Goal: Task Accomplishment & Management: Complete application form

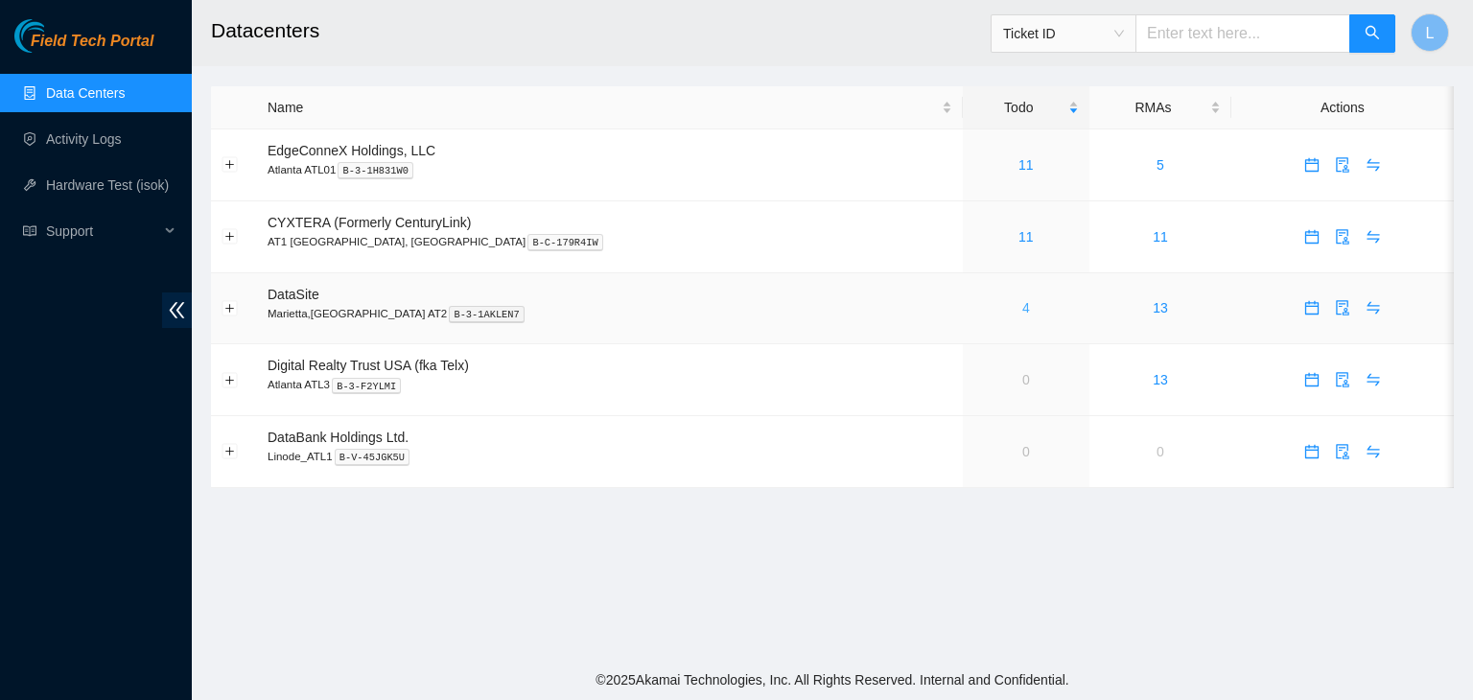
click at [1022, 311] on link "4" at bounding box center [1026, 307] width 8 height 15
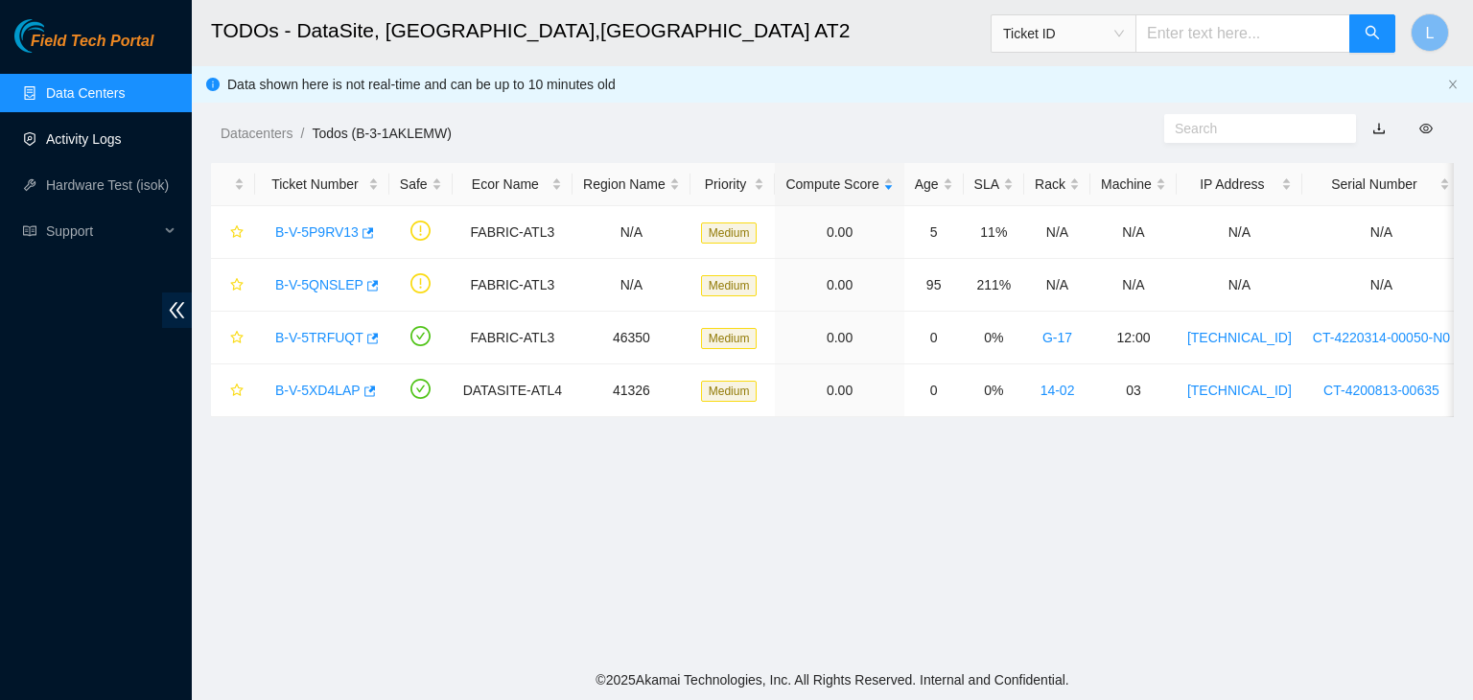
click at [104, 146] on link "Activity Logs" at bounding box center [84, 138] width 76 height 15
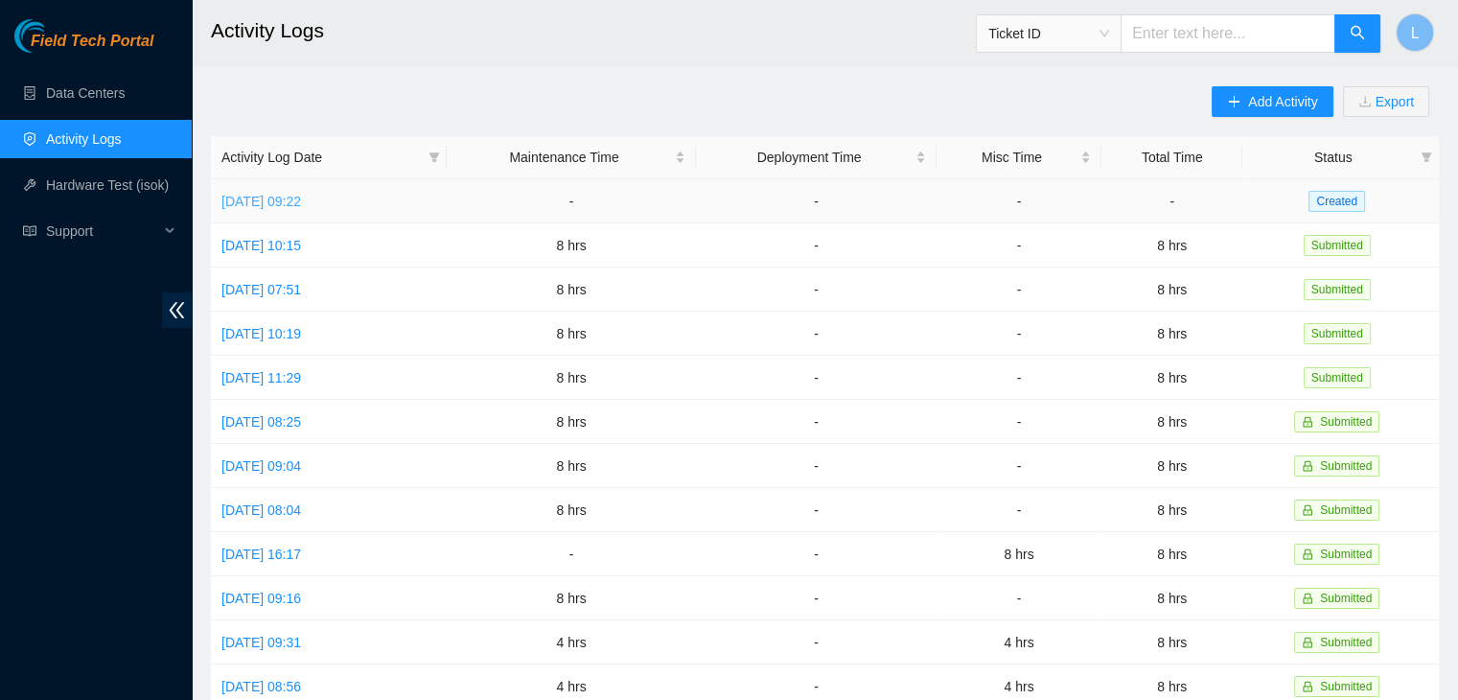
click at [301, 207] on link "[DATE] 09:22" at bounding box center [261, 201] width 80 height 15
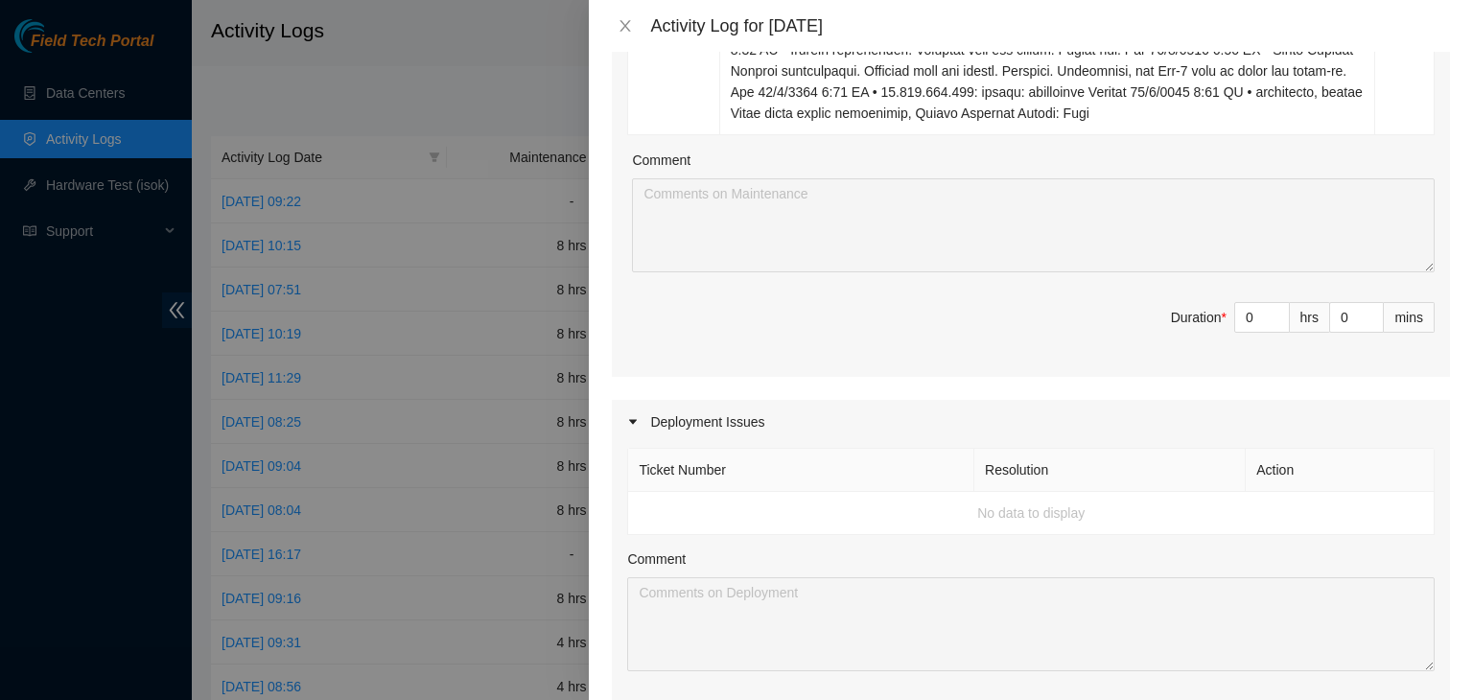
scroll to position [1726, 0]
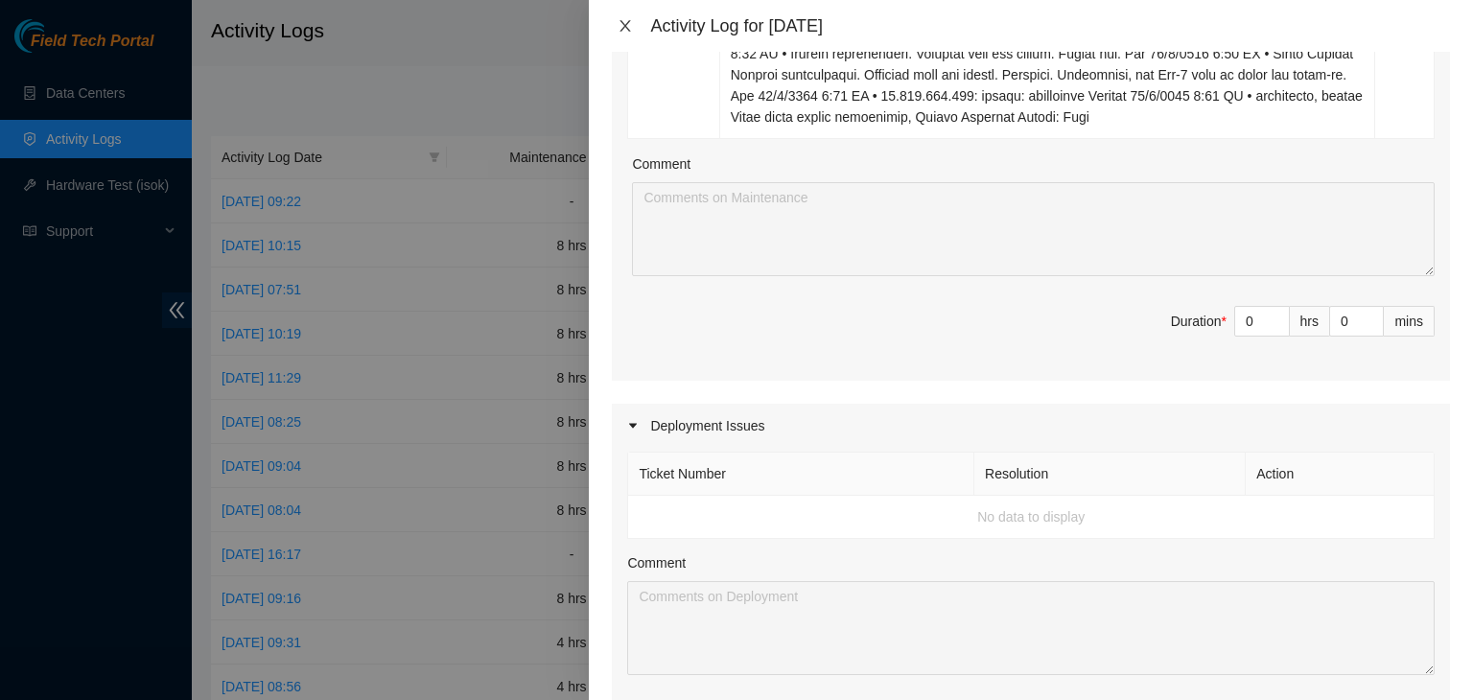
click at [632, 24] on icon "close" at bounding box center [624, 25] width 15 height 15
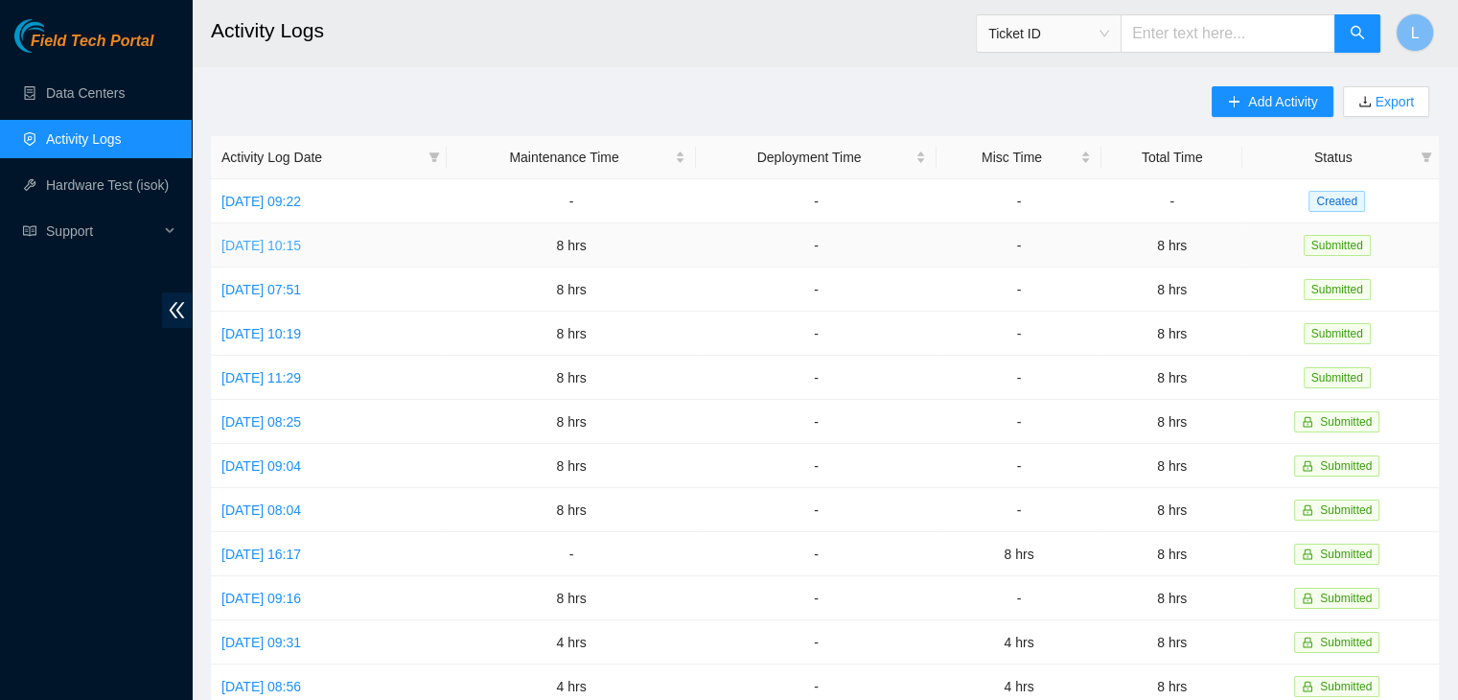
click at [285, 248] on link "[DATE] 10:15" at bounding box center [261, 245] width 80 height 15
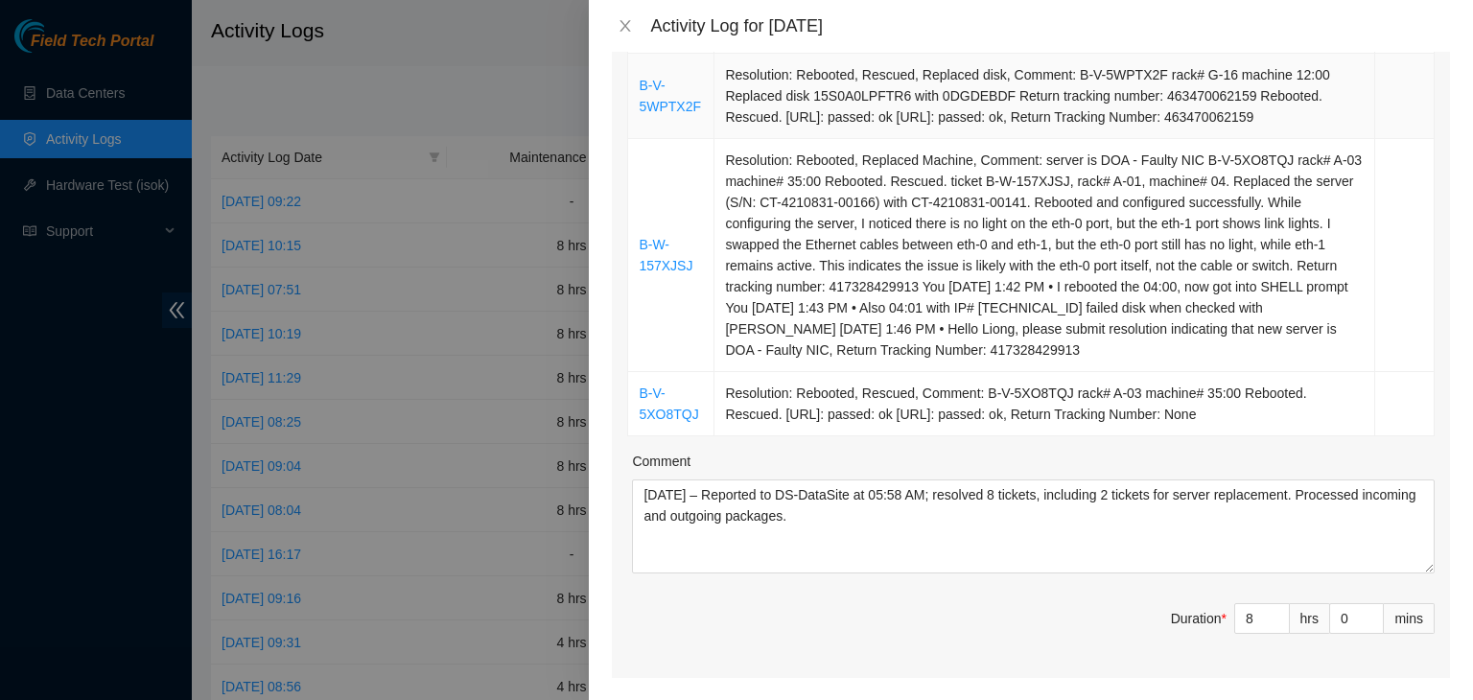
scroll to position [1055, 0]
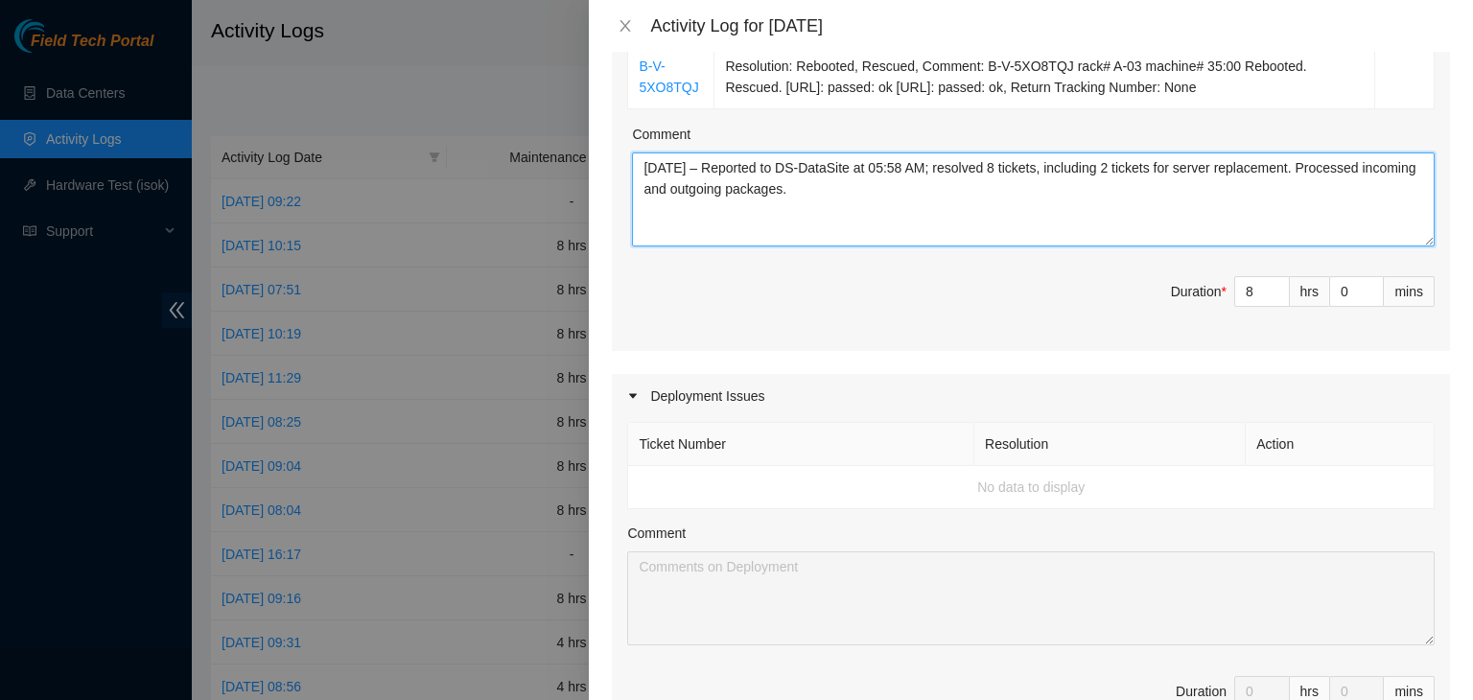
drag, startPoint x: 870, startPoint y: 239, endPoint x: 624, endPoint y: 216, distance: 247.4
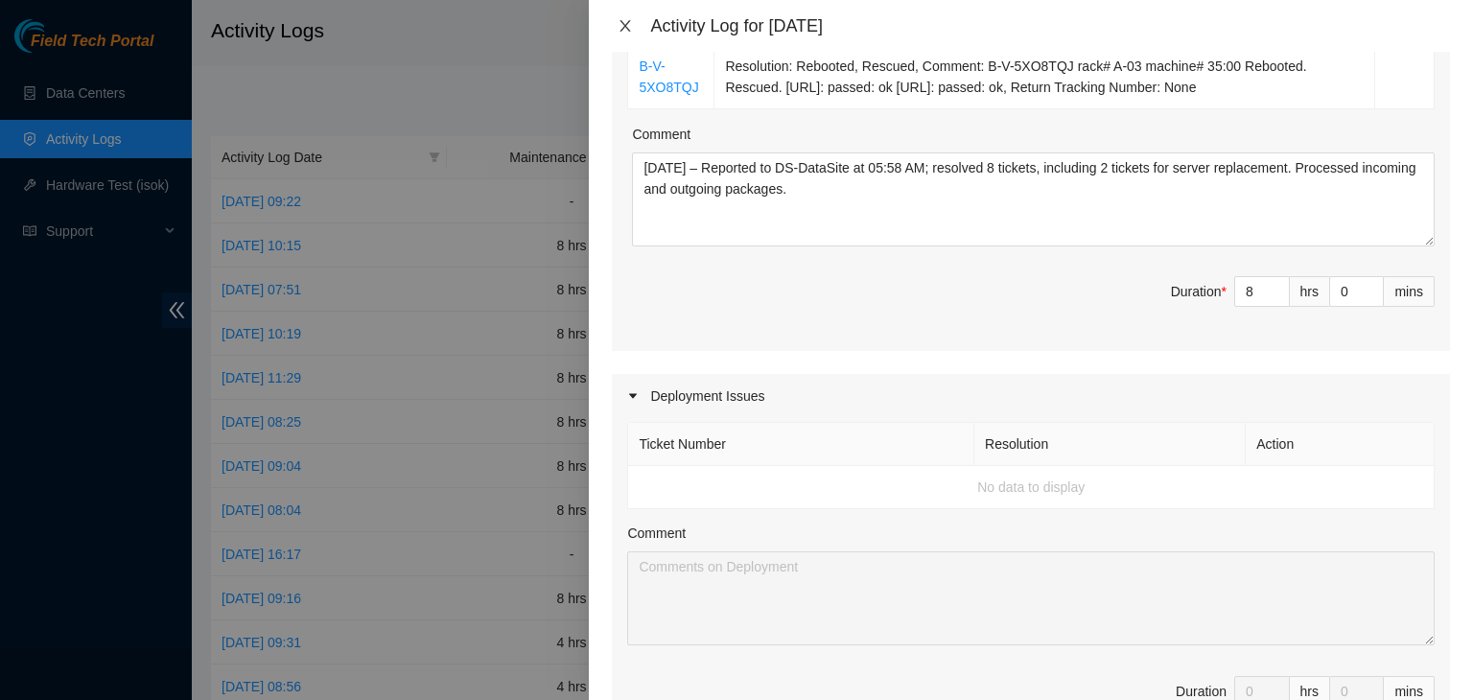
click at [629, 28] on icon "close" at bounding box center [624, 25] width 15 height 15
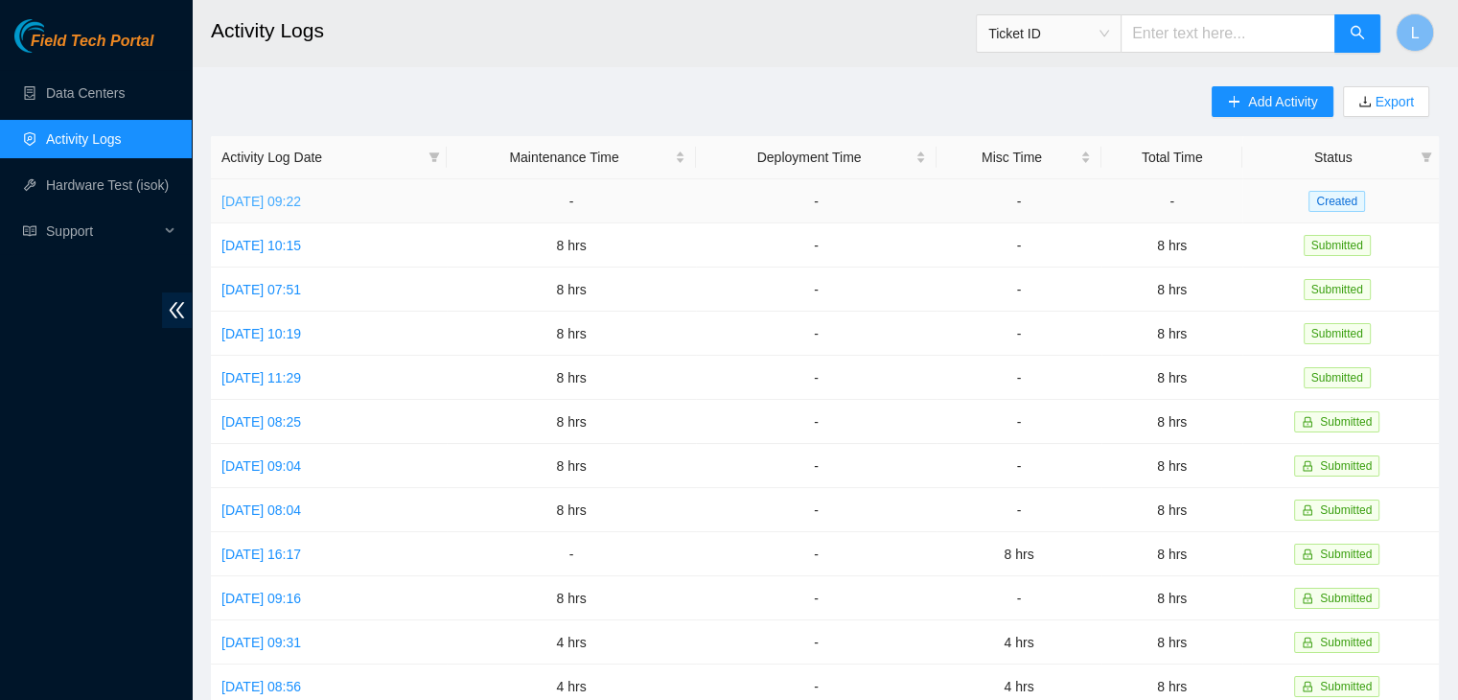
click at [292, 200] on link "[DATE] 09:22" at bounding box center [261, 201] width 80 height 15
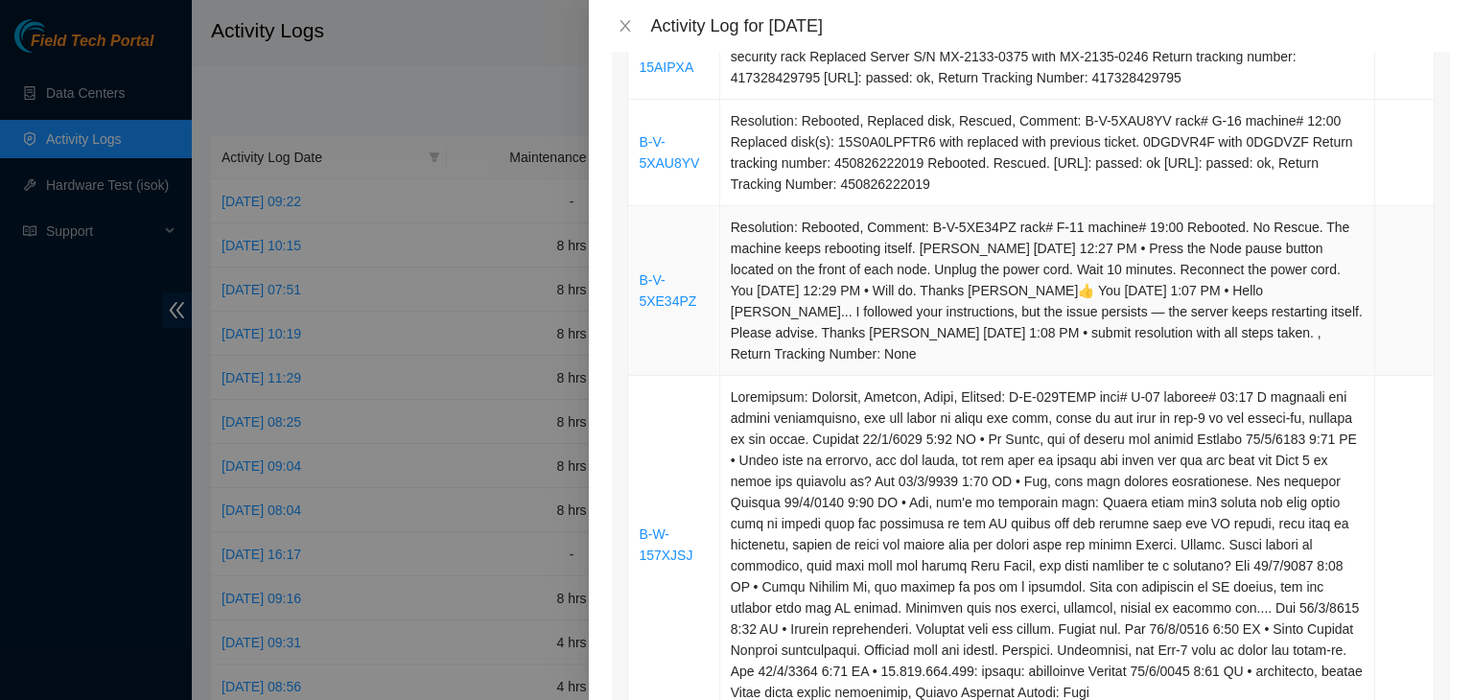
scroll to position [1726, 0]
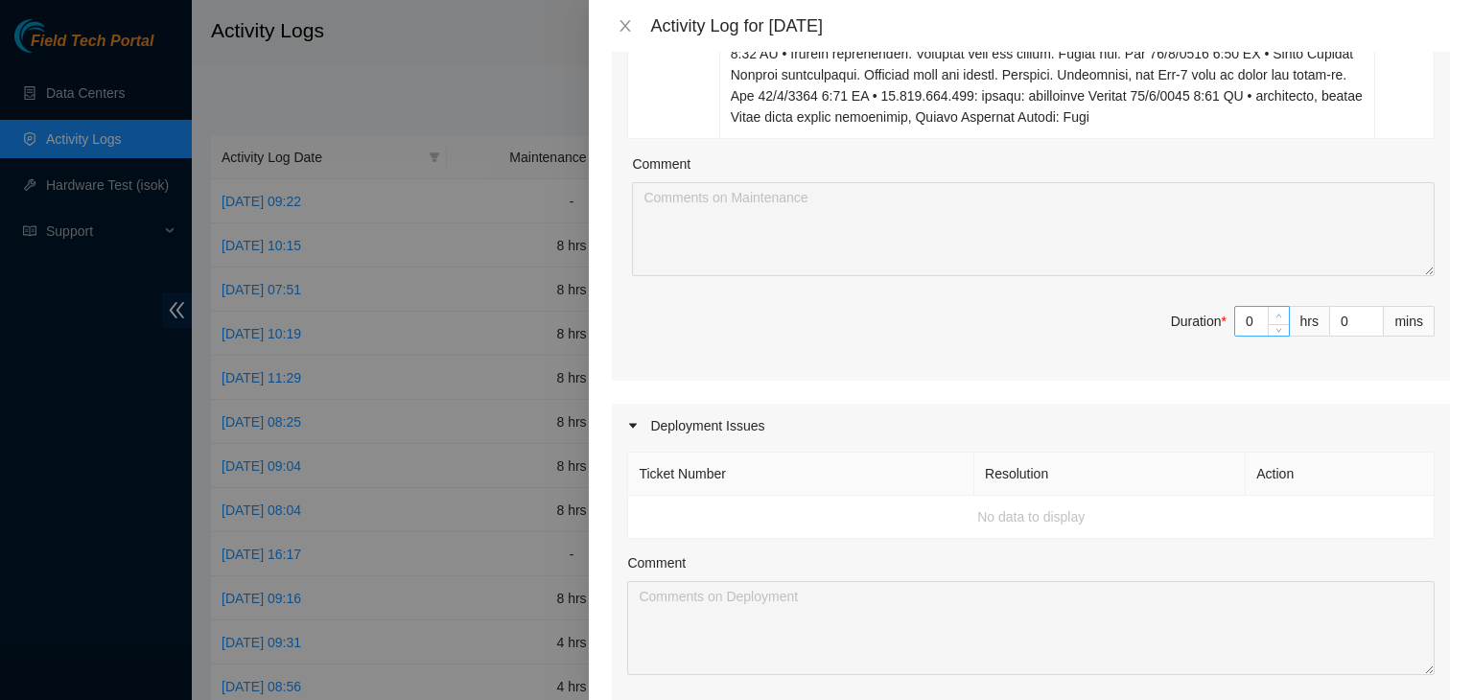
type input "1"
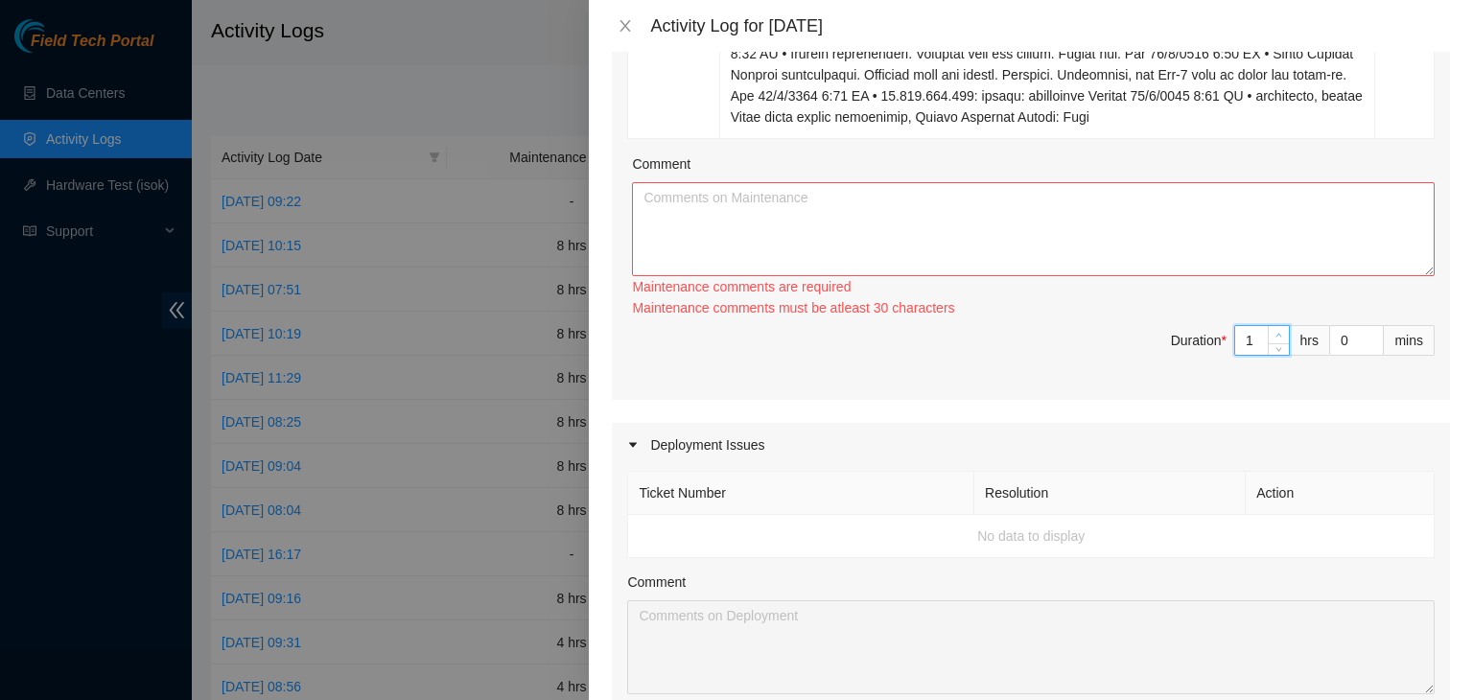
click at [1275, 332] on icon "up" at bounding box center [1278, 335] width 7 height 7
type input "2"
click at [1275, 335] on icon "up" at bounding box center [1278, 335] width 7 height 7
type input "3"
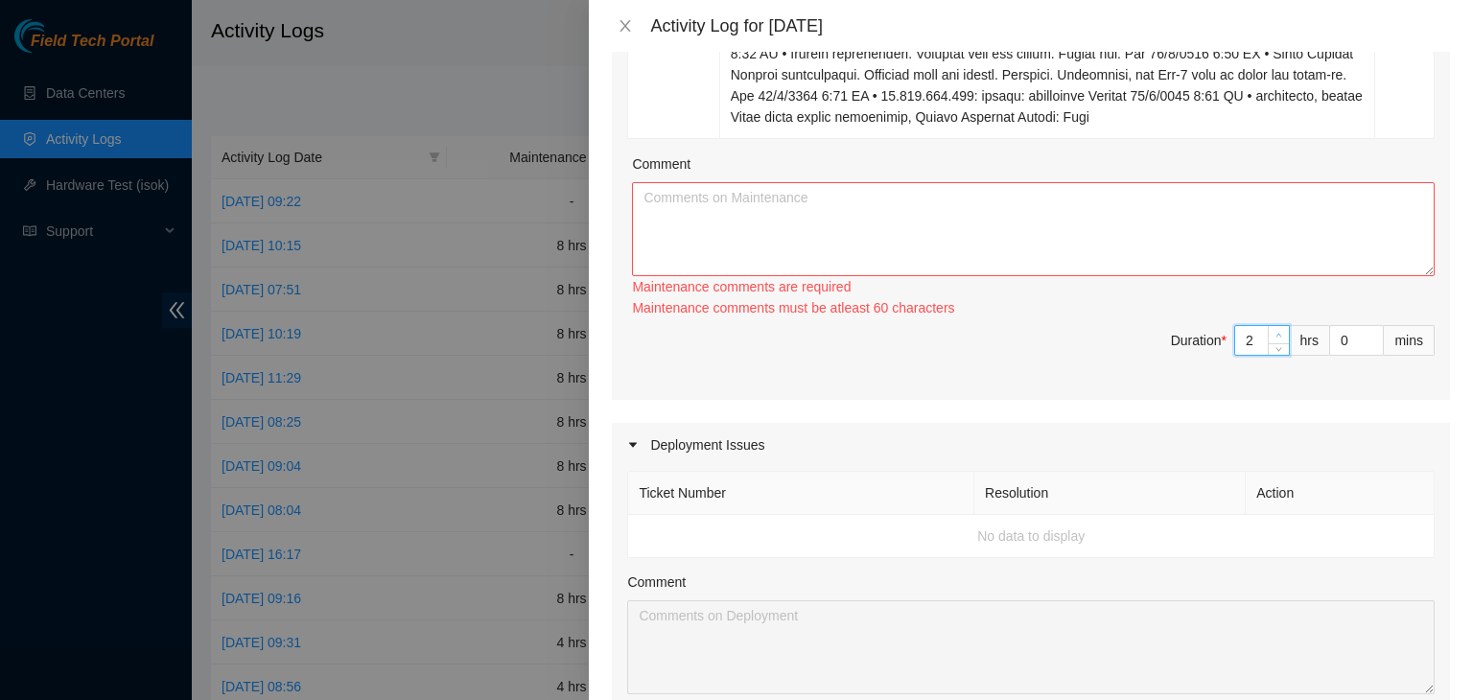
type input "3"
click at [1275, 335] on icon "up" at bounding box center [1278, 335] width 7 height 7
type input "4"
click at [1275, 335] on icon "up" at bounding box center [1278, 335] width 7 height 7
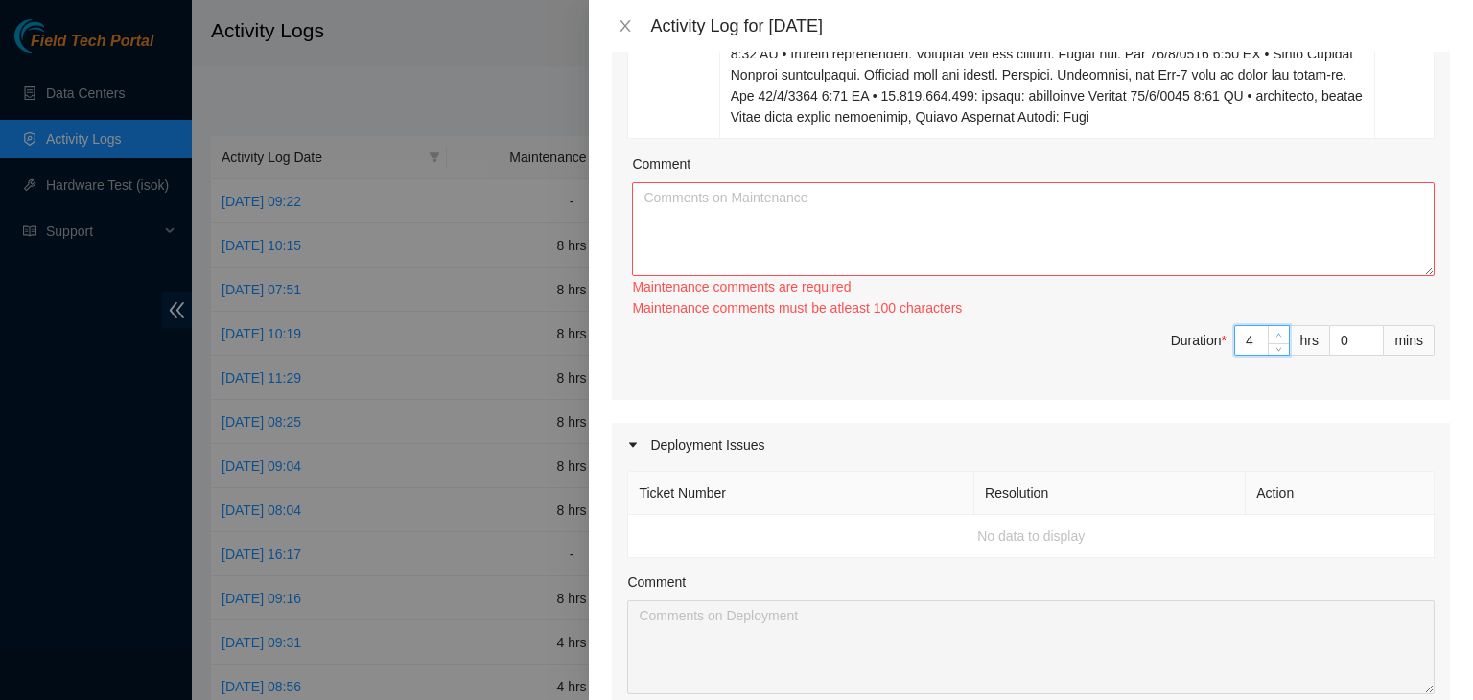
type input "5"
click at [1275, 335] on icon "up" at bounding box center [1278, 335] width 7 height 7
type input "6"
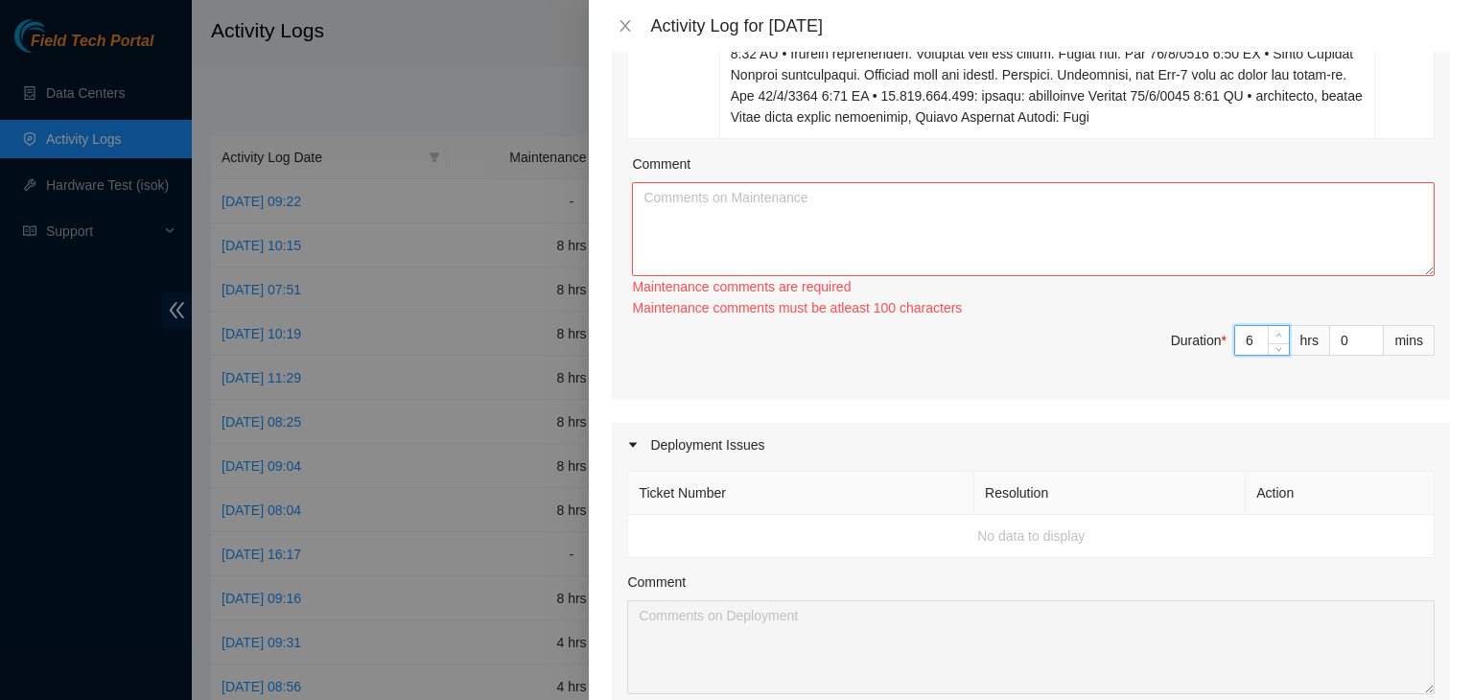
click at [1275, 335] on icon "up" at bounding box center [1278, 335] width 7 height 7
type input "7"
click at [1275, 335] on icon "up" at bounding box center [1278, 335] width 7 height 7
type input "8"
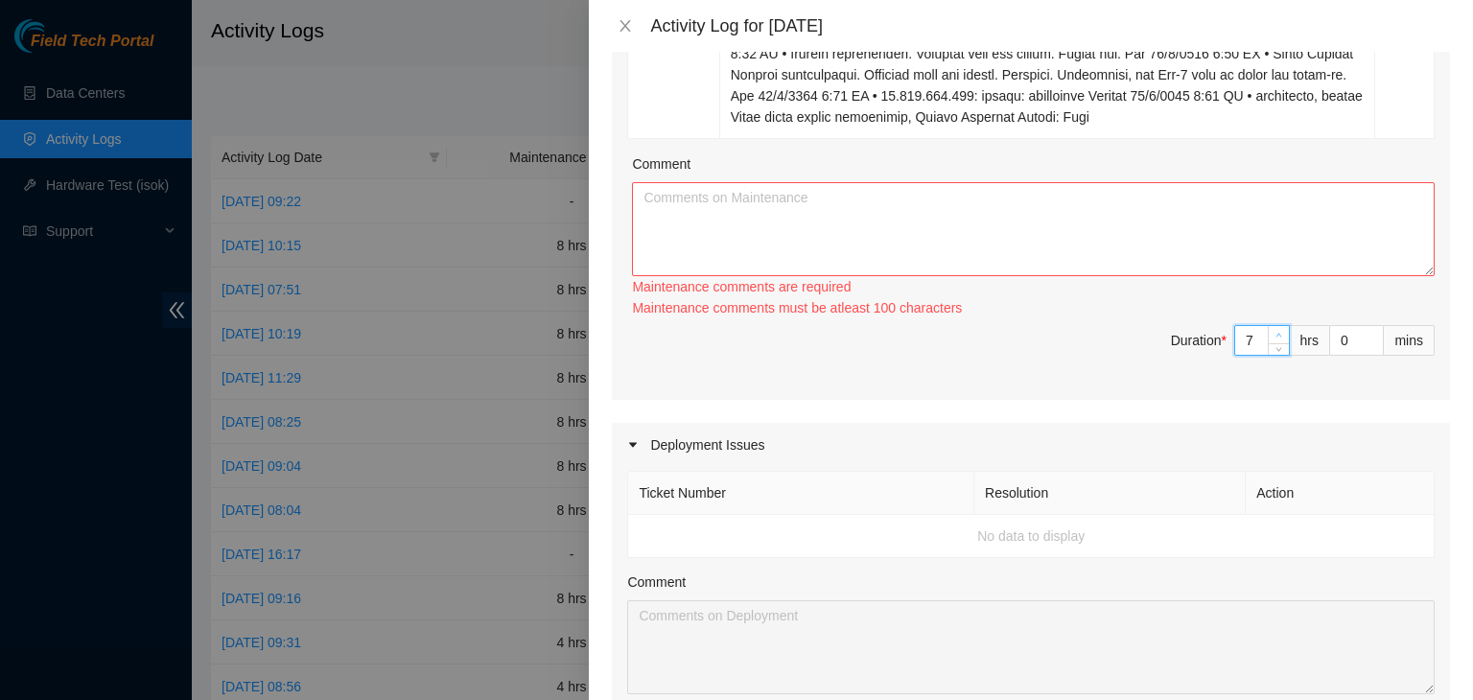
type input "8"
click at [1275, 335] on icon "up" at bounding box center [1278, 335] width 7 height 7
click at [1089, 246] on textarea "Comment" at bounding box center [1033, 229] width 802 height 94
paste textarea "[DATE] – Reported to DS-DataSite at 05:58 AM; resolved 8 tickets, including 2 t…"
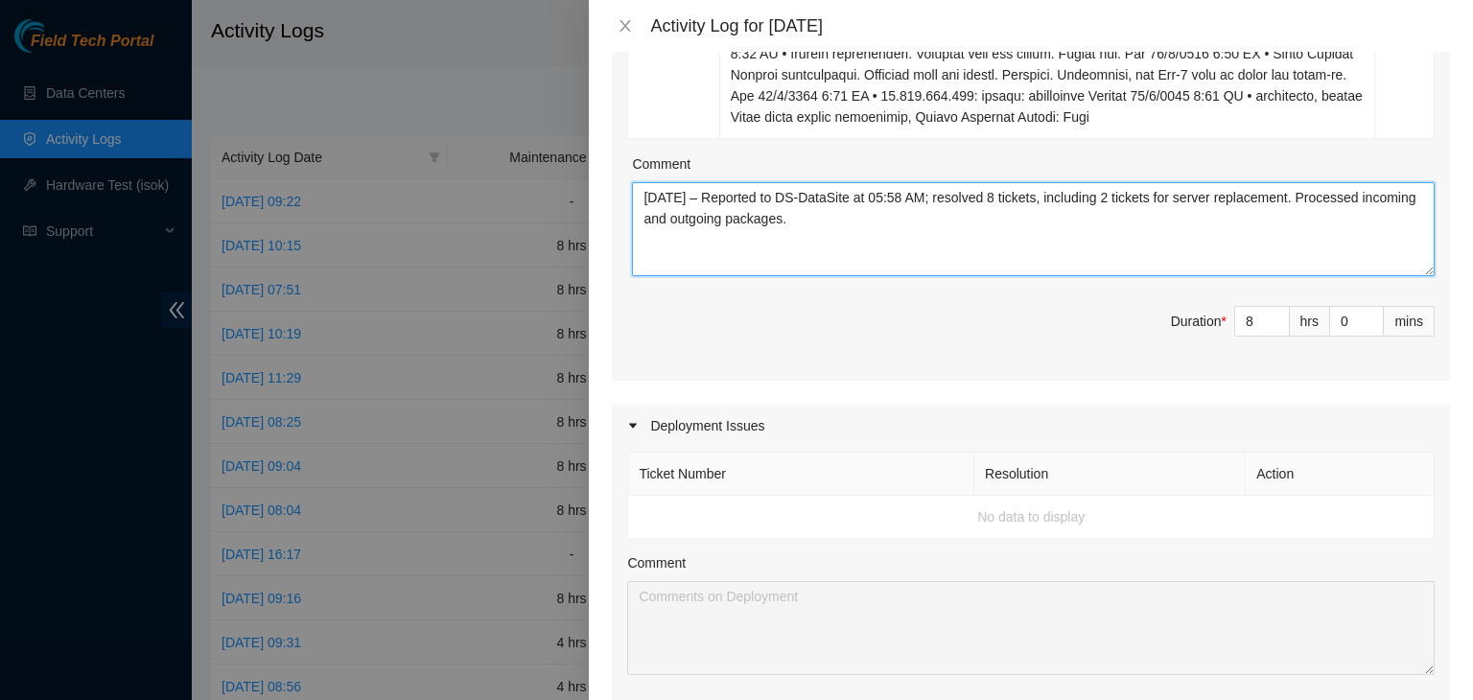
click at [673, 191] on textarea "[DATE] – Reported to DS-DataSite at 05:58 AM; resolved 8 tickets, including 2 t…" at bounding box center [1033, 229] width 802 height 94
click at [920, 193] on textarea "[DATE] – Reported to DS-DataSite at 05:58 AM; resolved 8 tickets, including 2 t…" at bounding box center [1033, 229] width 802 height 94
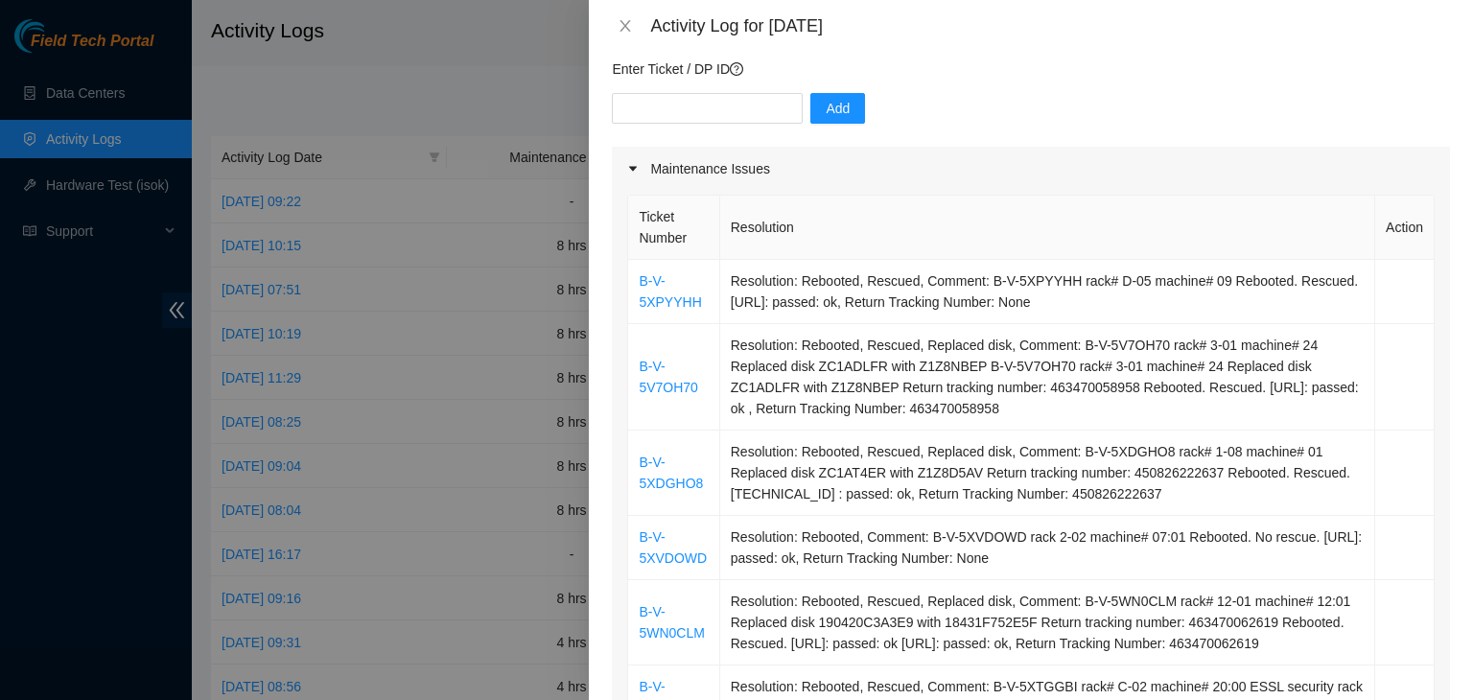
scroll to position [0, 0]
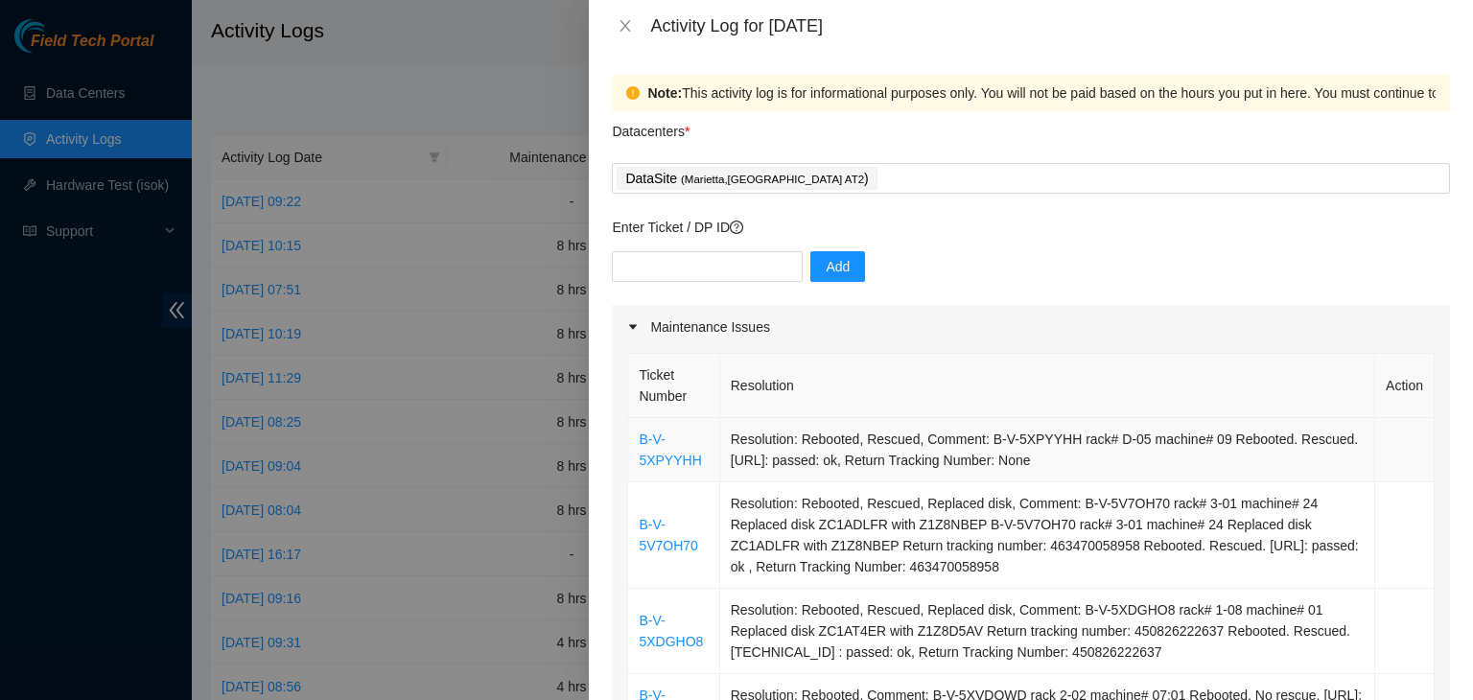
type textarea "[DATE] – Reported to DS-DataSite at 06:36 AM; resolved 8 tickets, including 2 t…"
drag, startPoint x: 704, startPoint y: 462, endPoint x: 637, endPoint y: 448, distance: 68.6
click at [637, 448] on td "B-V-5XPYYHH" at bounding box center [673, 450] width 91 height 64
copy link "B-V-5XPYYHH"
click at [708, 273] on input "text" at bounding box center [707, 266] width 191 height 31
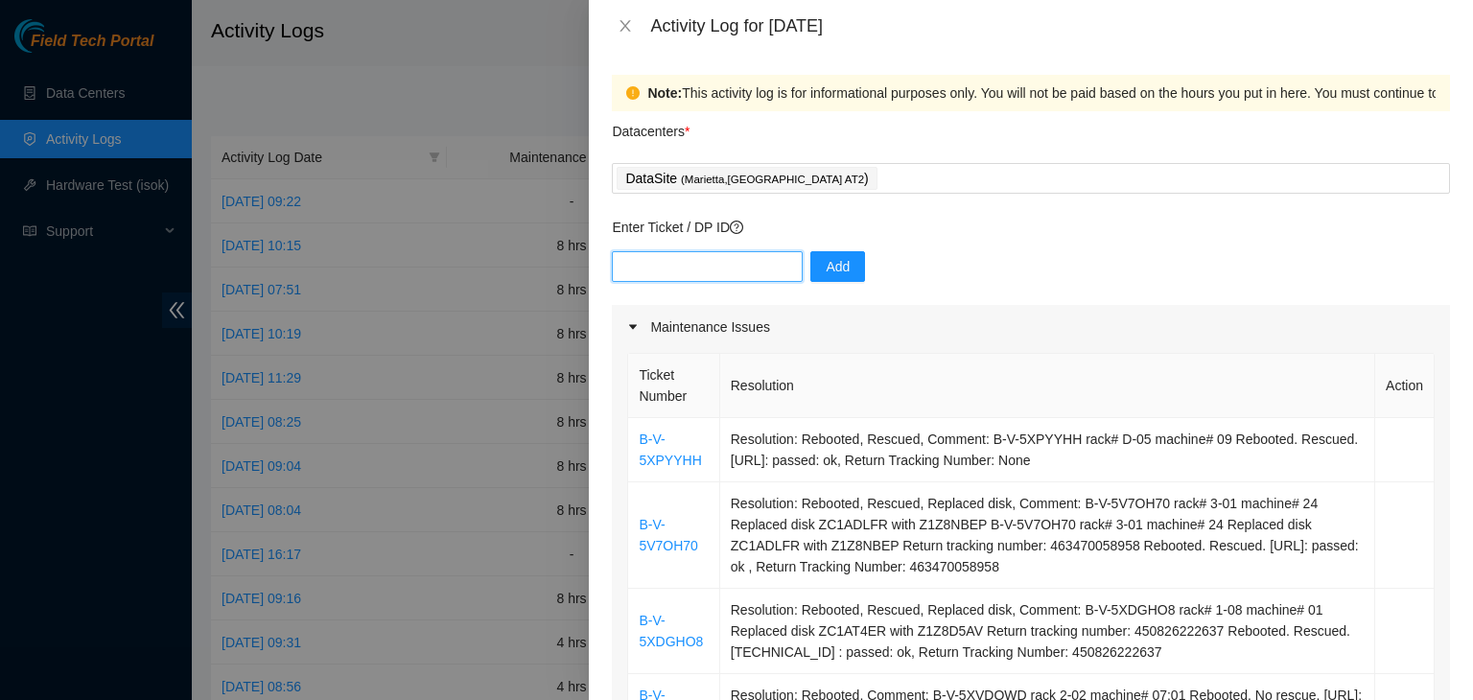
paste input "B-V-5XPYYHH"
type input "B-V-5XPYYHH"
click at [825, 265] on span "Add" at bounding box center [837, 266] width 24 height 21
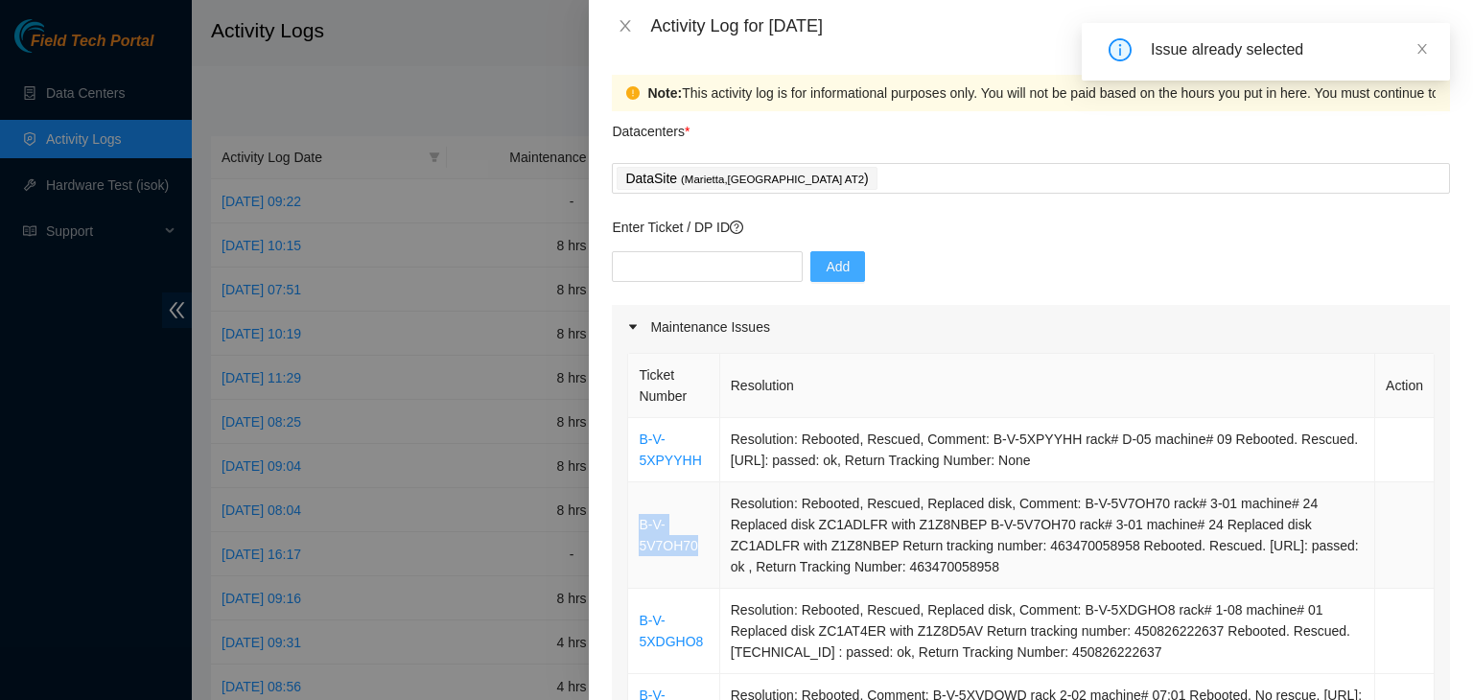
drag, startPoint x: 702, startPoint y: 545, endPoint x: 636, endPoint y: 524, distance: 69.1
click at [636, 524] on td "B-V-5V7OH70" at bounding box center [673, 535] width 91 height 106
copy link "B-V-5V7OH70"
click at [724, 266] on input "text" at bounding box center [707, 266] width 191 height 31
paste input "B-V-5V7OH70"
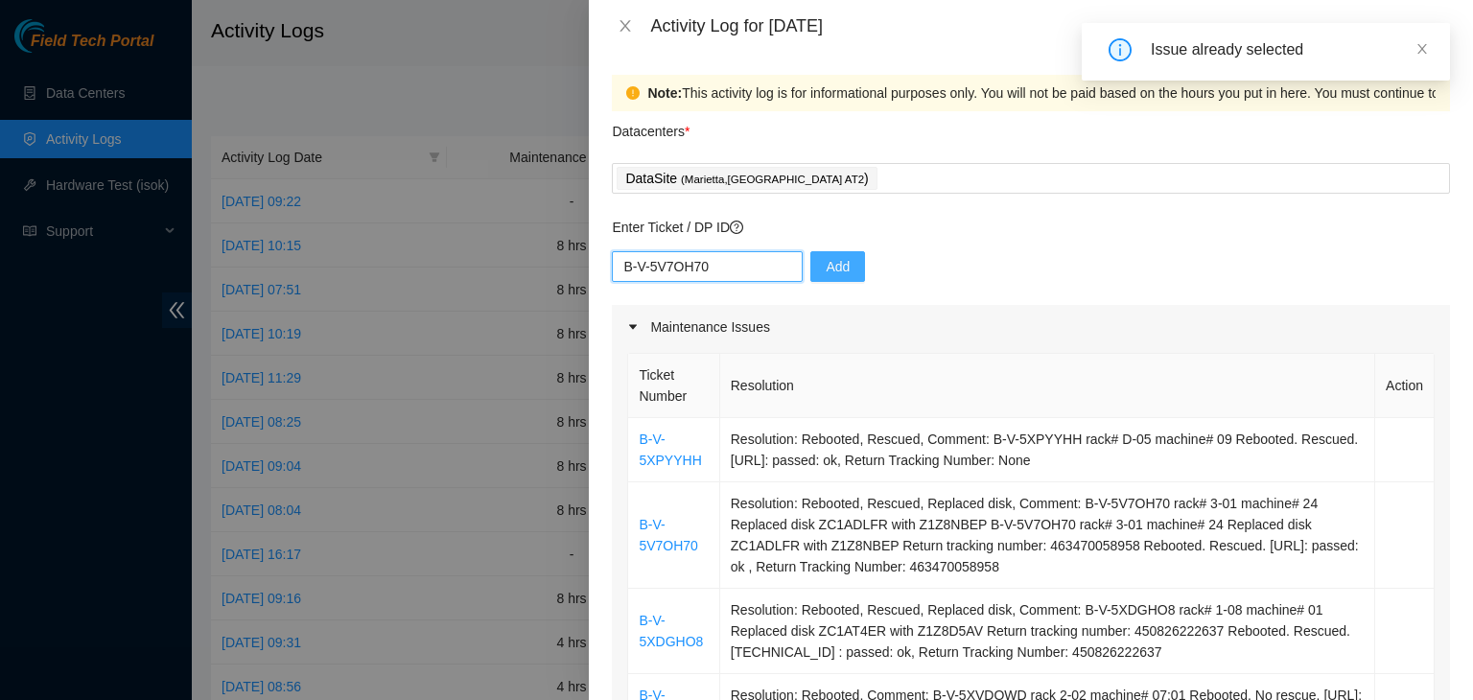
type input "B-V-5V7OH70"
click at [825, 266] on span "Add" at bounding box center [837, 266] width 24 height 21
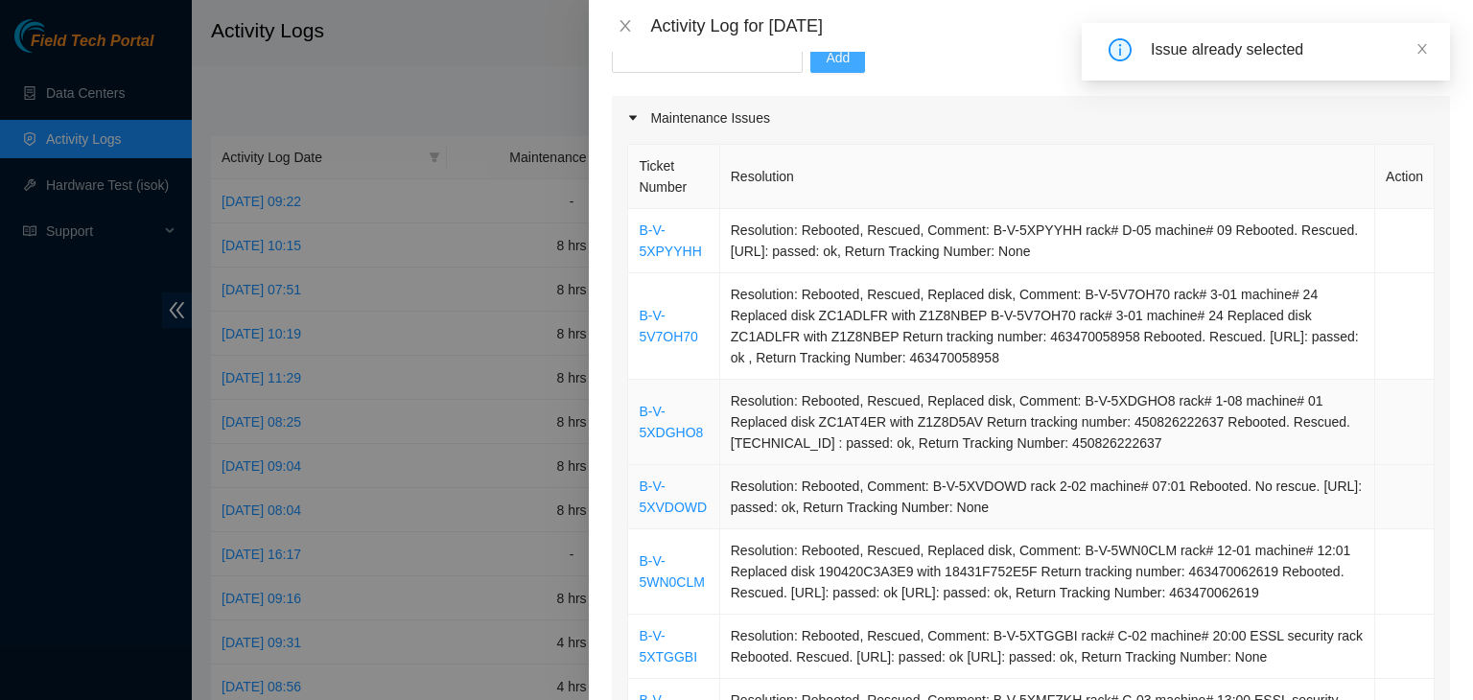
scroll to position [288, 0]
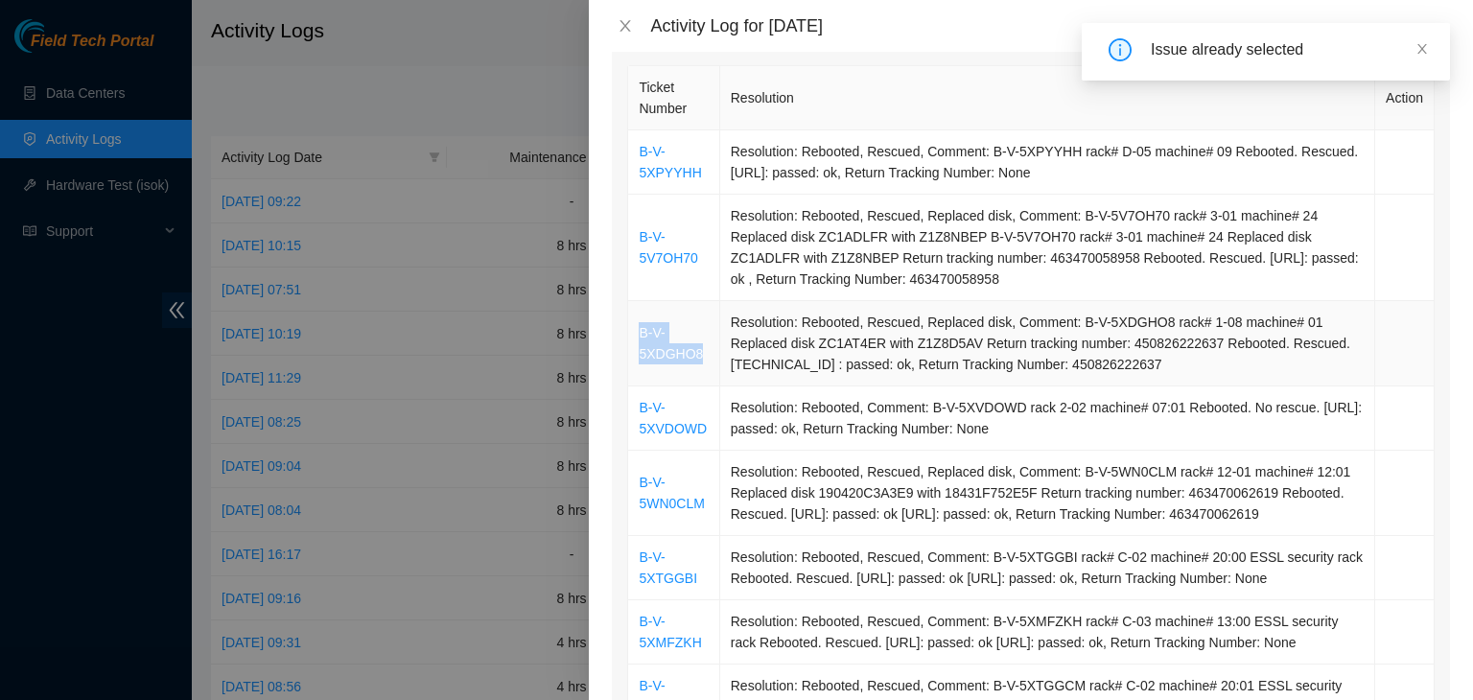
drag, startPoint x: 707, startPoint y: 359, endPoint x: 637, endPoint y: 340, distance: 73.5
click at [637, 340] on td "B-V-5XDGHO8" at bounding box center [673, 343] width 91 height 85
copy link "B-V-5XDGHO8"
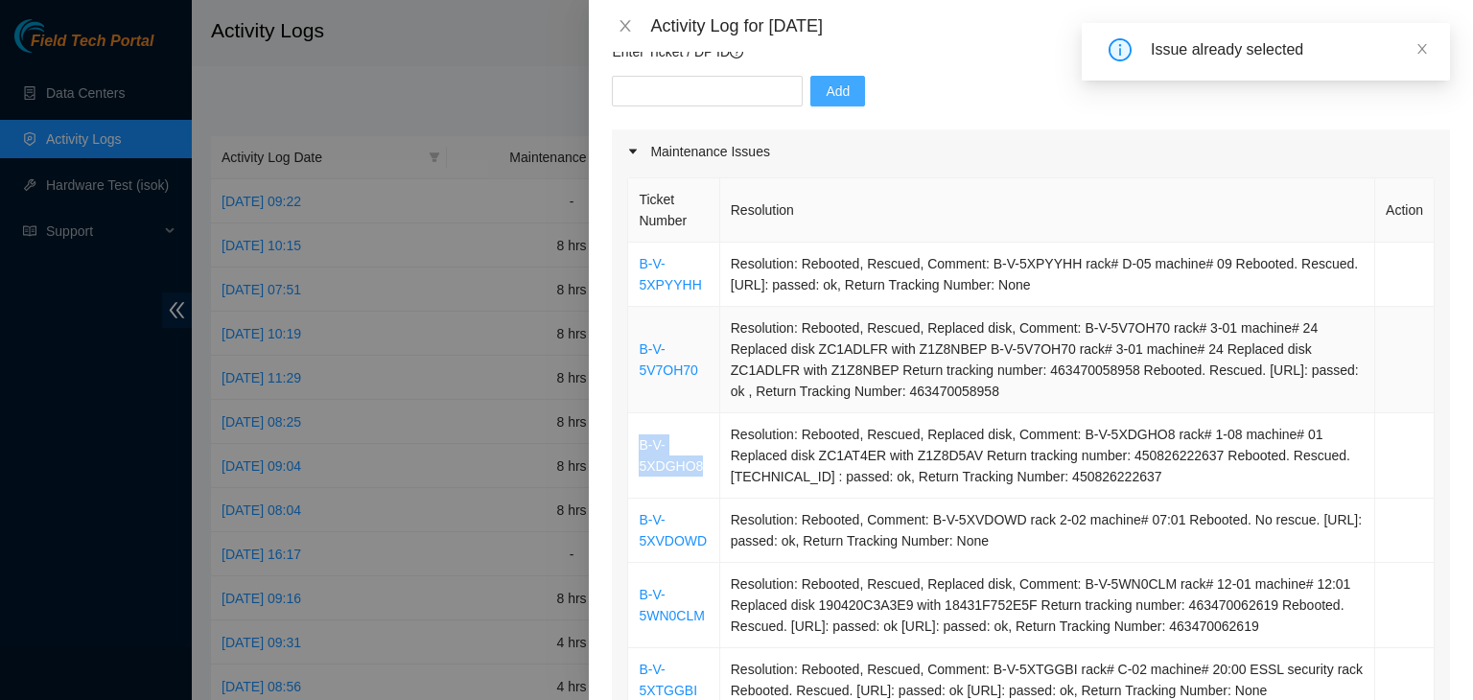
scroll to position [0, 0]
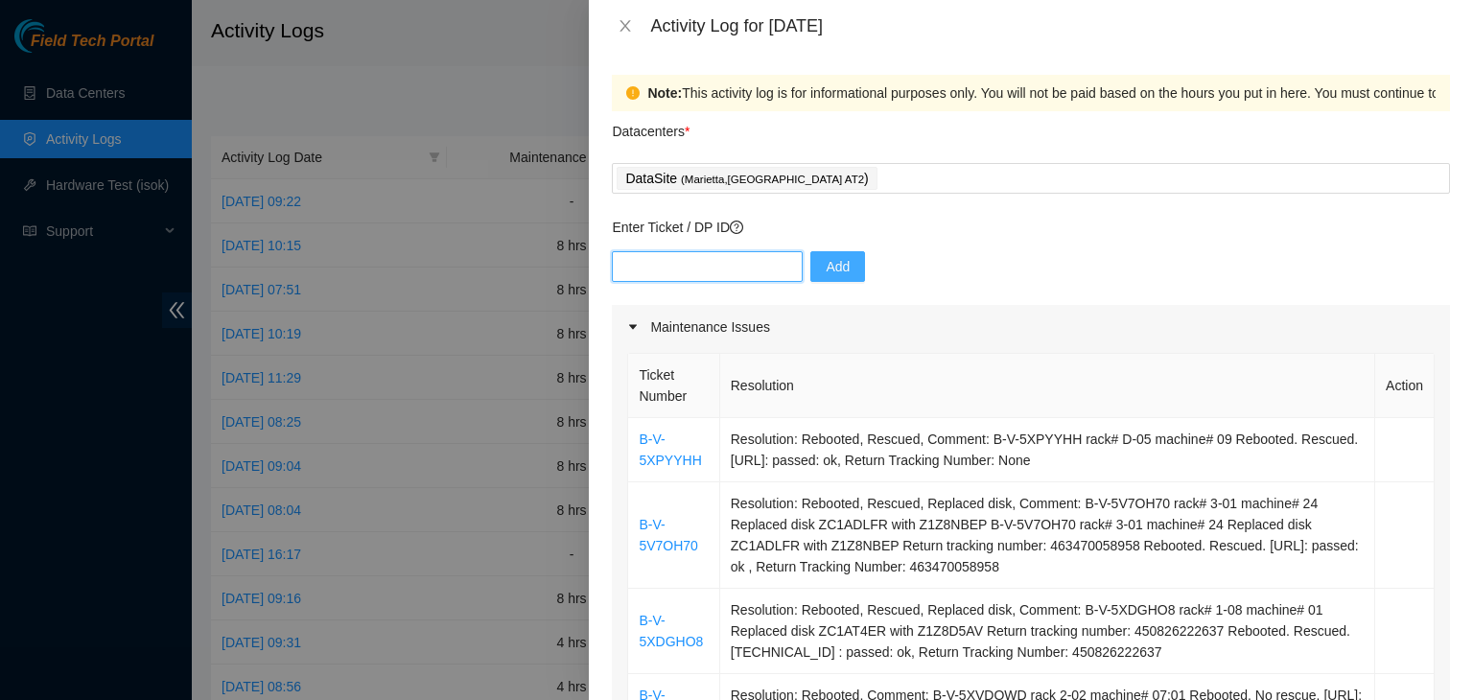
click at [702, 272] on input "text" at bounding box center [707, 266] width 191 height 31
paste input "B-V-5XDGHO8"
type input "B-V-5XDGHO8"
click at [831, 264] on span "Add" at bounding box center [837, 266] width 24 height 21
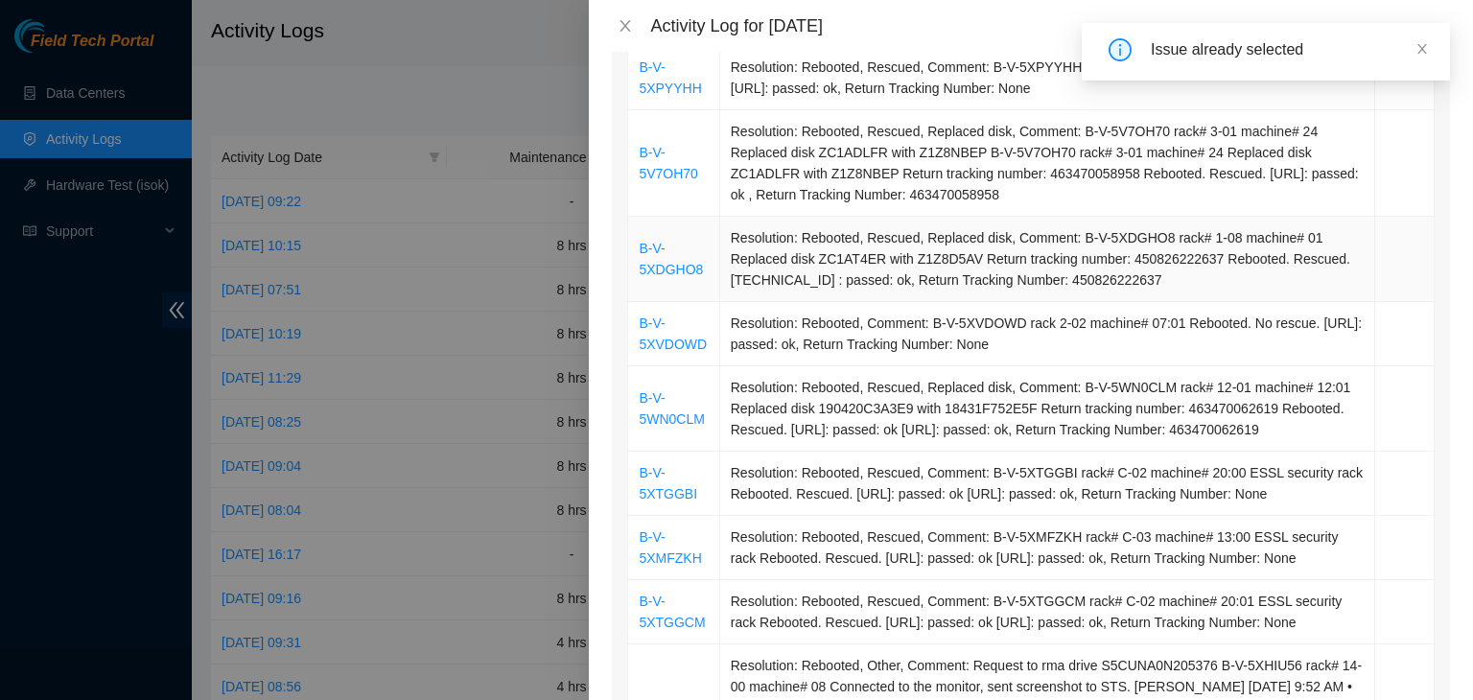
scroll to position [383, 0]
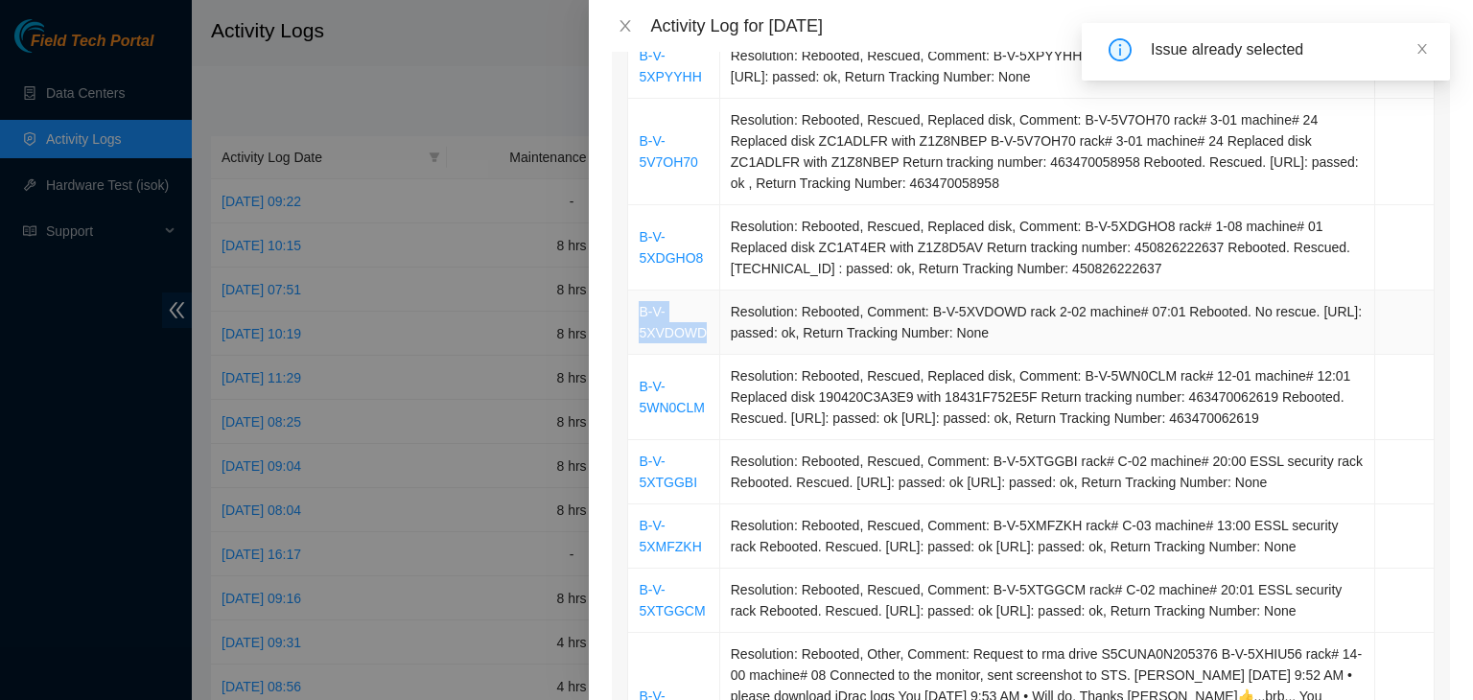
drag, startPoint x: 706, startPoint y: 338, endPoint x: 640, endPoint y: 318, distance: 68.2
click at [640, 318] on td "B-V-5XVDOWD" at bounding box center [673, 322] width 91 height 64
copy link "B-V-5XVDOWD"
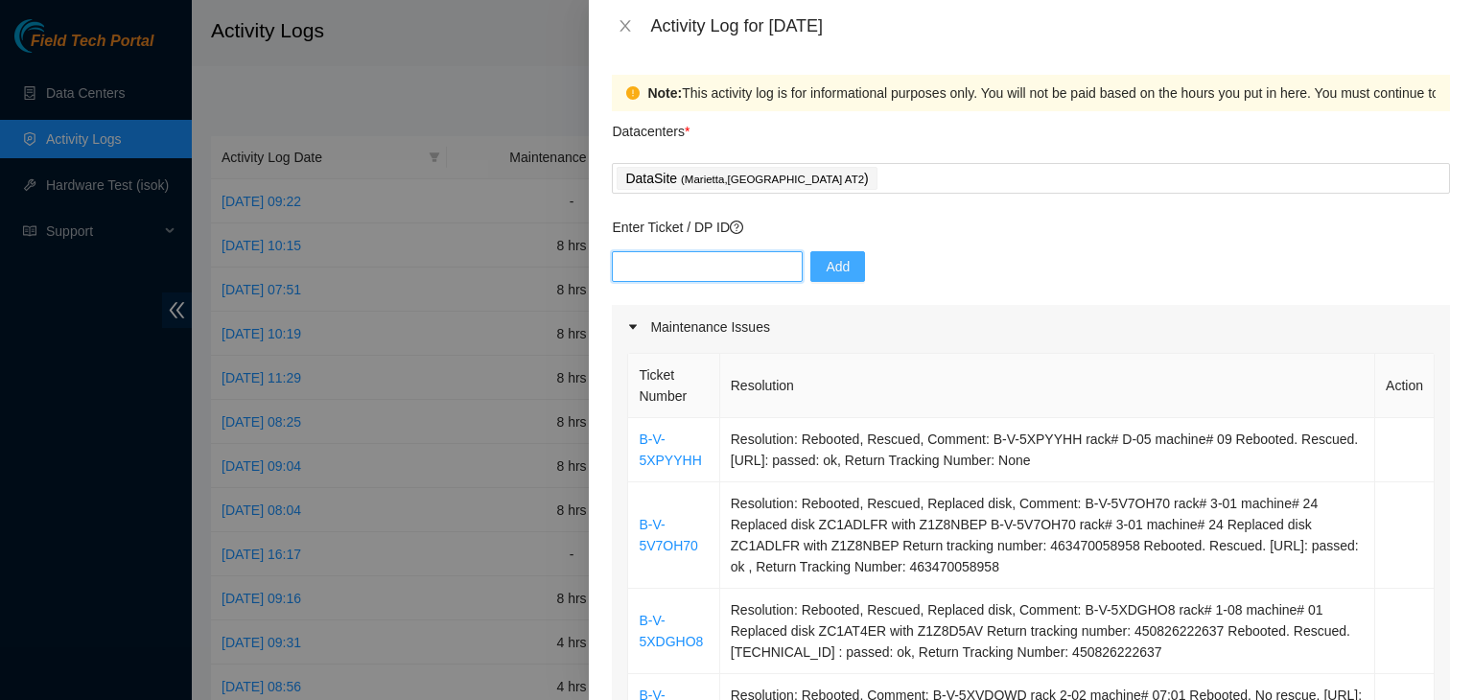
click at [720, 266] on input "text" at bounding box center [707, 266] width 191 height 31
paste input "B-V-5XVDOWD"
type input "B-V-5XVDOWD"
click at [828, 275] on span "Add" at bounding box center [837, 266] width 24 height 21
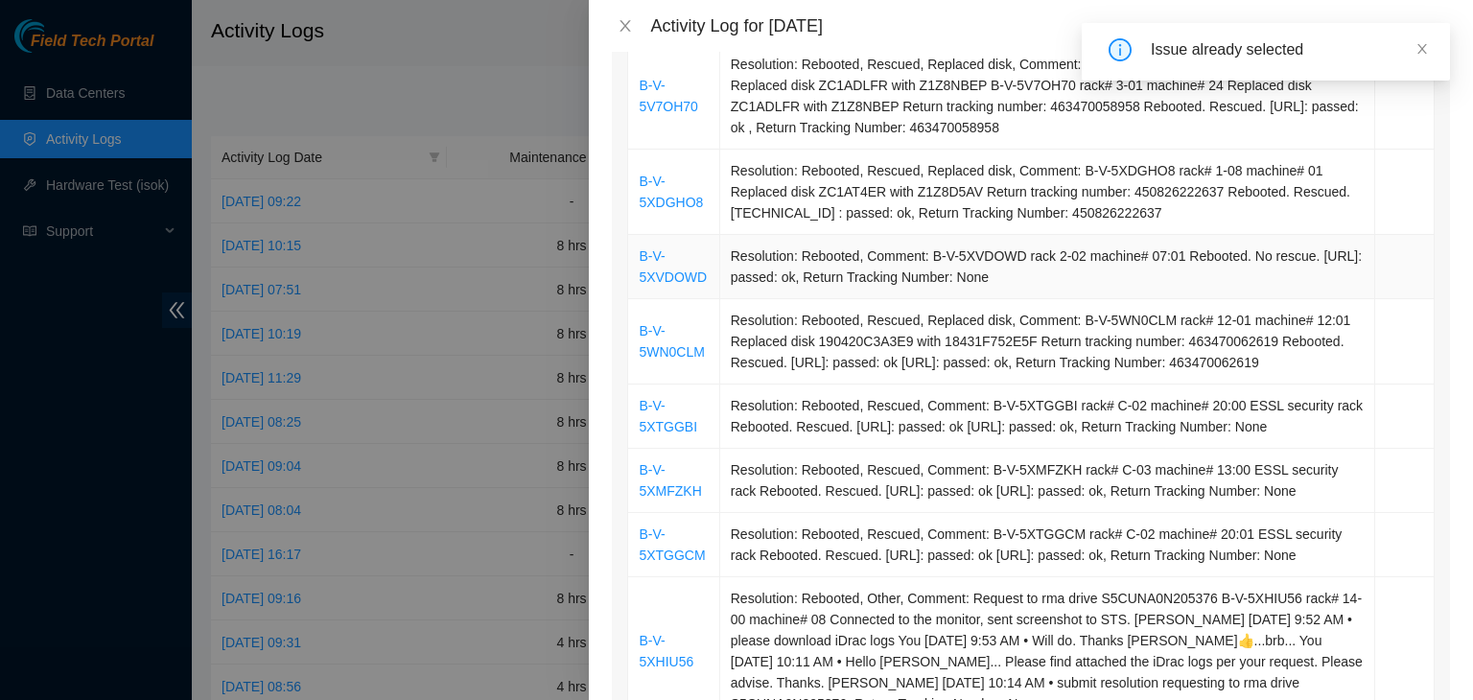
scroll to position [479, 0]
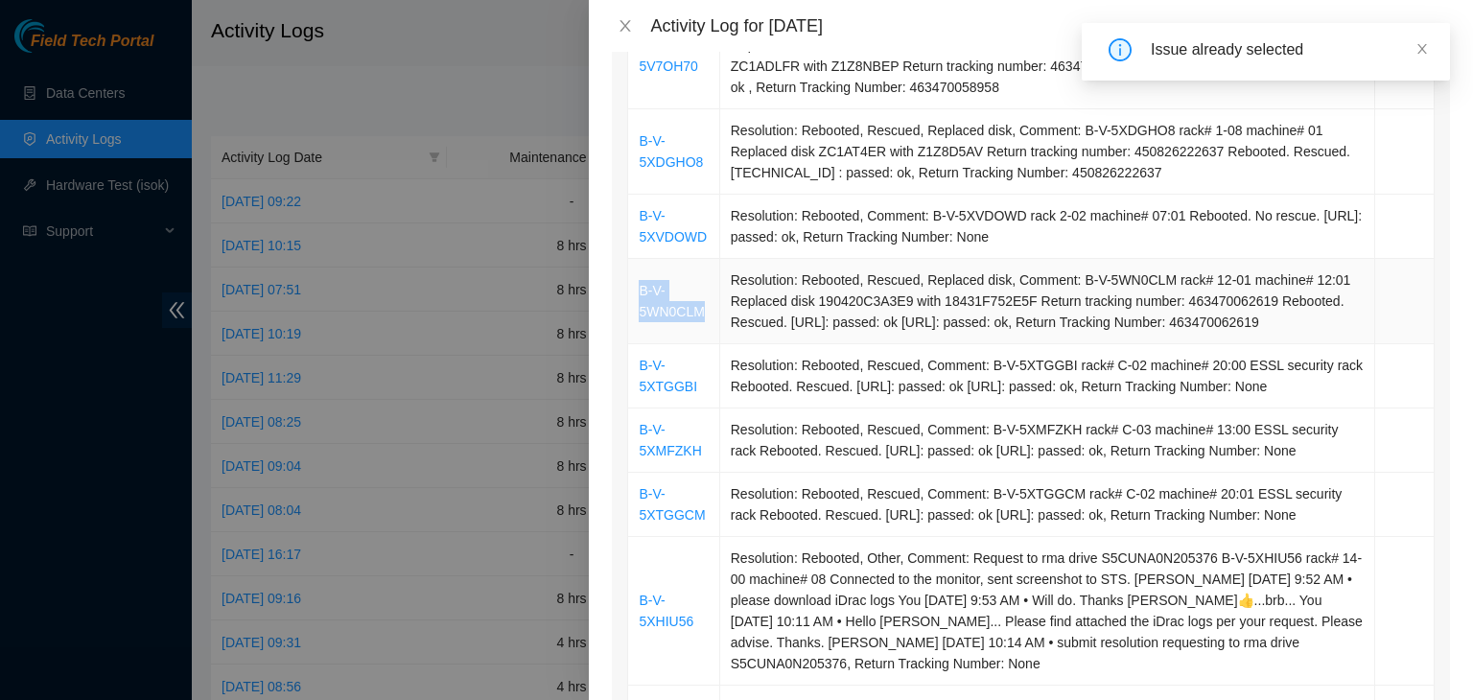
drag, startPoint x: 713, startPoint y: 311, endPoint x: 640, endPoint y: 296, distance: 74.3
click at [640, 296] on td "B-V-5WN0CLM" at bounding box center [673, 301] width 91 height 85
copy link "B-V-5WN0CLM"
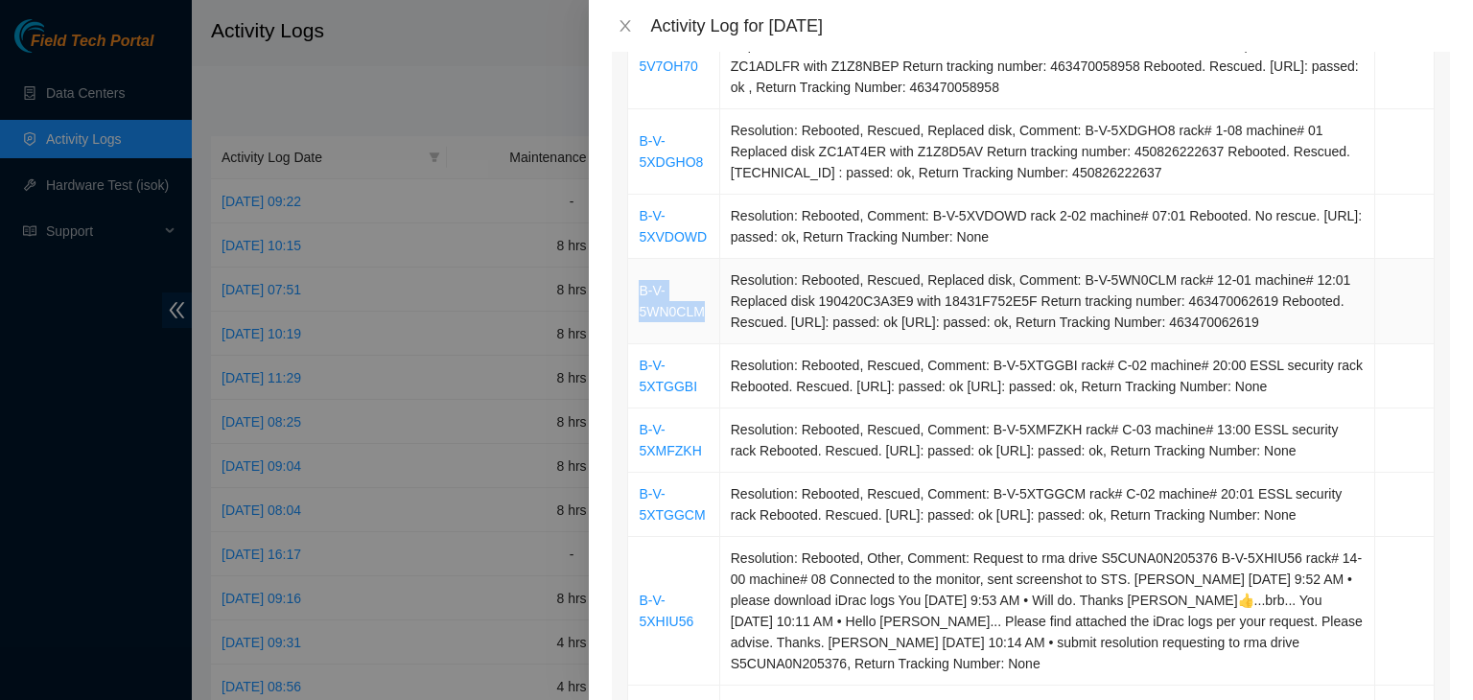
scroll to position [0, 0]
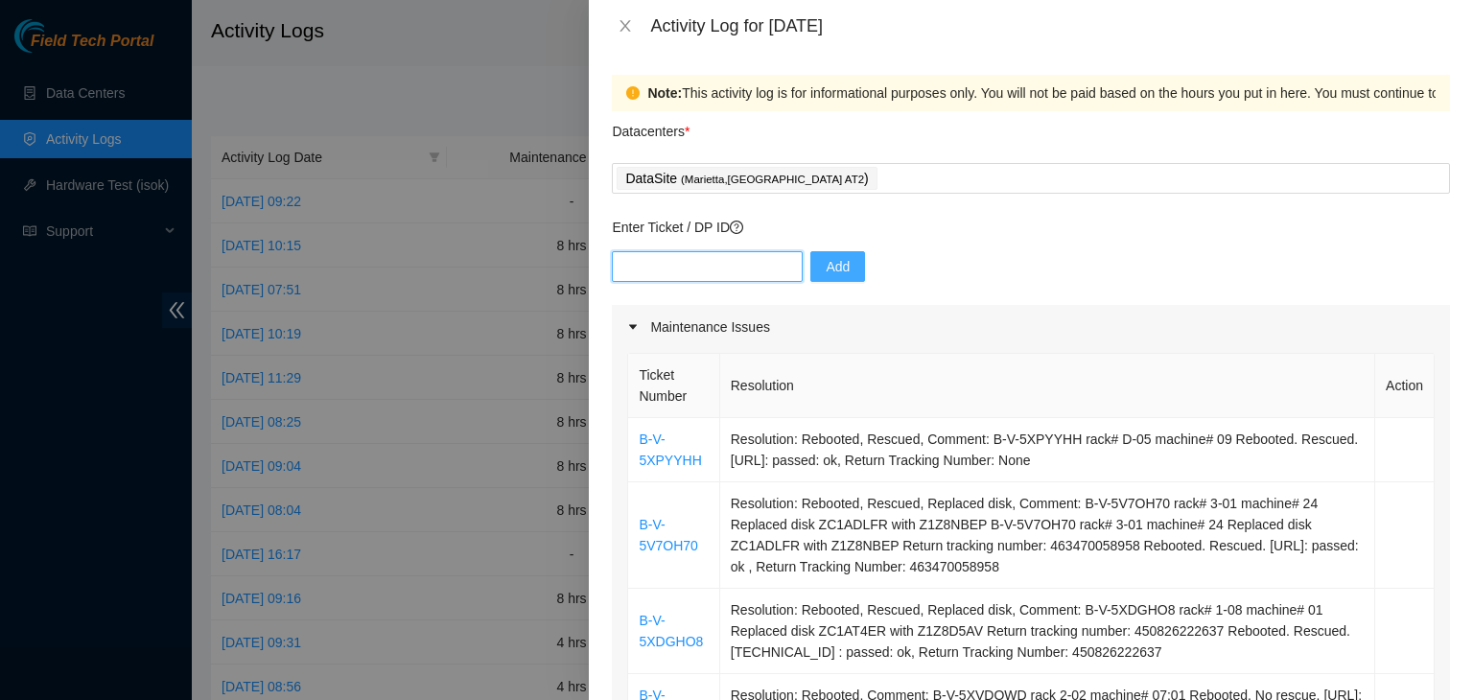
click at [726, 273] on input "text" at bounding box center [707, 266] width 191 height 31
paste input "B-V-5WN0CLM"
type input "B-V-5WN0CLM"
click at [830, 270] on span "Add" at bounding box center [837, 266] width 24 height 21
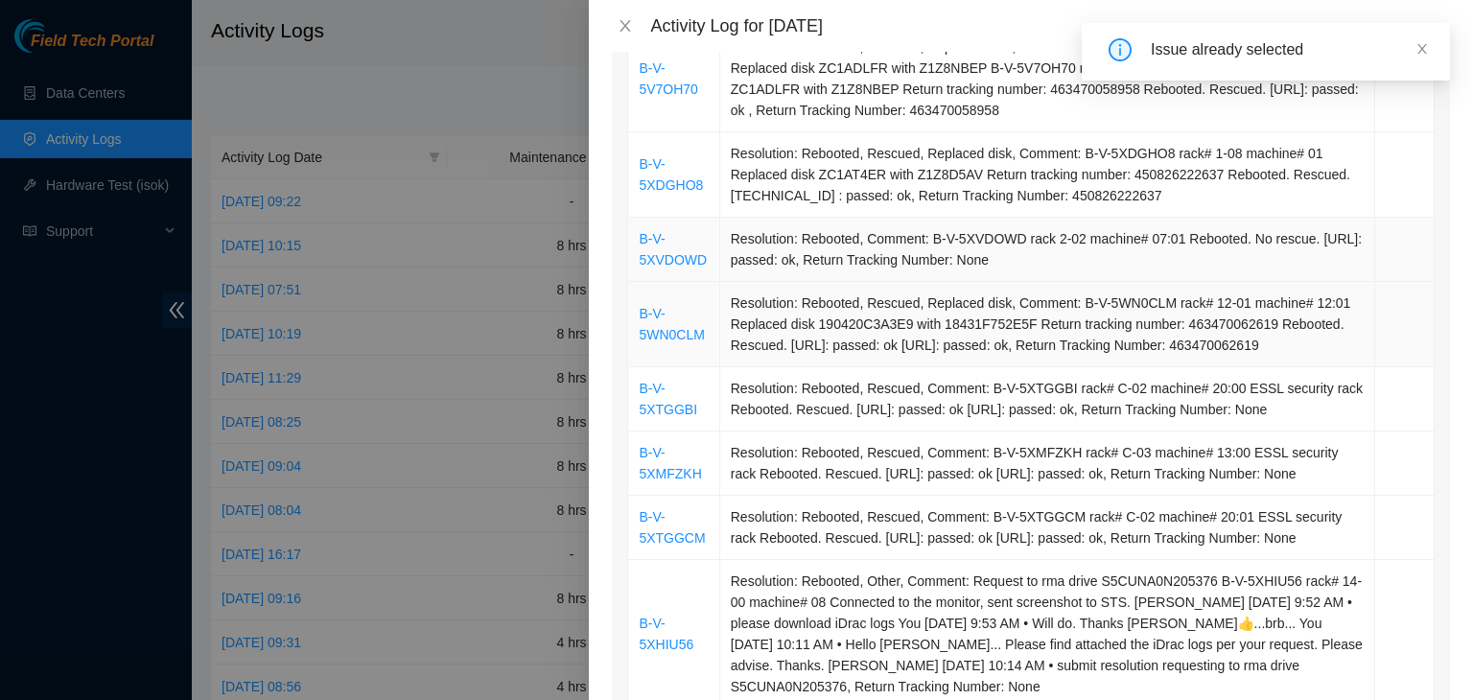
scroll to position [479, 0]
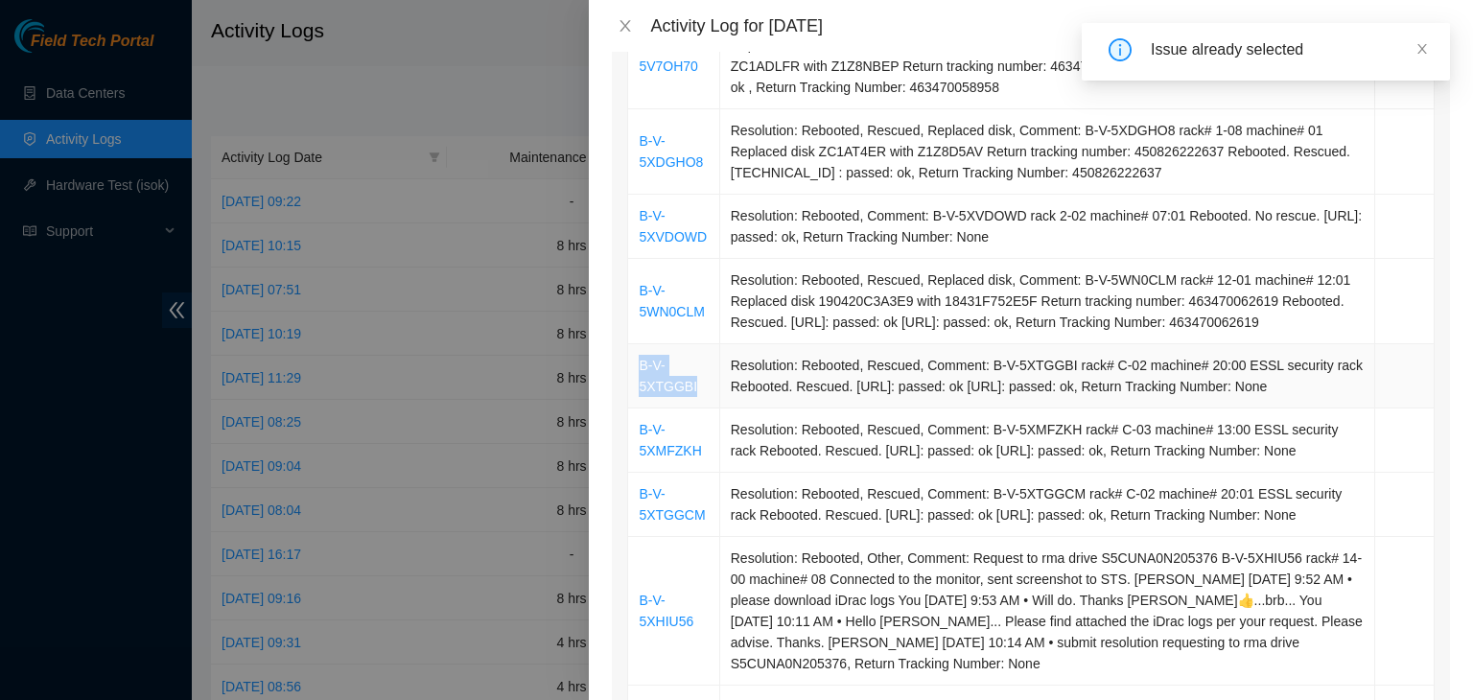
drag, startPoint x: 694, startPoint y: 381, endPoint x: 638, endPoint y: 373, distance: 57.1
click at [638, 373] on td "B-V-5XTGGBI" at bounding box center [673, 376] width 91 height 64
copy link "B-V-5XTGGBI"
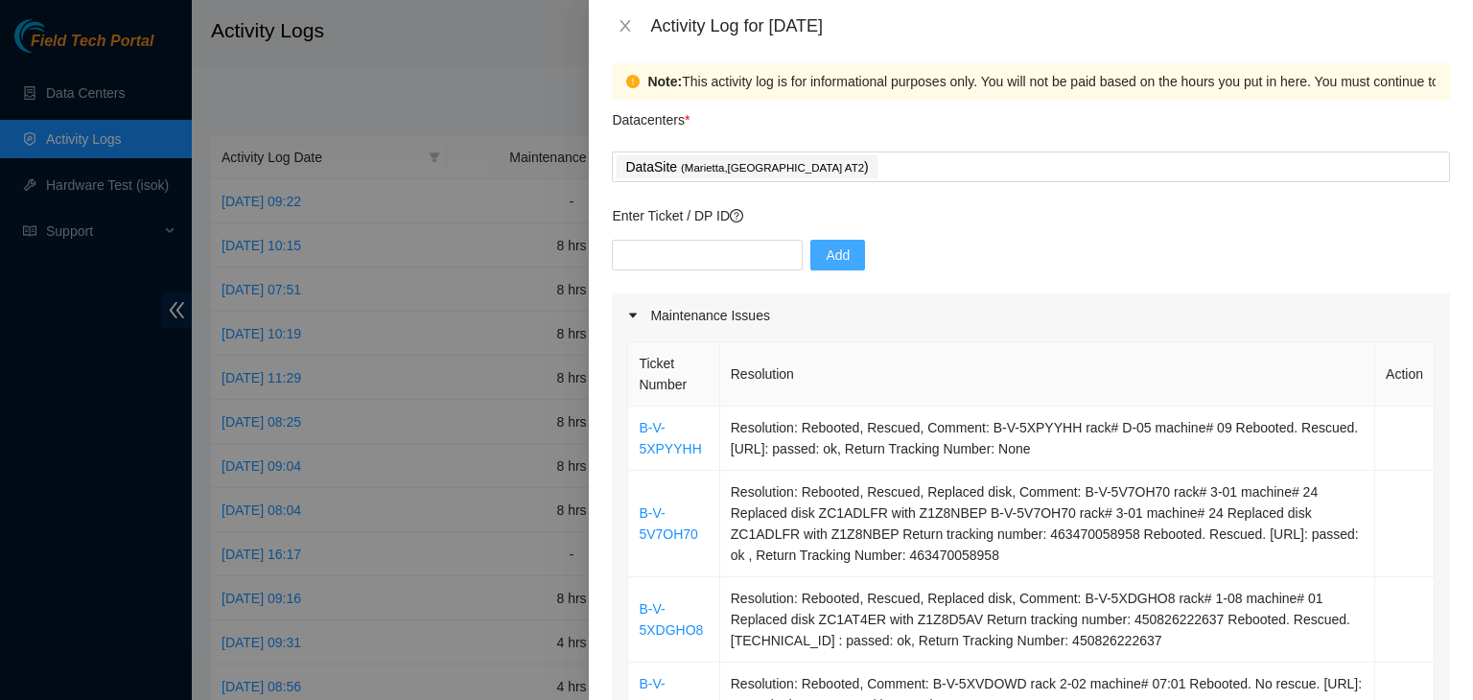
scroll to position [0, 0]
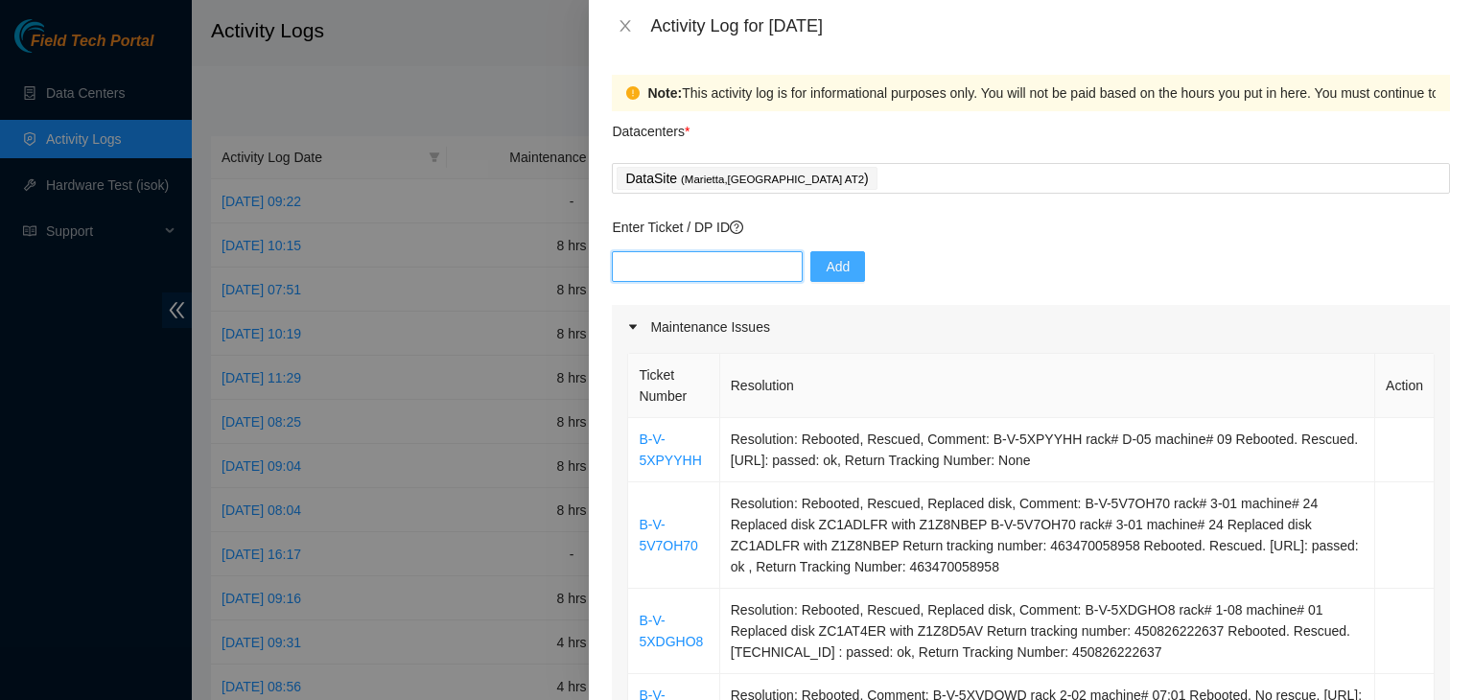
click at [714, 269] on input "text" at bounding box center [707, 266] width 191 height 31
paste input "B-V-5XTGGBI"
type input "B-V-5XTGGBI"
click at [825, 269] on span "Add" at bounding box center [837, 266] width 24 height 21
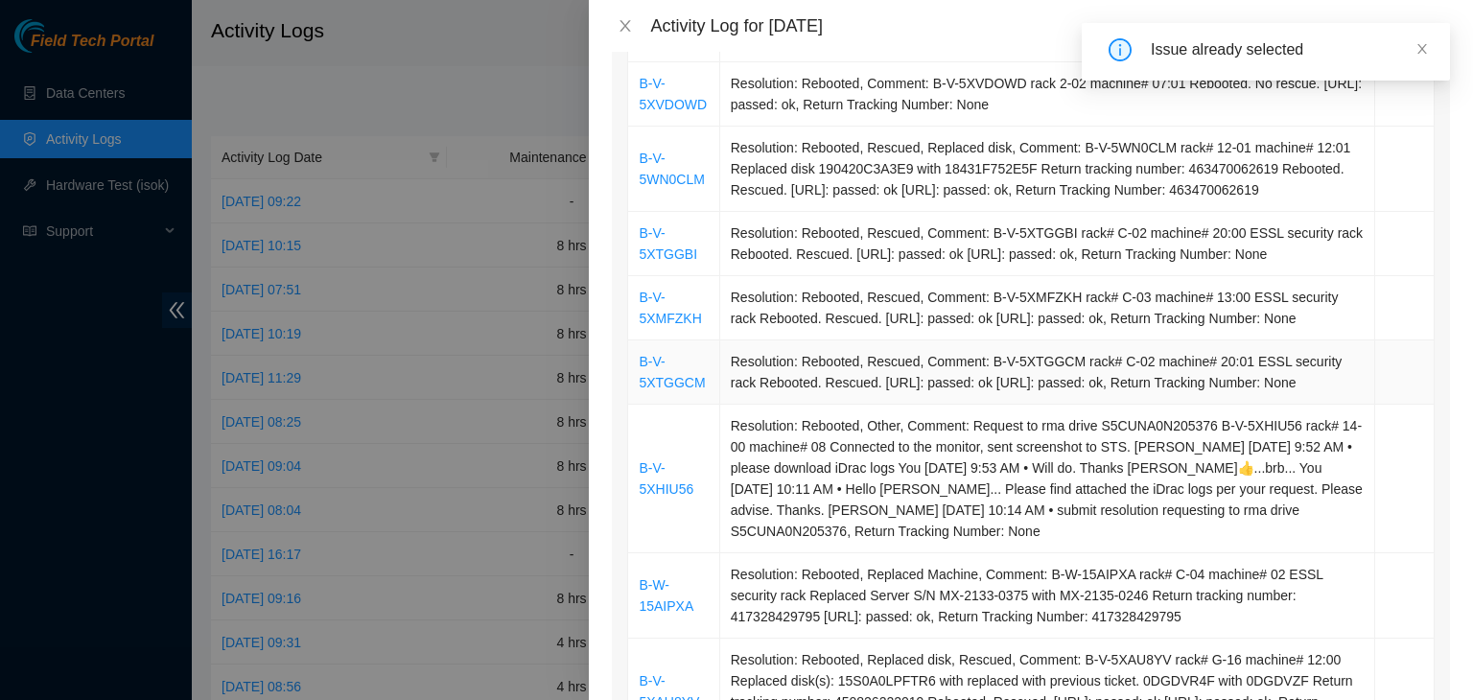
scroll to position [575, 0]
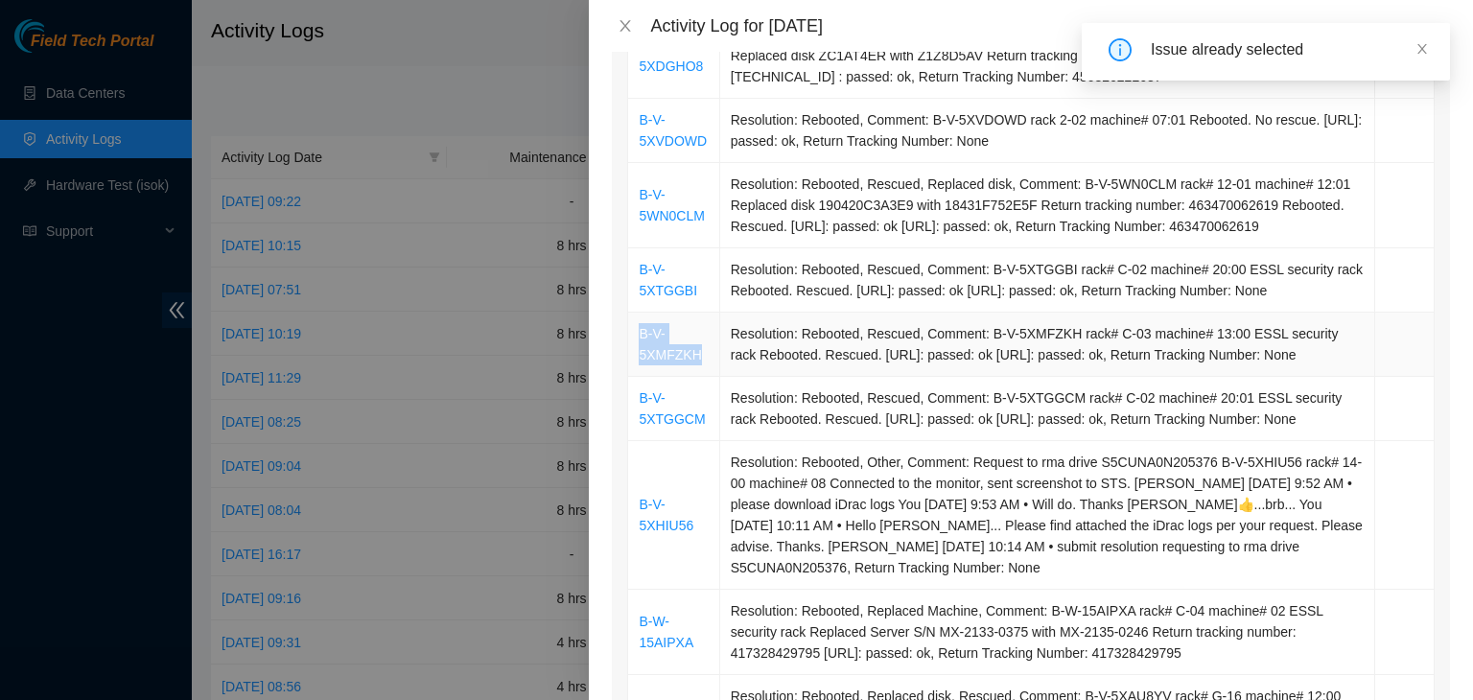
drag, startPoint x: 706, startPoint y: 367, endPoint x: 635, endPoint y: 346, distance: 74.0
click at [635, 346] on td "B-V-5XMFZKH" at bounding box center [673, 345] width 91 height 64
copy link "B-V-5XMFZKH"
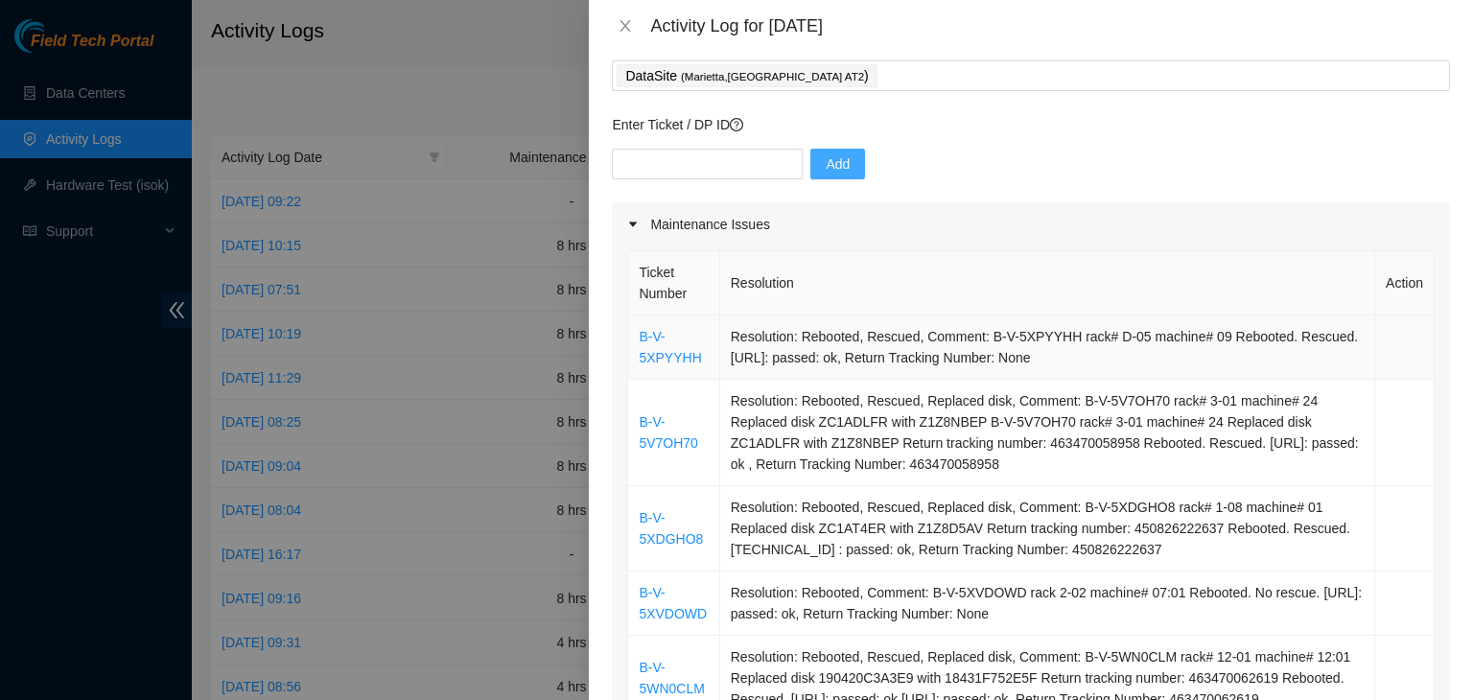
scroll to position [96, 0]
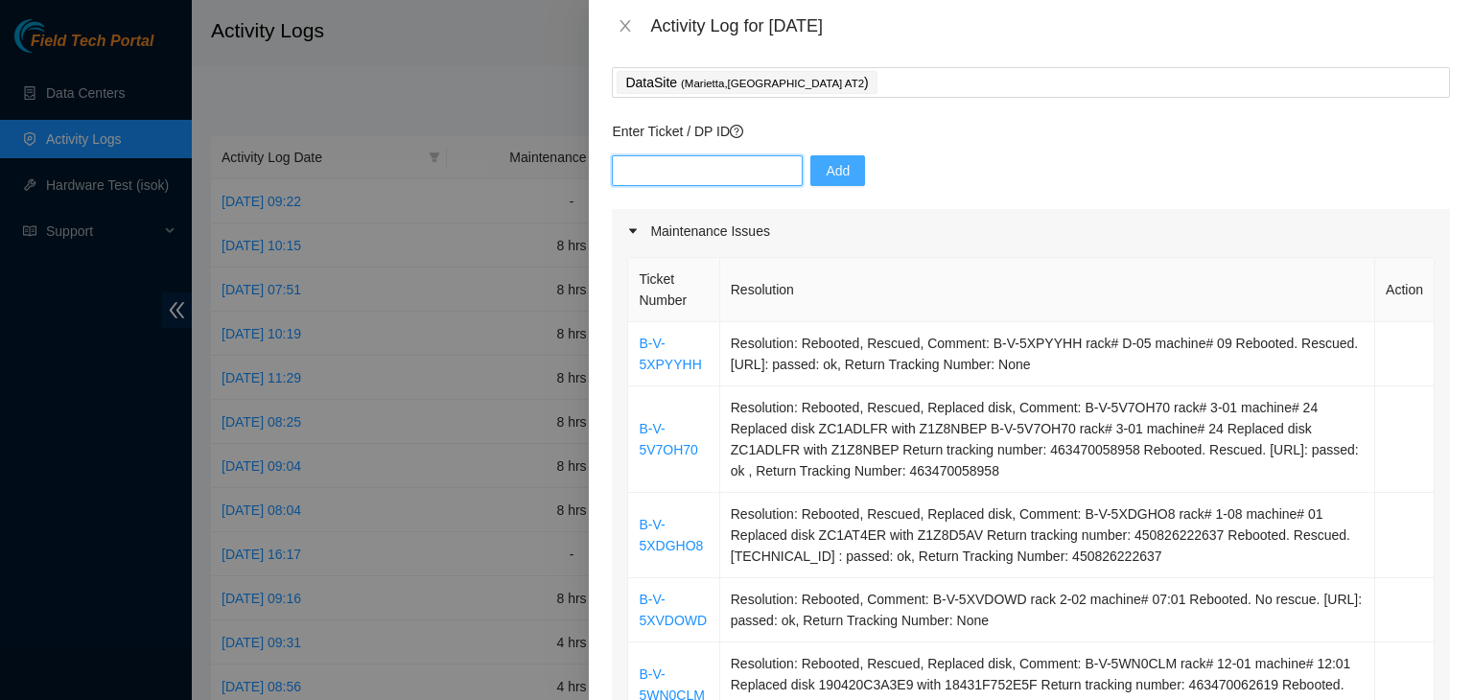
click at [729, 171] on input "text" at bounding box center [707, 170] width 191 height 31
paste input "B-V-5XMFZKH"
type input "B-V-5XMFZKH"
click at [825, 177] on span "Add" at bounding box center [837, 170] width 24 height 21
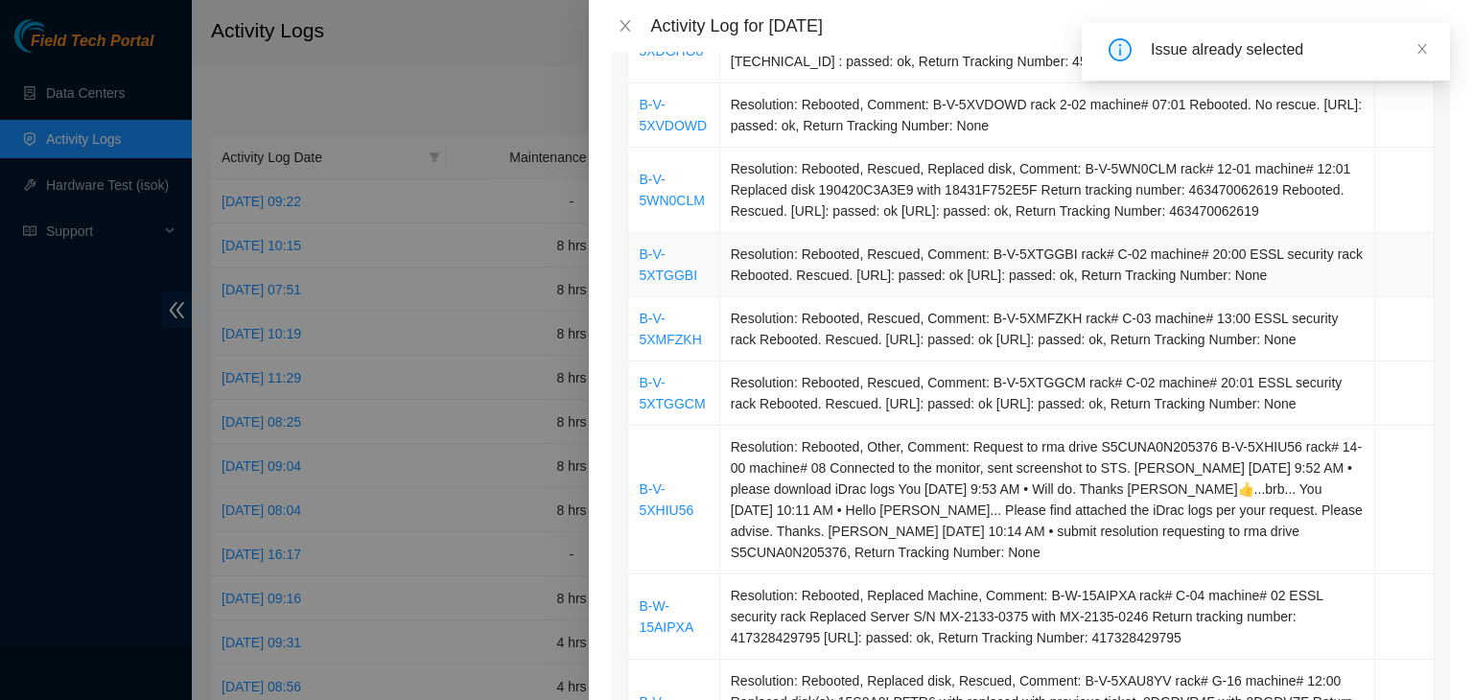
scroll to position [671, 0]
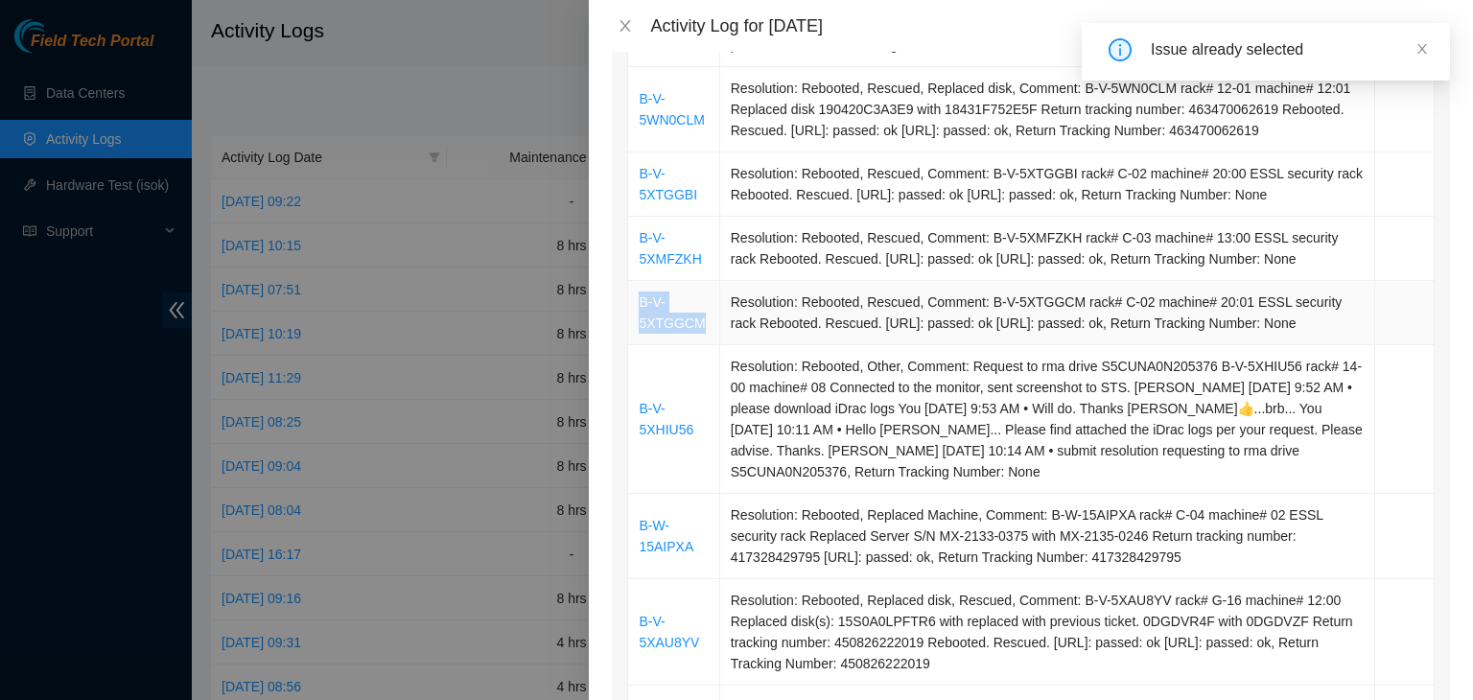
drag, startPoint x: 705, startPoint y: 351, endPoint x: 637, endPoint y: 329, distance: 71.5
click at [637, 329] on td "B-V-5XTGGCM" at bounding box center [673, 313] width 91 height 64
copy link "B-V-5XTGGCM"
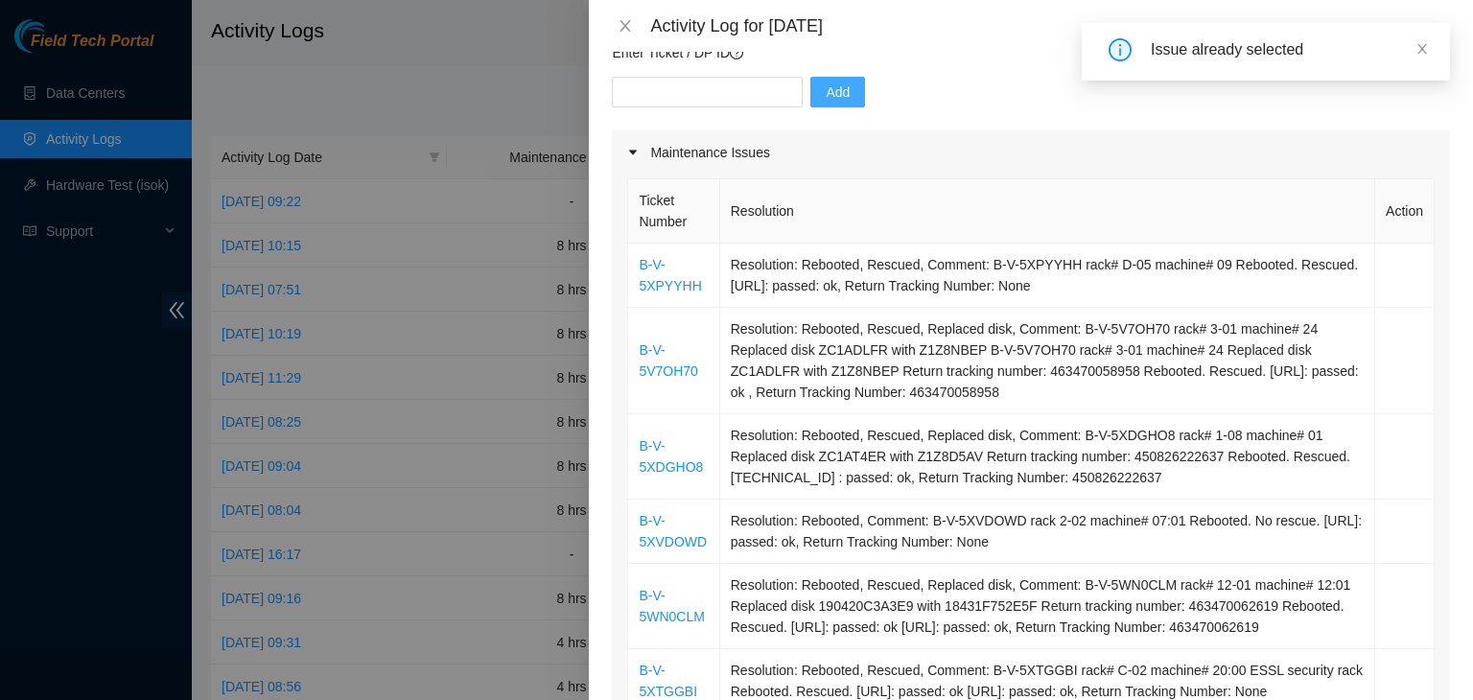
scroll to position [96, 0]
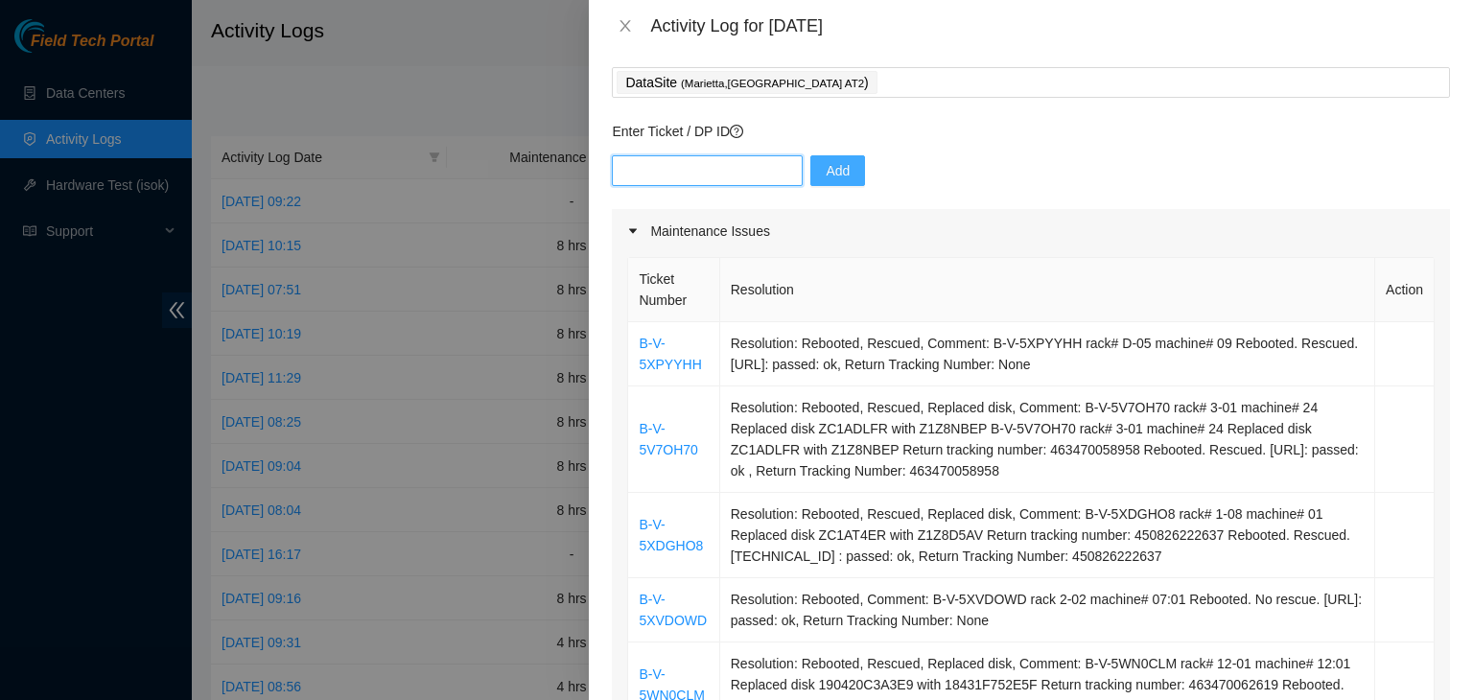
click at [699, 175] on input "text" at bounding box center [707, 170] width 191 height 31
paste input "B-V-5XTGGCM"
type input "B-V-5XTGGCM"
click at [825, 174] on span "Add" at bounding box center [837, 170] width 24 height 21
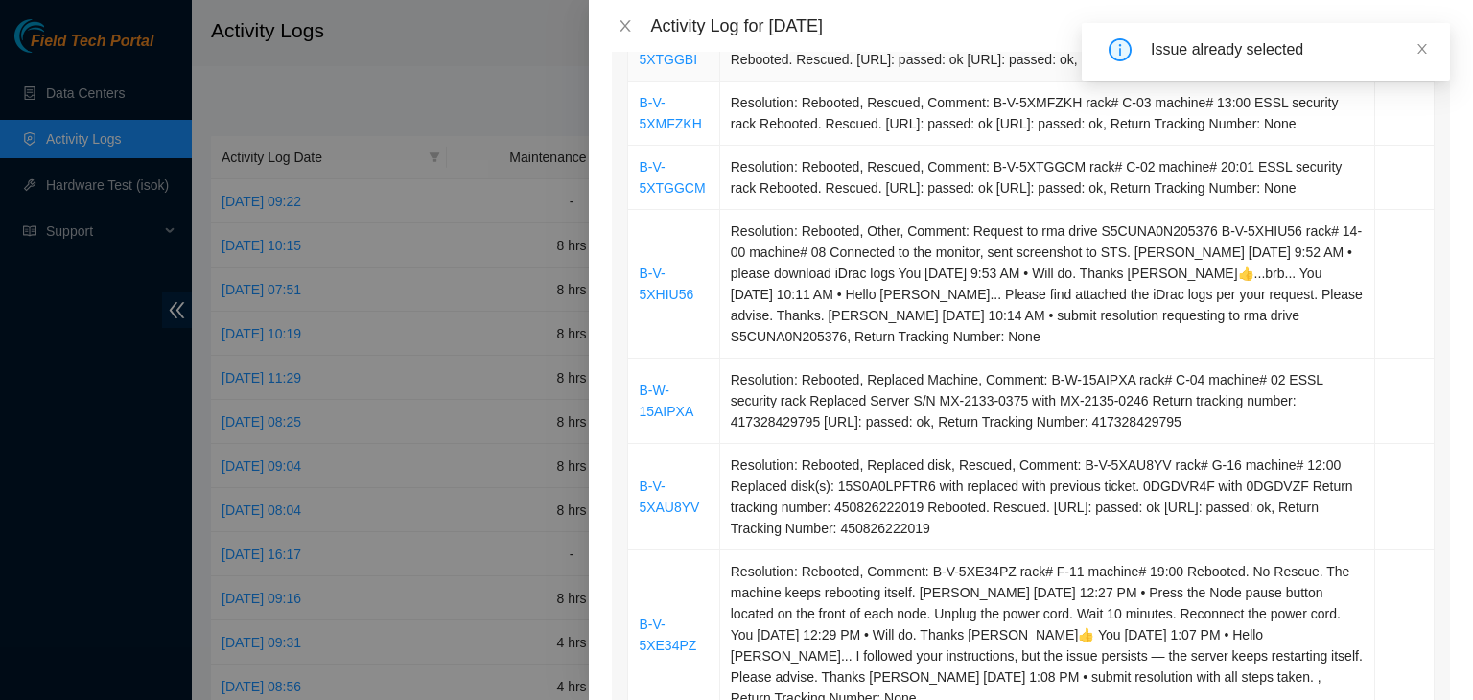
scroll to position [863, 0]
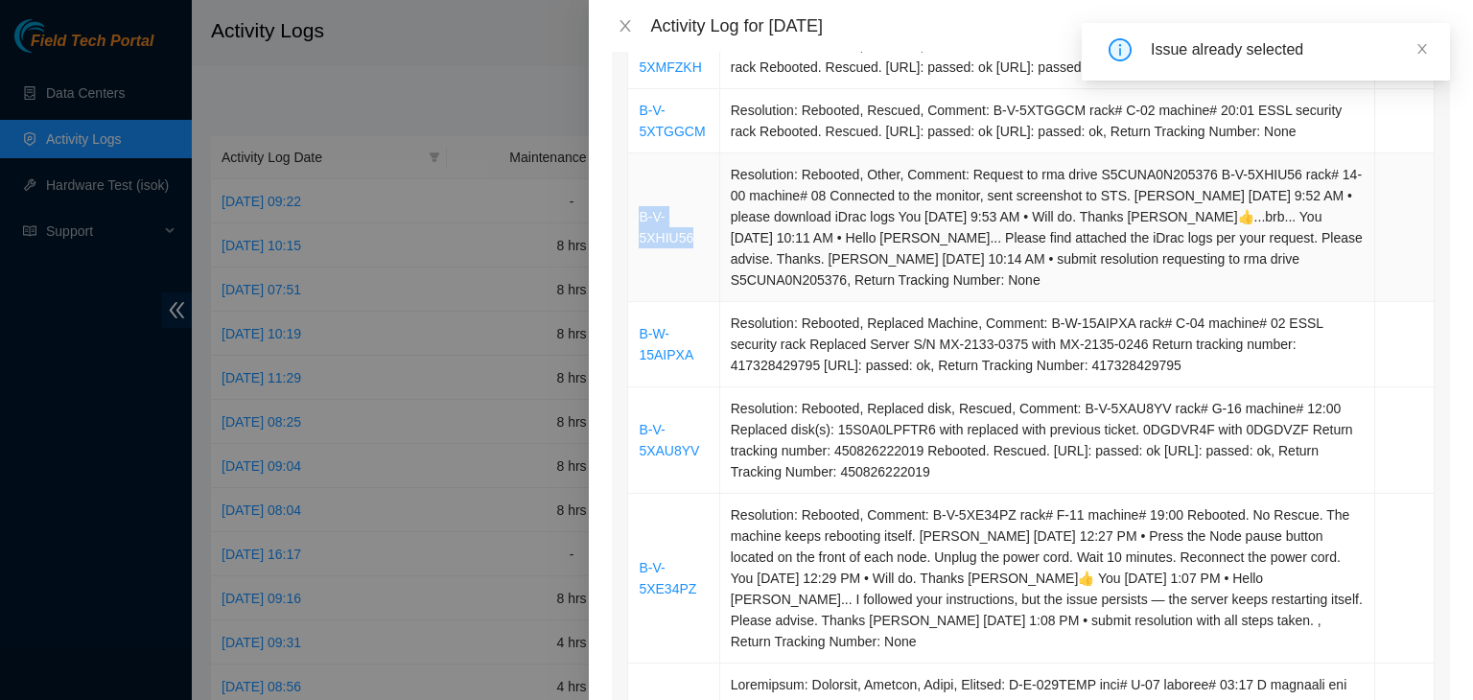
drag, startPoint x: 693, startPoint y: 261, endPoint x: 638, endPoint y: 243, distance: 57.6
click at [638, 243] on td "B-V-5XHIU56" at bounding box center [673, 227] width 91 height 149
copy link "B-V-5XHIU56"
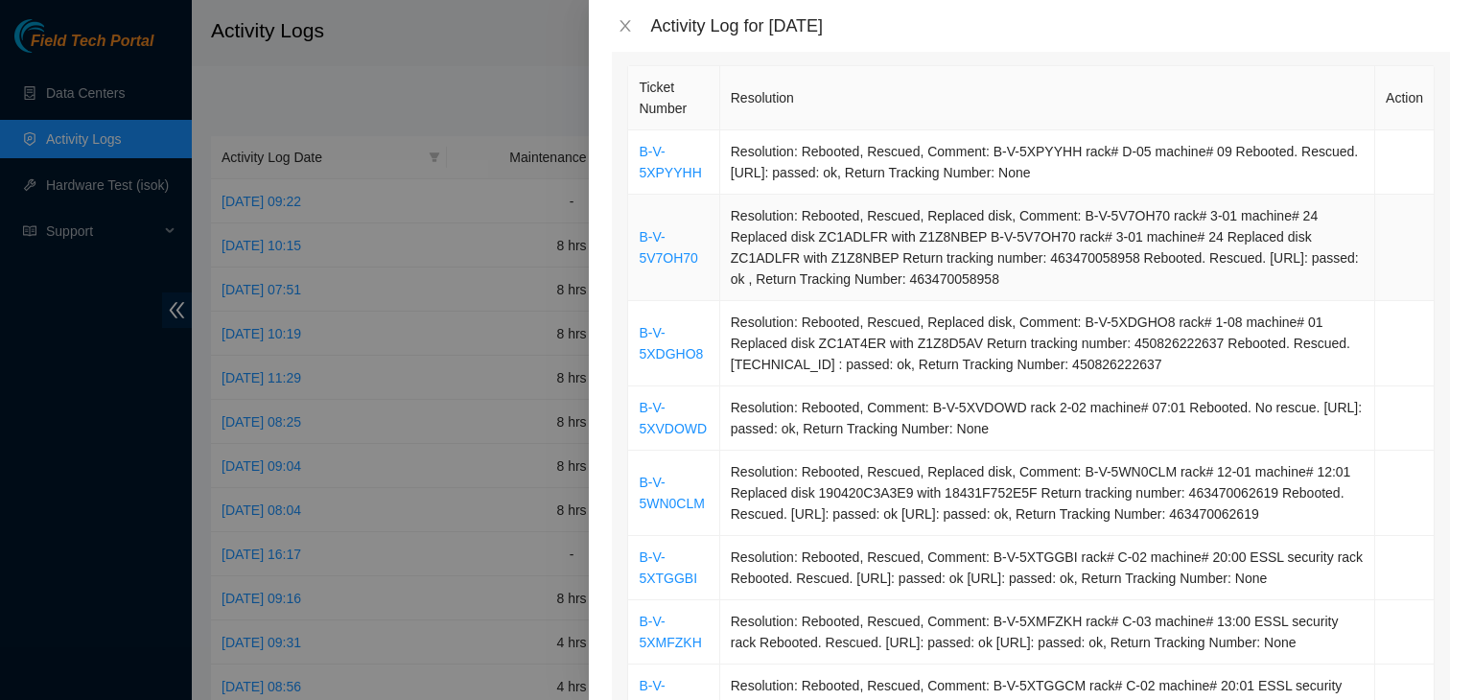
scroll to position [0, 0]
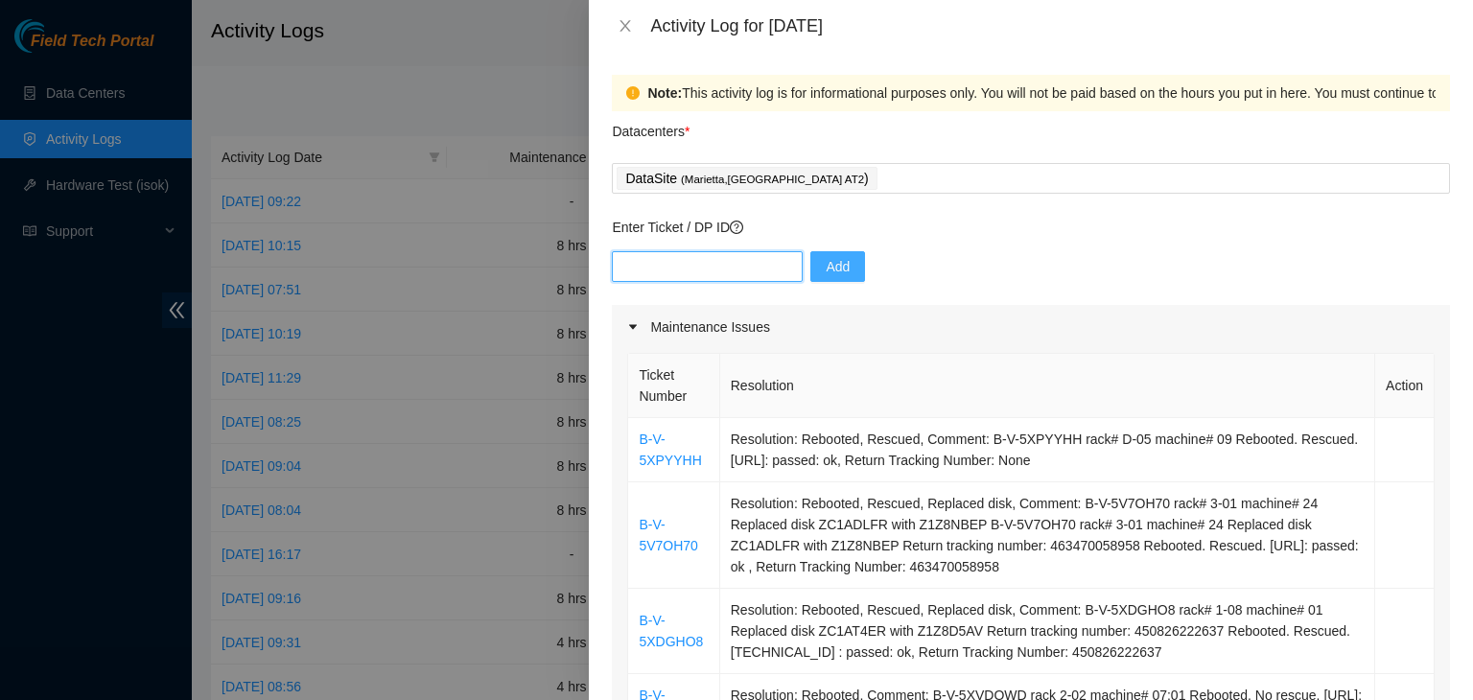
click at [716, 266] on input "text" at bounding box center [707, 266] width 191 height 31
paste input "B-V-5XHIU56"
type input "B-V-5XHIU56"
click at [832, 266] on span "Add" at bounding box center [837, 266] width 24 height 21
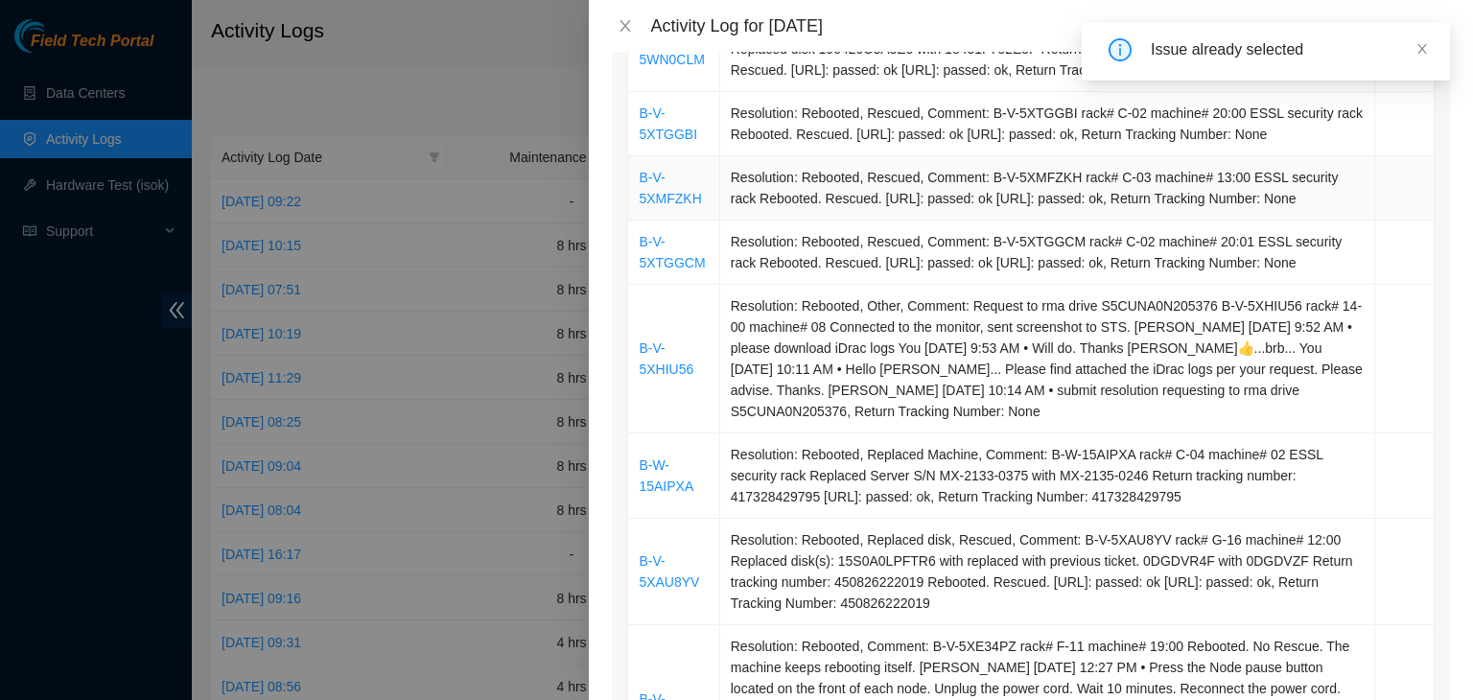
scroll to position [863, 0]
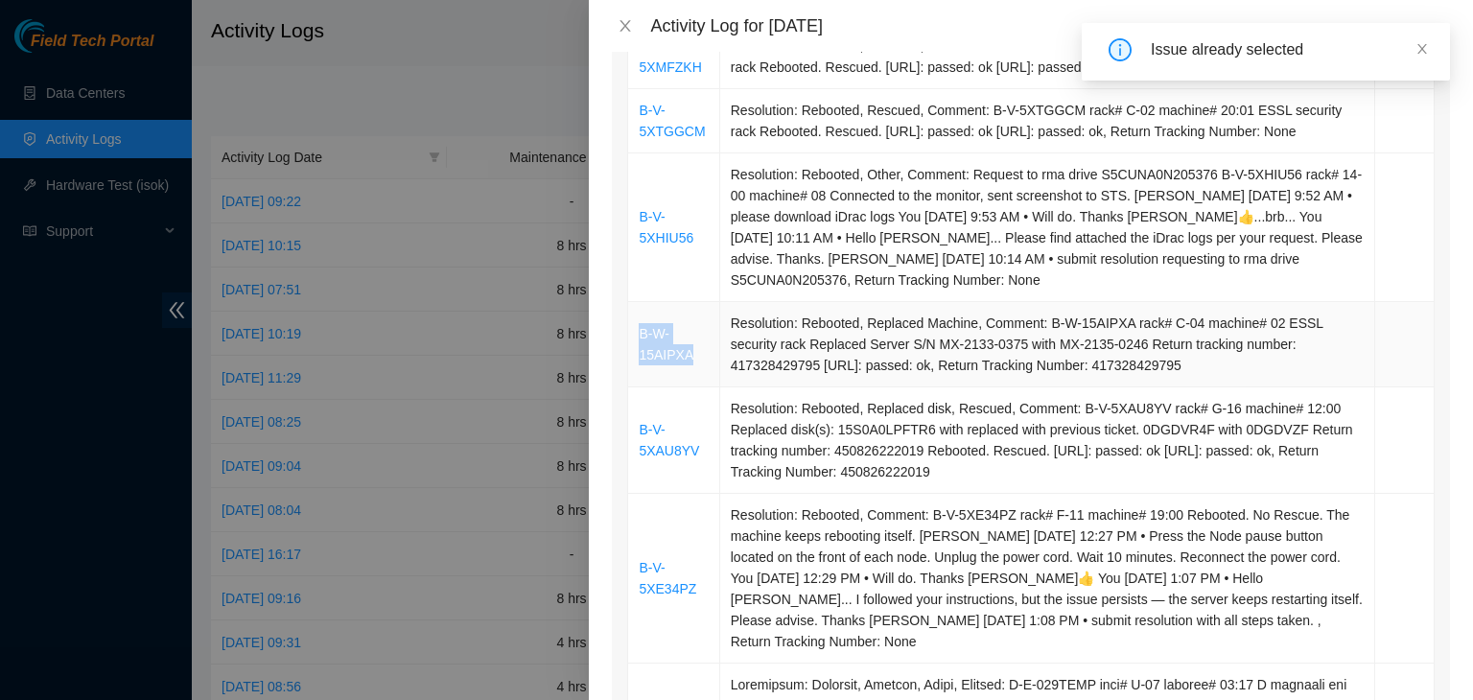
drag, startPoint x: 694, startPoint y: 375, endPoint x: 640, endPoint y: 358, distance: 56.4
click at [640, 358] on td "B-W-15AIPXA" at bounding box center [673, 344] width 91 height 85
copy link "B-W-15AIPXA"
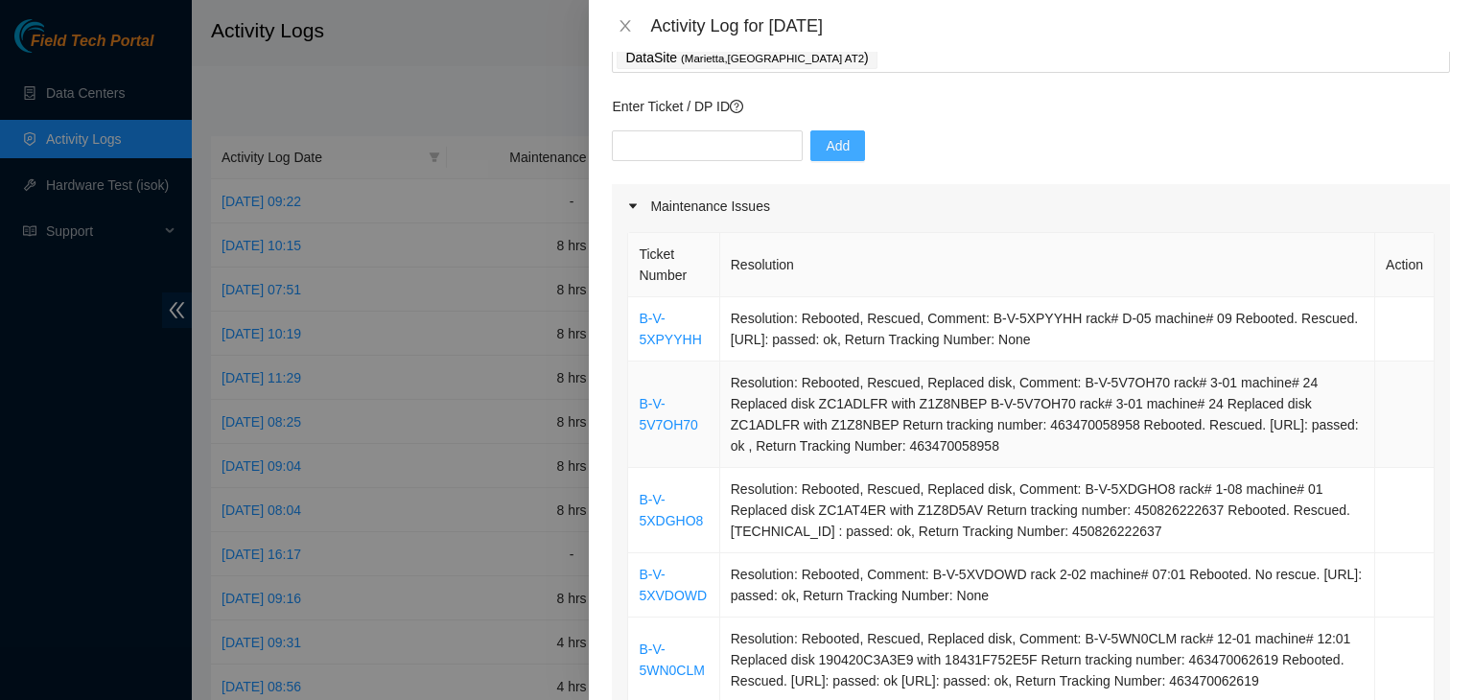
scroll to position [0, 0]
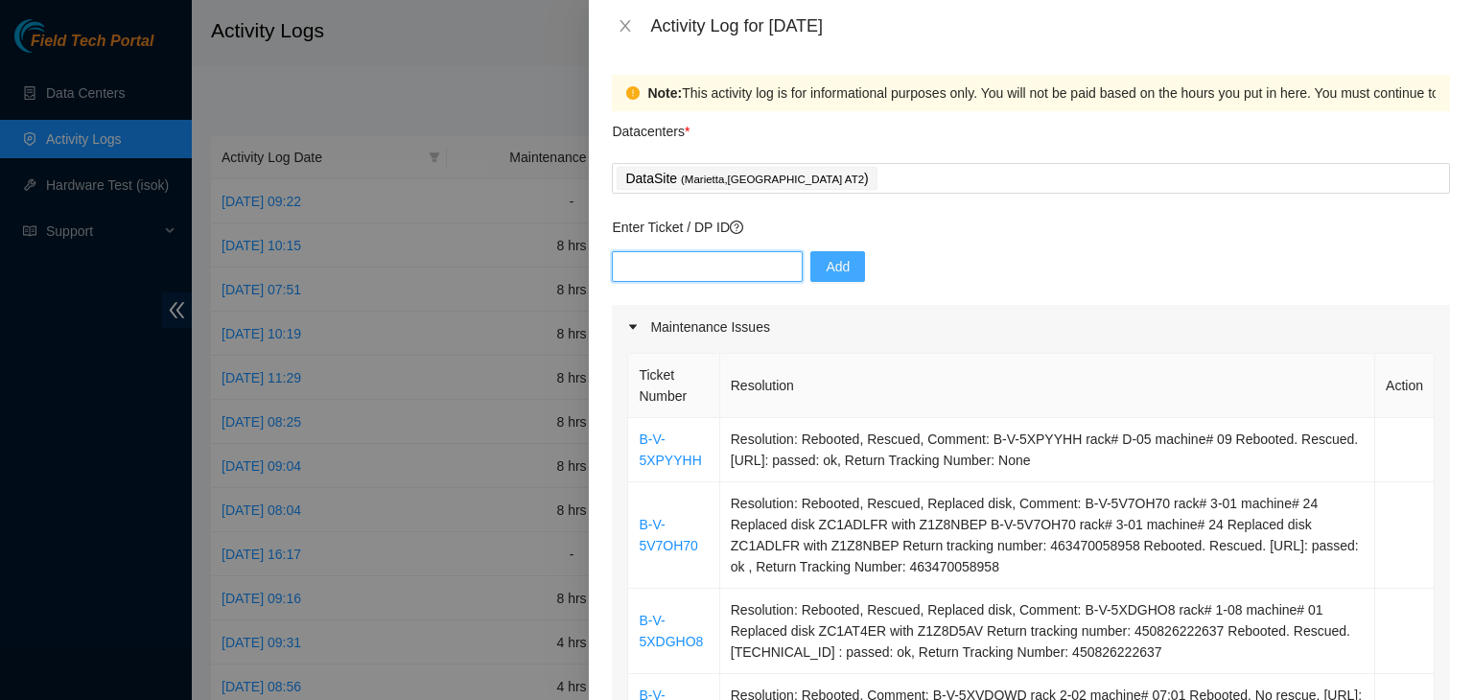
click at [711, 271] on input "text" at bounding box center [707, 266] width 191 height 31
paste input "B-W-15AIPXA"
type input "B-W-15AIPXA"
click at [825, 256] on span "Add" at bounding box center [837, 266] width 24 height 21
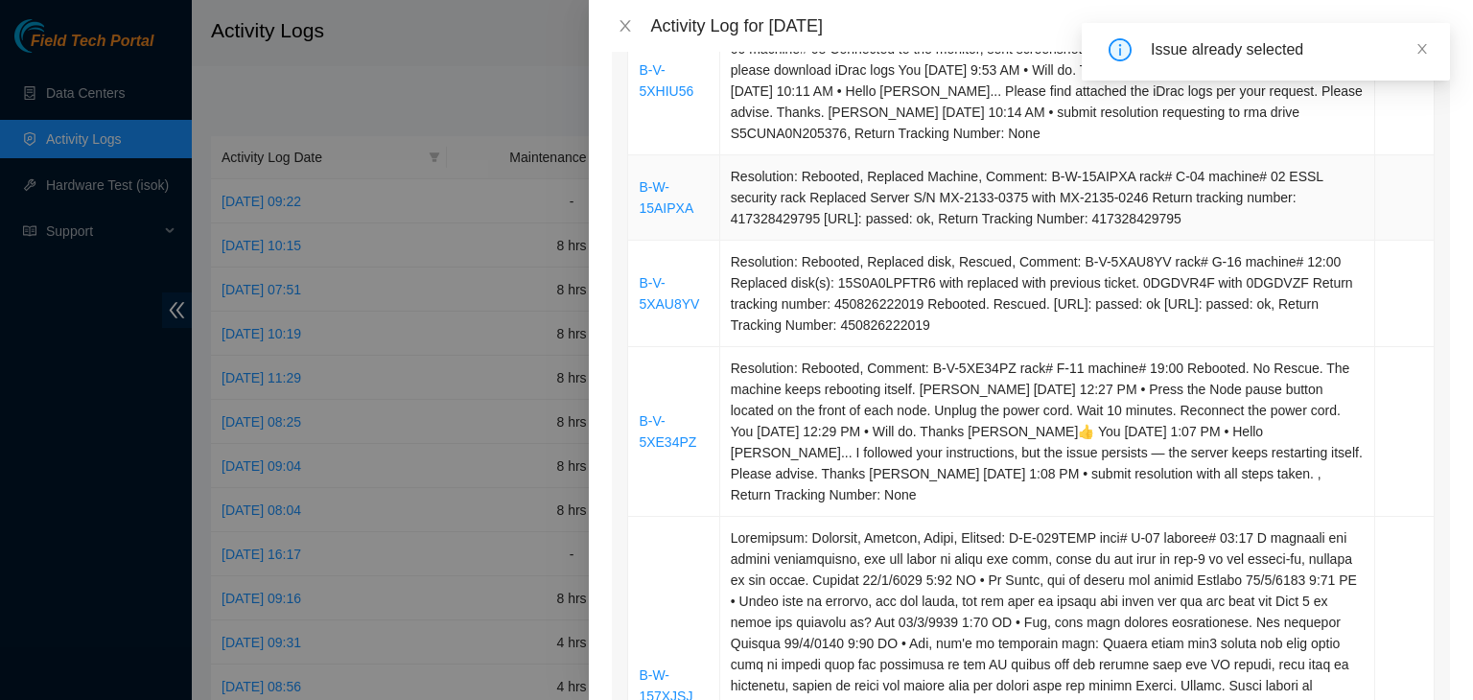
scroll to position [1055, 0]
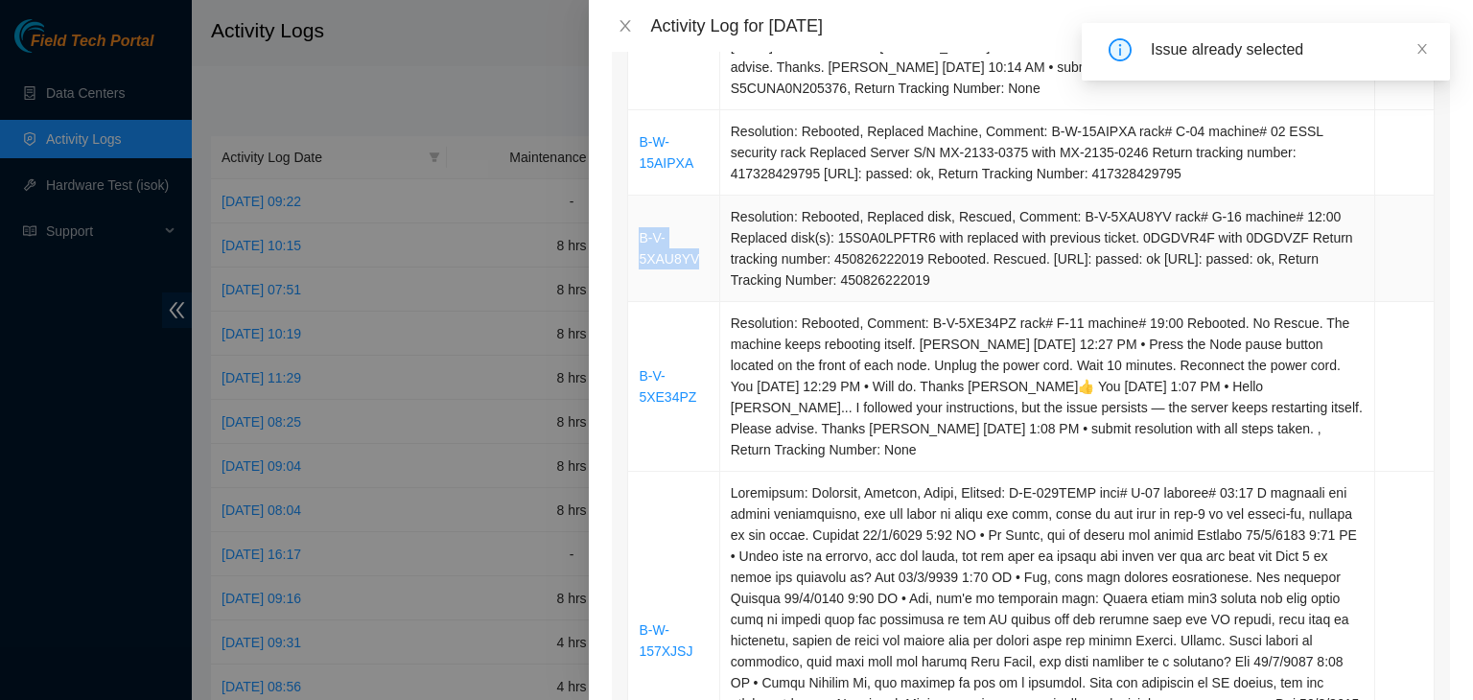
drag, startPoint x: 697, startPoint y: 281, endPoint x: 639, endPoint y: 264, distance: 60.1
click at [639, 264] on td "B-V-5XAU8YV" at bounding box center [673, 249] width 91 height 106
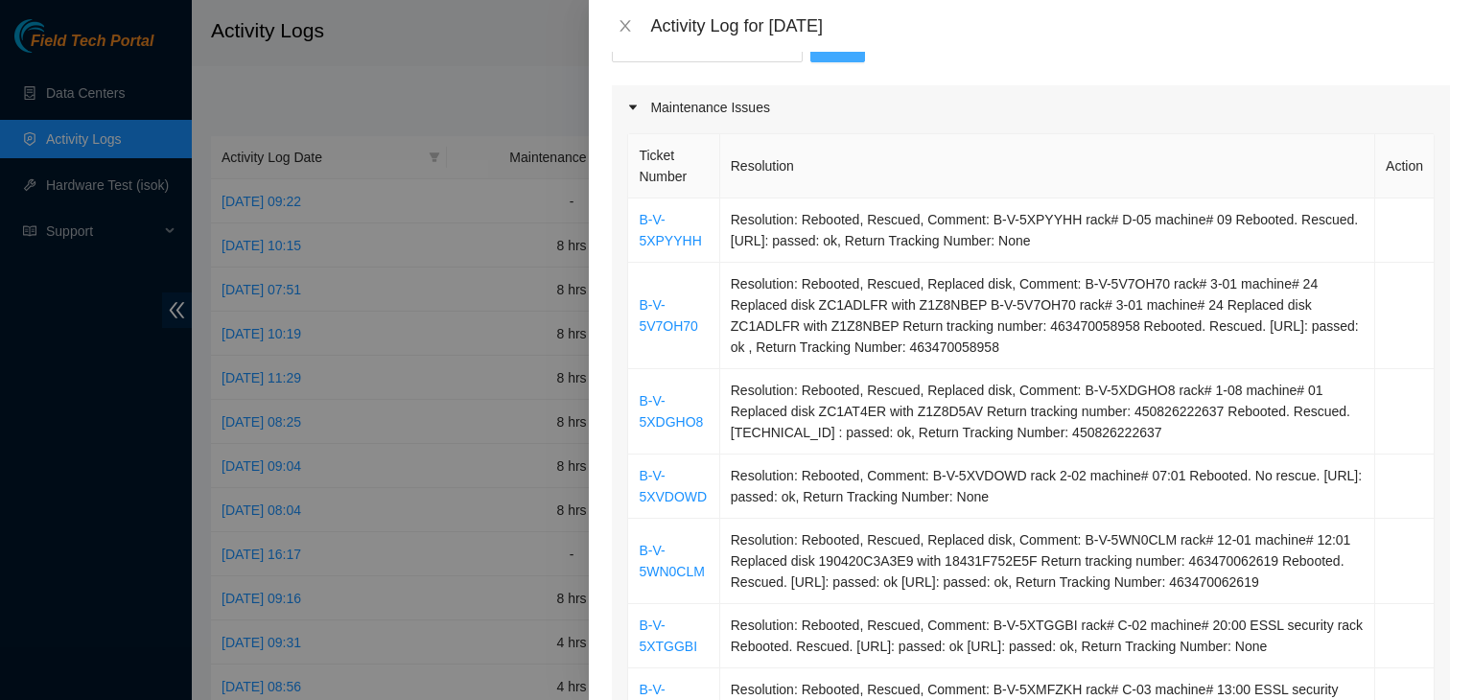
scroll to position [0, 0]
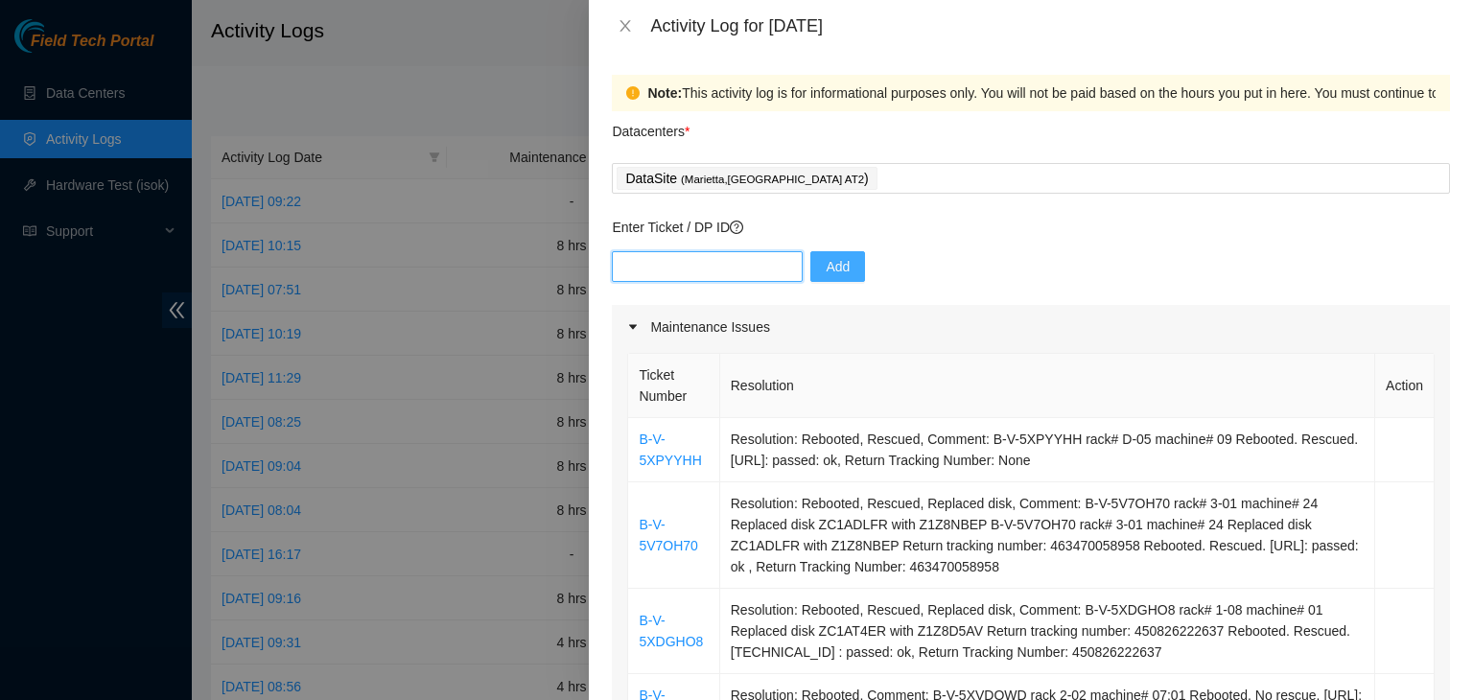
click at [736, 265] on input "text" at bounding box center [707, 266] width 191 height 31
paste input "B-V-5XAU8YV"
type input "B-V-5XAU8YV"
click at [825, 264] on span "Add" at bounding box center [837, 266] width 24 height 21
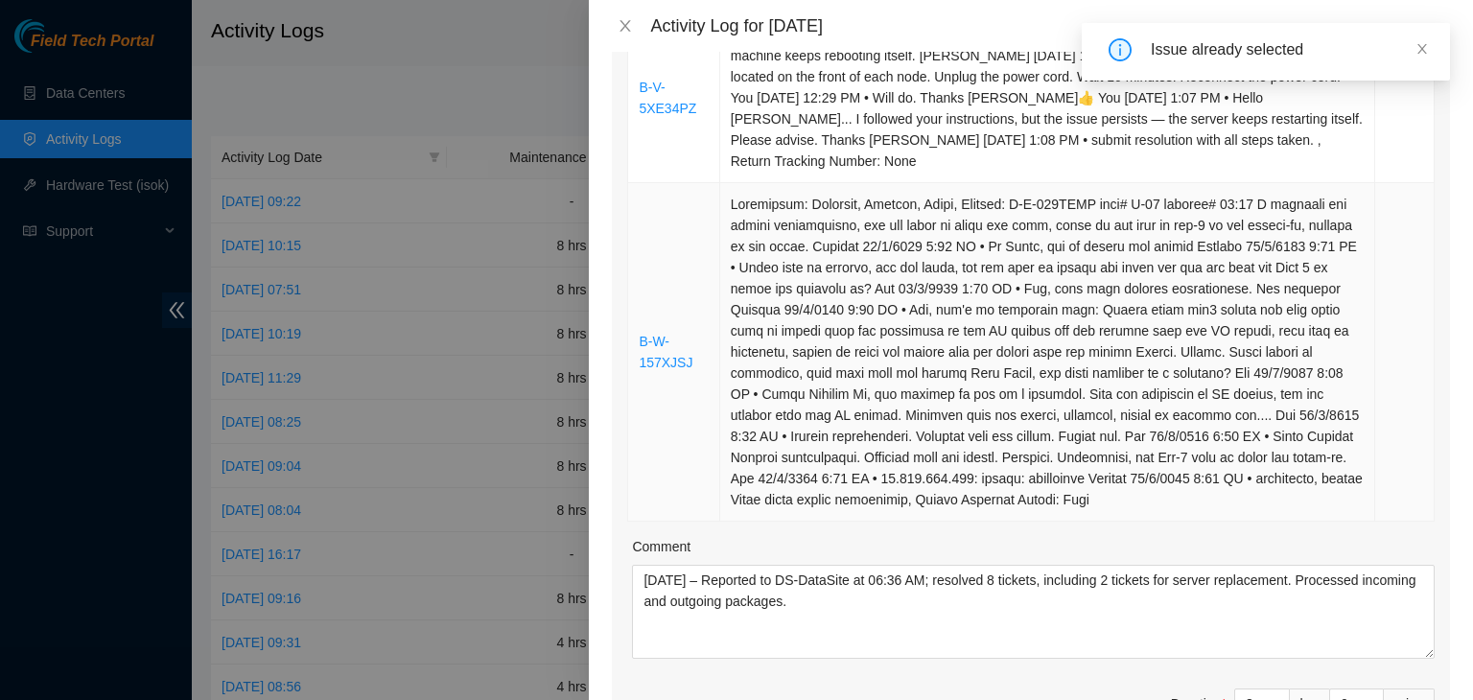
scroll to position [1246, 0]
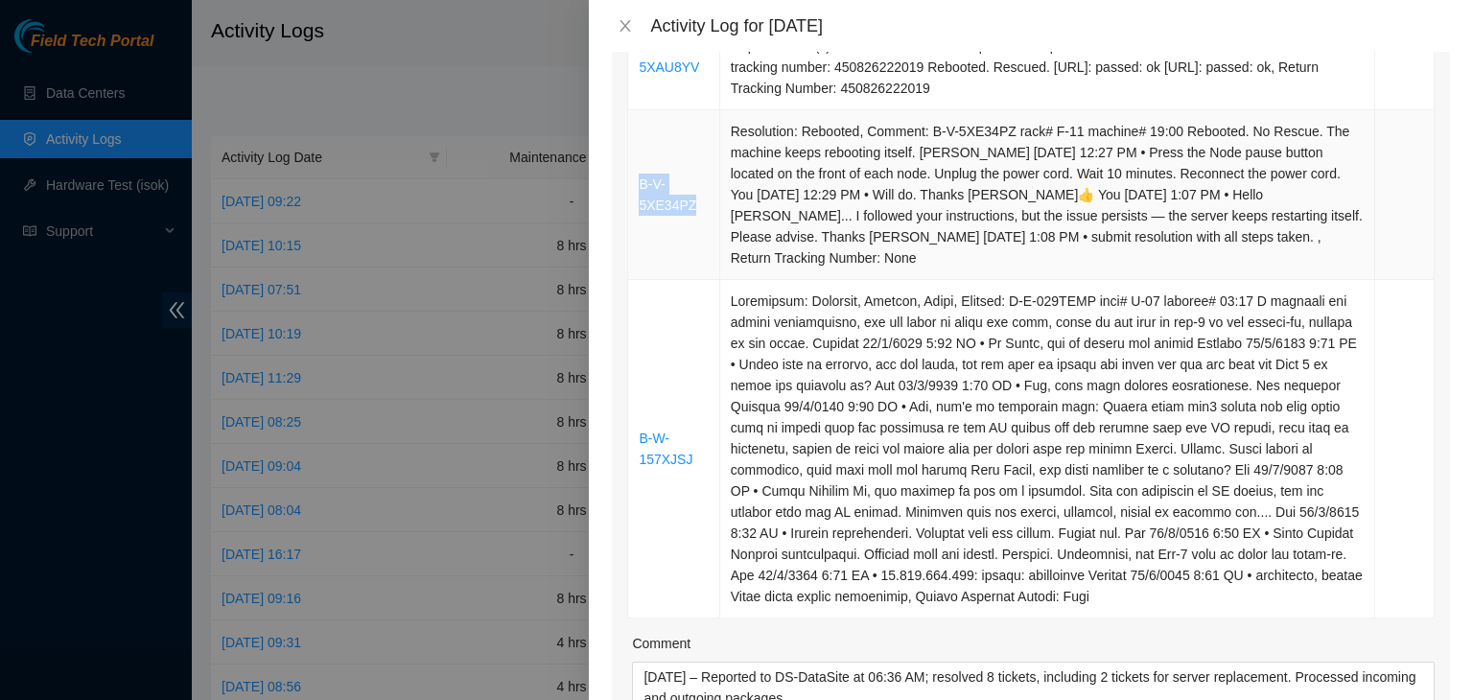
drag, startPoint x: 698, startPoint y: 220, endPoint x: 641, endPoint y: 200, distance: 60.0
click at [641, 200] on td "B-V-5XE34PZ" at bounding box center [673, 195] width 91 height 170
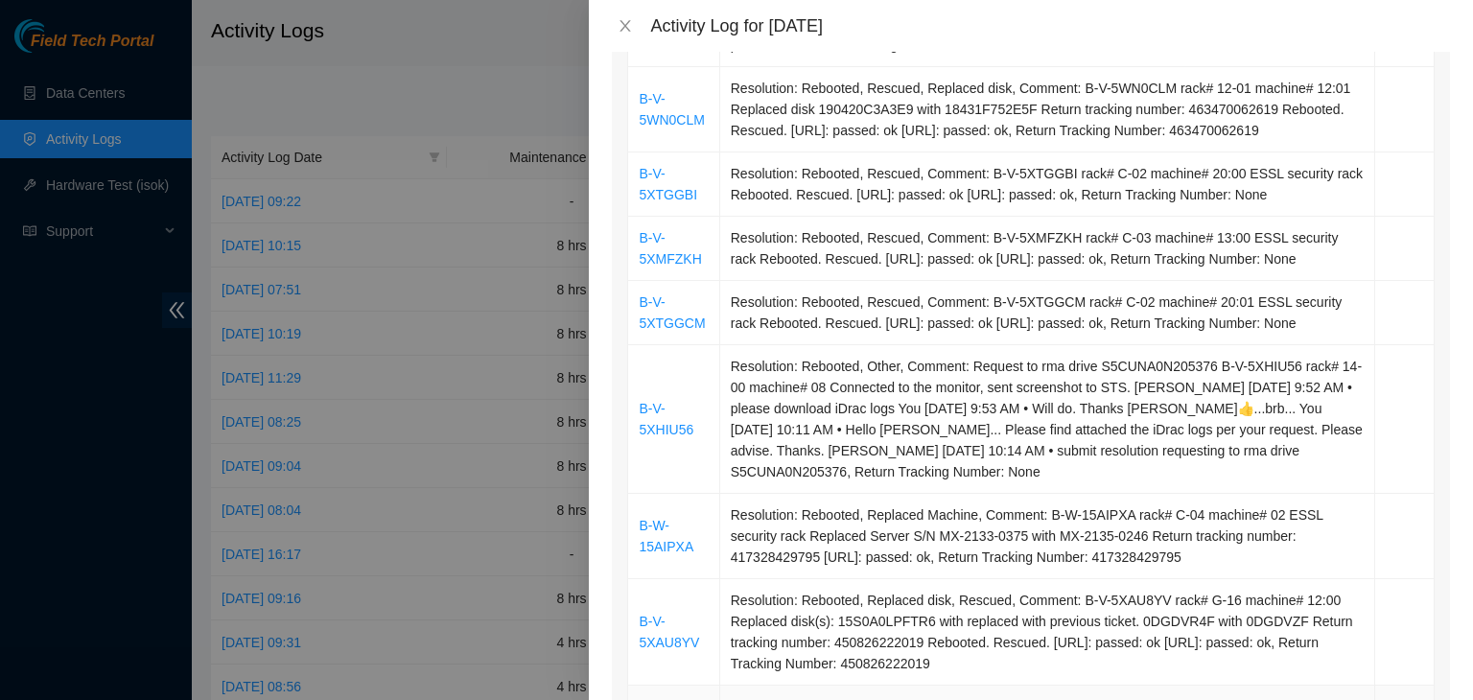
scroll to position [192, 0]
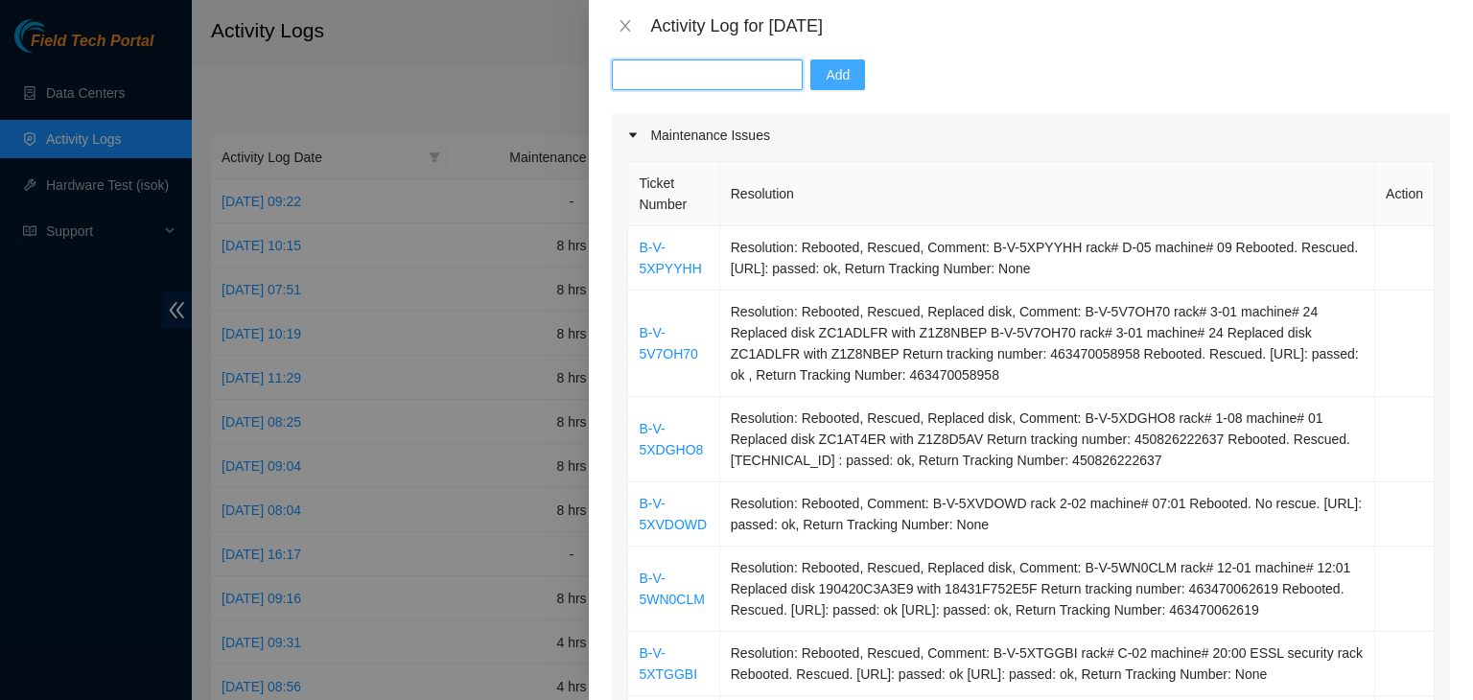
click at [742, 78] on input "text" at bounding box center [707, 74] width 191 height 31
paste input "B-V-5XE34PZ"
type input "B-V-5XE34PZ"
click at [825, 74] on span "Add" at bounding box center [837, 74] width 24 height 21
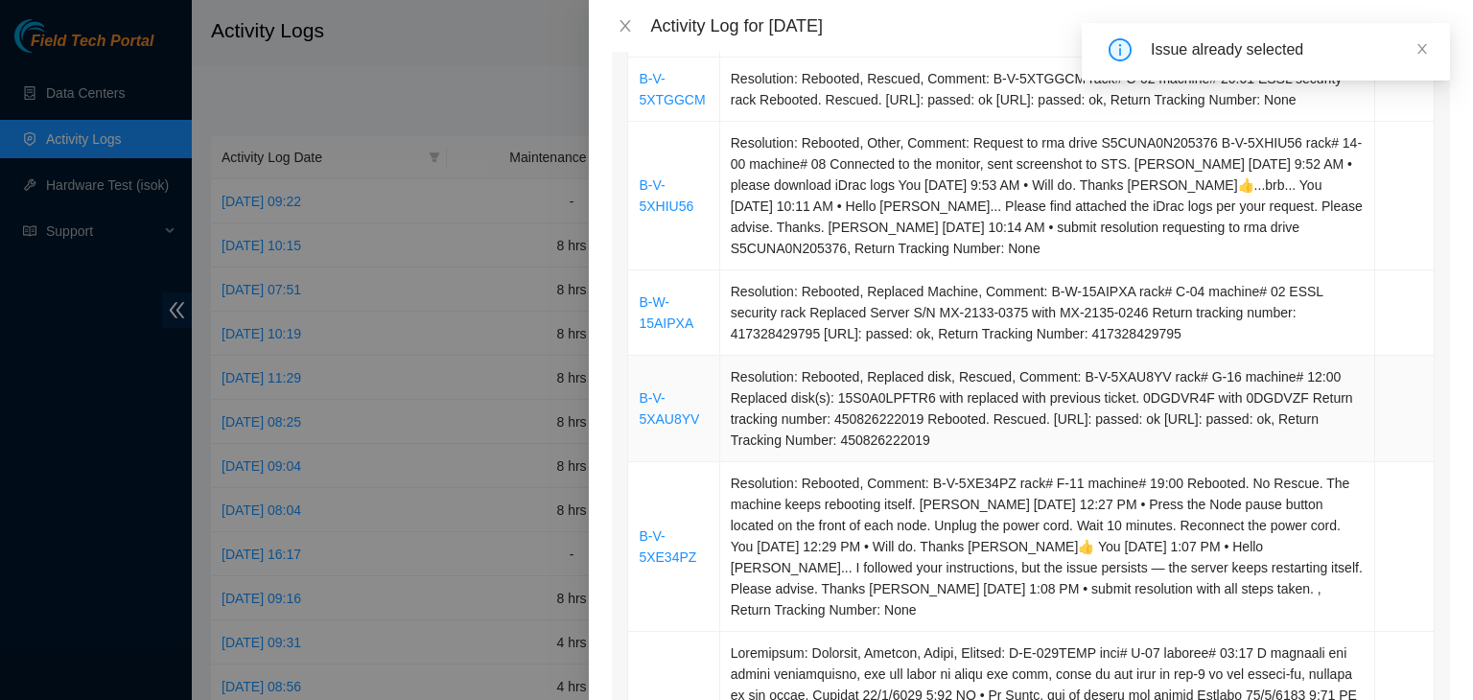
scroll to position [1150, 0]
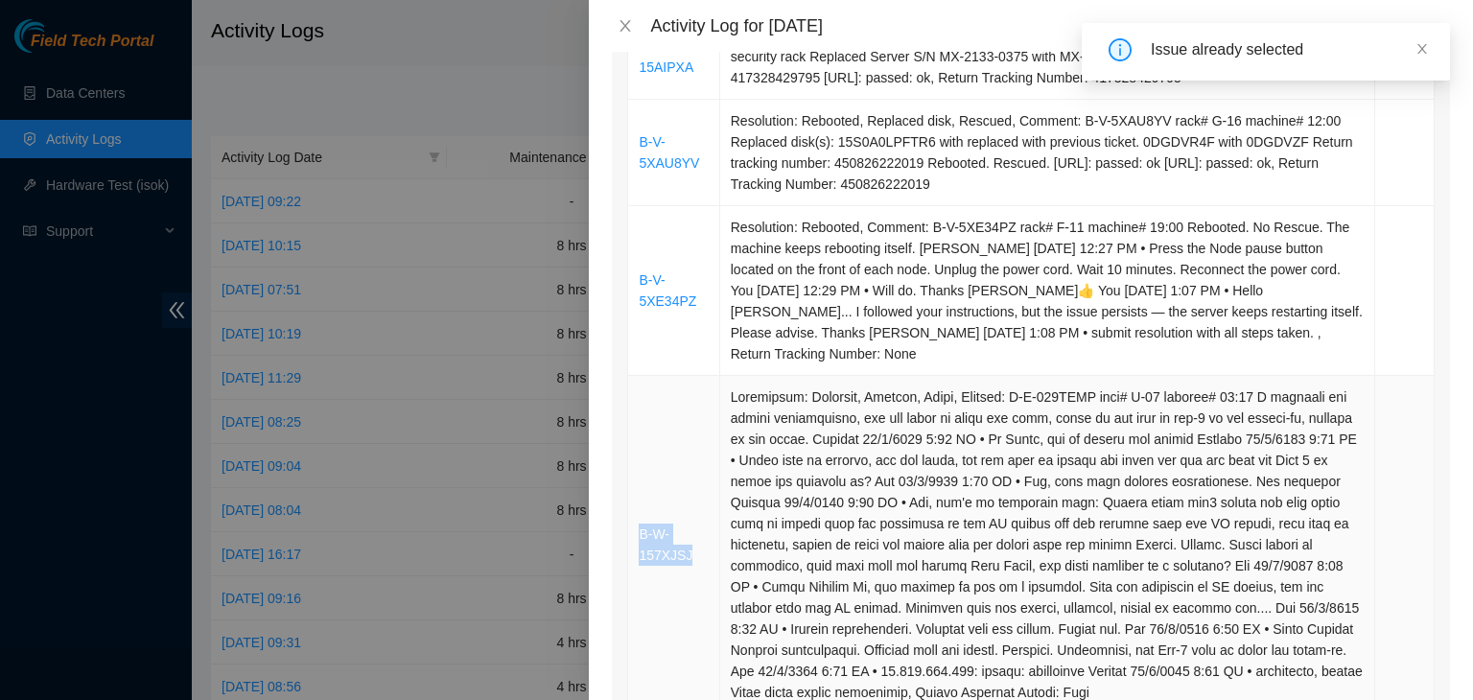
drag, startPoint x: 688, startPoint y: 553, endPoint x: 640, endPoint y: 532, distance: 52.4
click at [640, 532] on td "B-W-157XJSJ" at bounding box center [673, 545] width 91 height 338
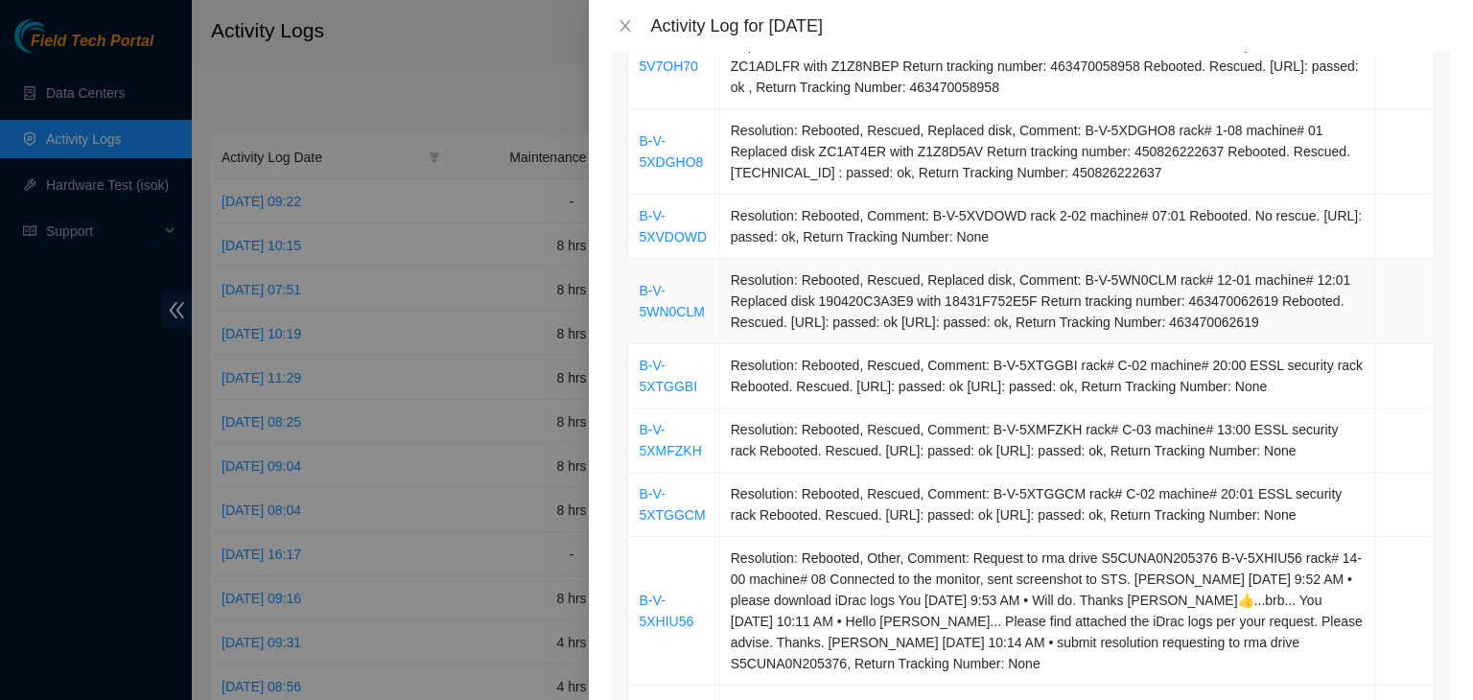
scroll to position [0, 0]
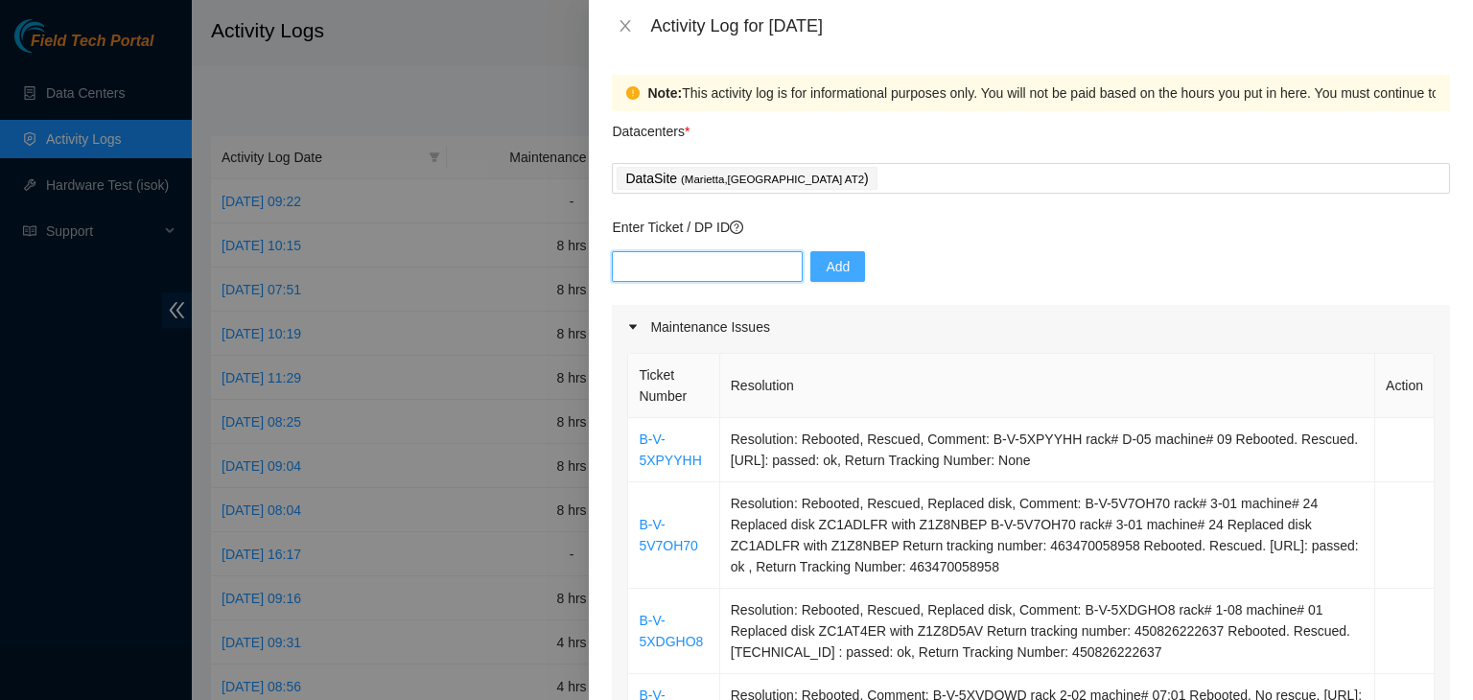
click at [729, 267] on input "text" at bounding box center [707, 266] width 191 height 31
paste input "B-W-157XJSJ"
type input "B-W-157XJSJ"
click at [843, 277] on button "Add" at bounding box center [837, 266] width 55 height 31
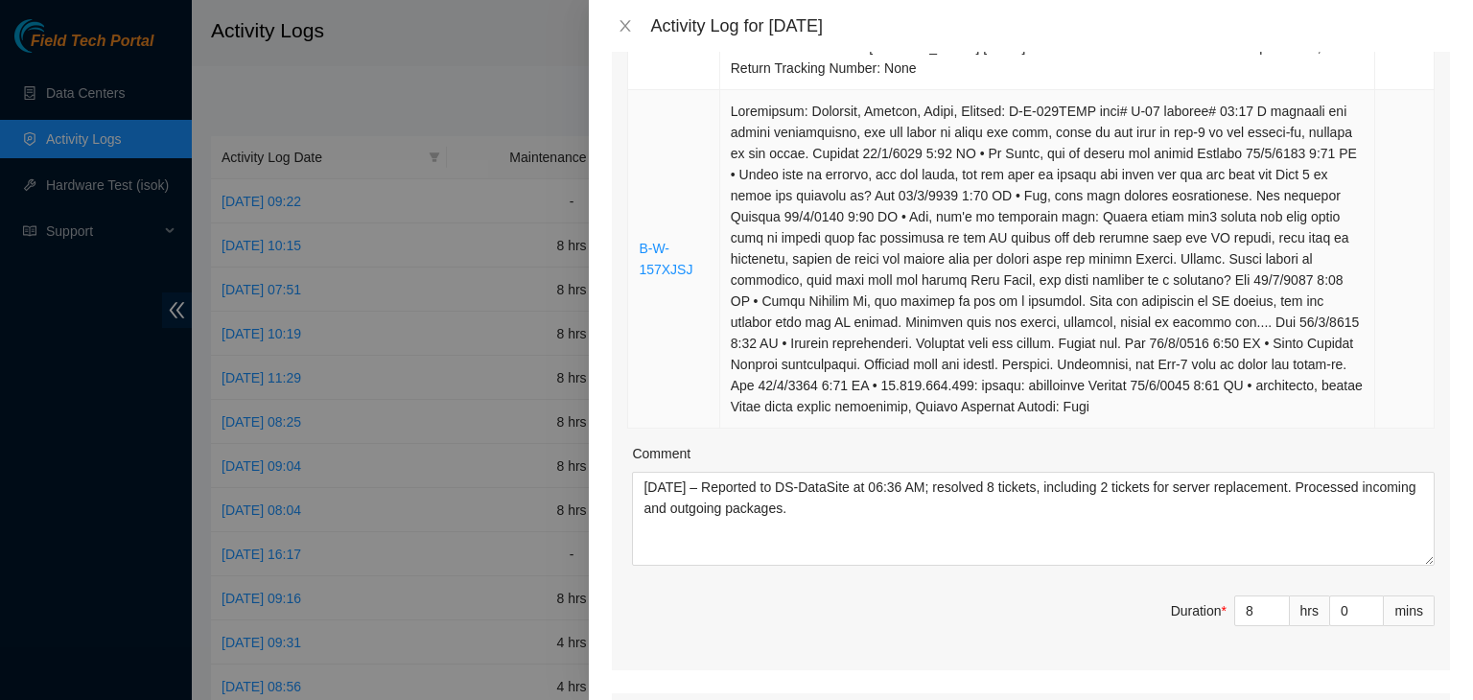
scroll to position [1438, 0]
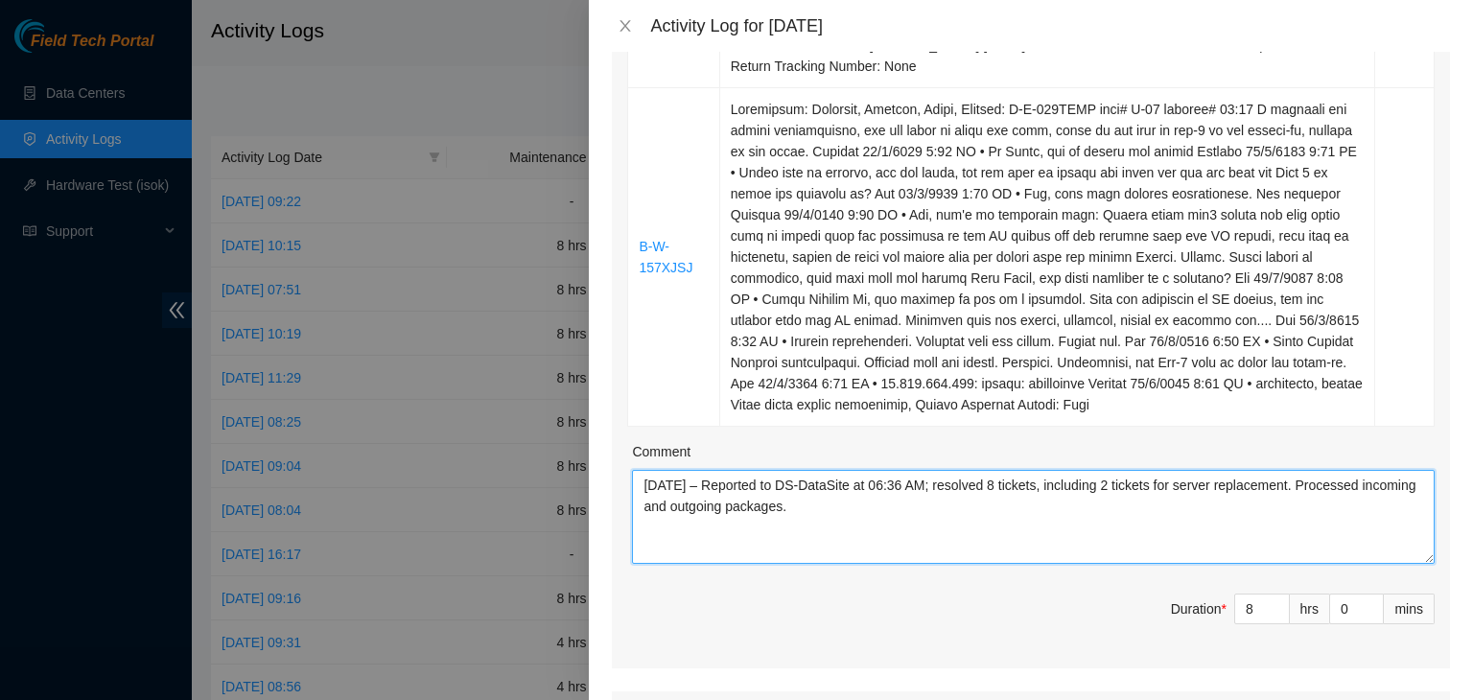
click at [1016, 483] on textarea "[DATE] – Reported to DS-DataSite at 06:36 AM; resolved 8 tickets, including 2 t…" at bounding box center [1033, 517] width 802 height 94
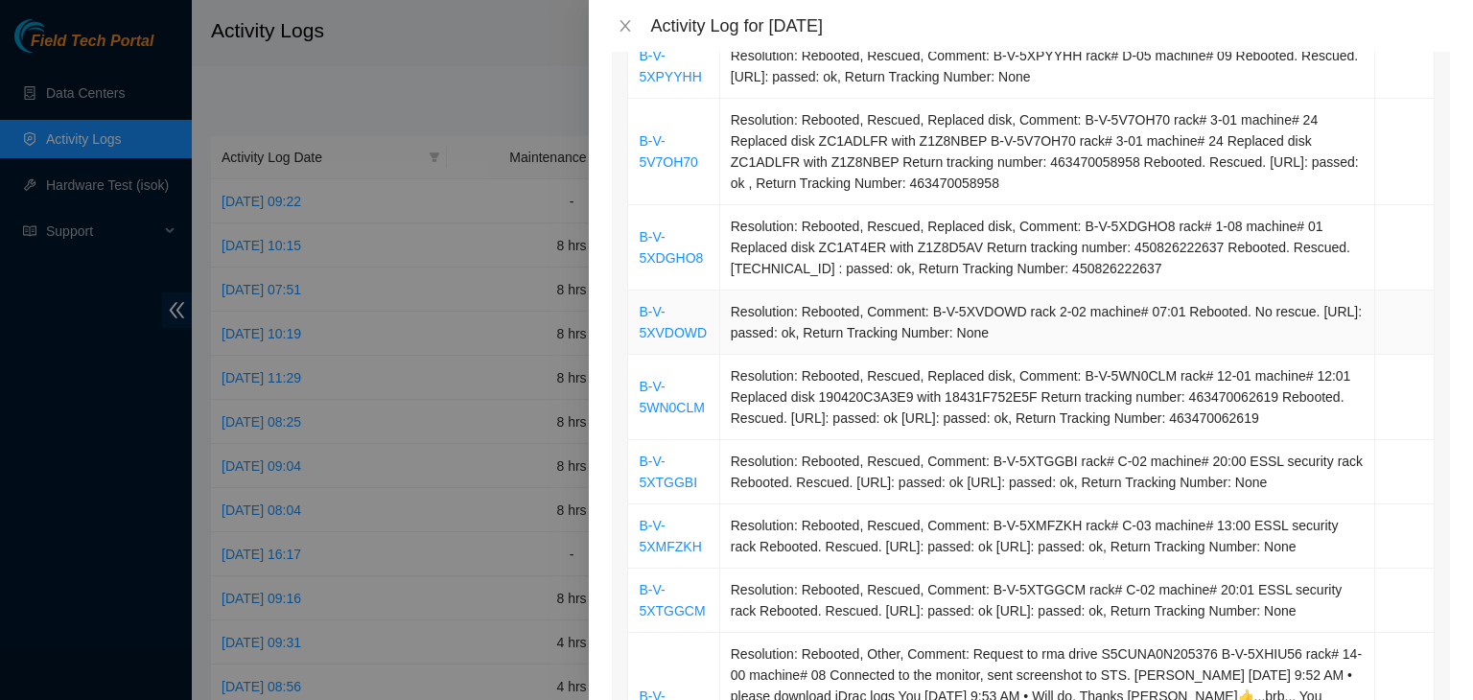
scroll to position [479, 0]
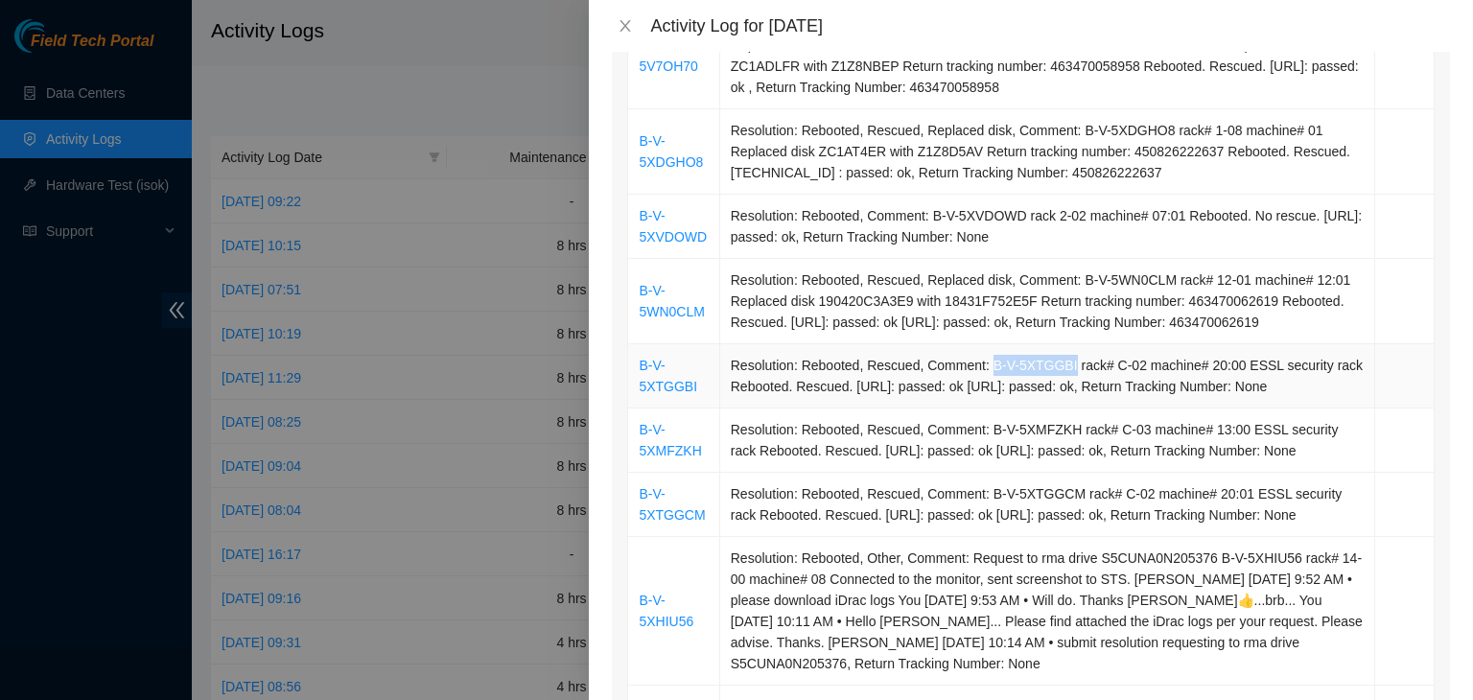
drag, startPoint x: 983, startPoint y: 361, endPoint x: 1059, endPoint y: 366, distance: 76.8
click at [1059, 366] on td "Resolution: Rebooted, Rescued, Comment: B-V-5XTGGBI rack# C-02 machine# 20:00 E…" at bounding box center [1047, 376] width 655 height 64
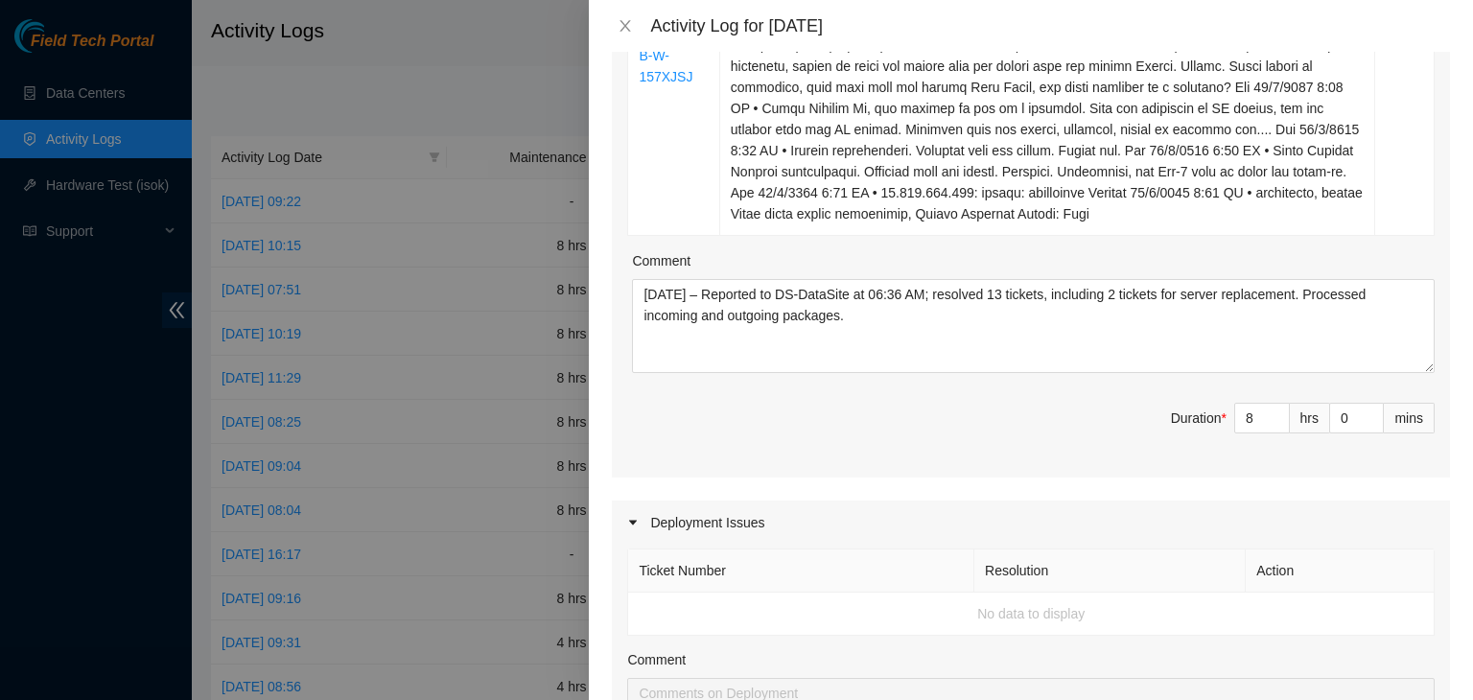
scroll to position [1630, 0]
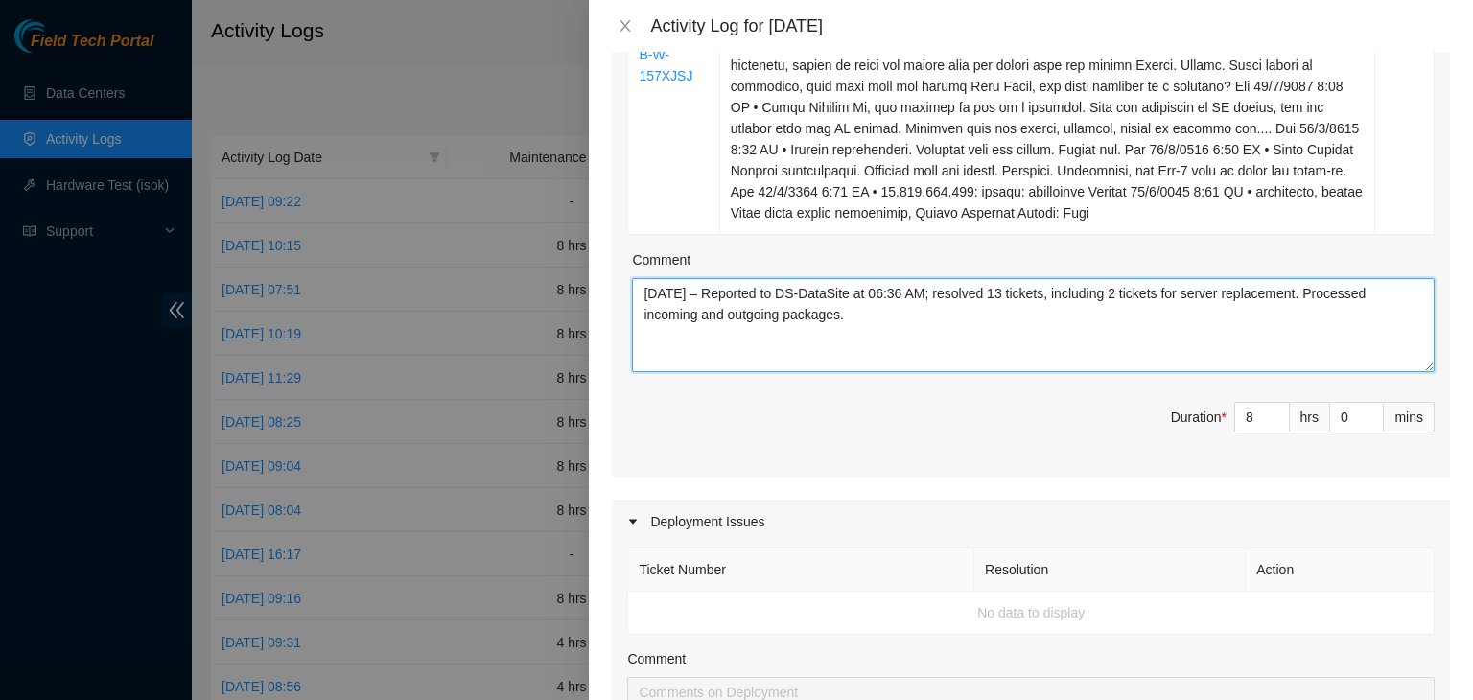
click at [1127, 294] on textarea "[DATE] – Reported to DS-DataSite at 06:36 AM; resolved 13 tickets, including 2 …" at bounding box center [1033, 325] width 802 height 94
paste textarea "B-V-5XTGGBI"
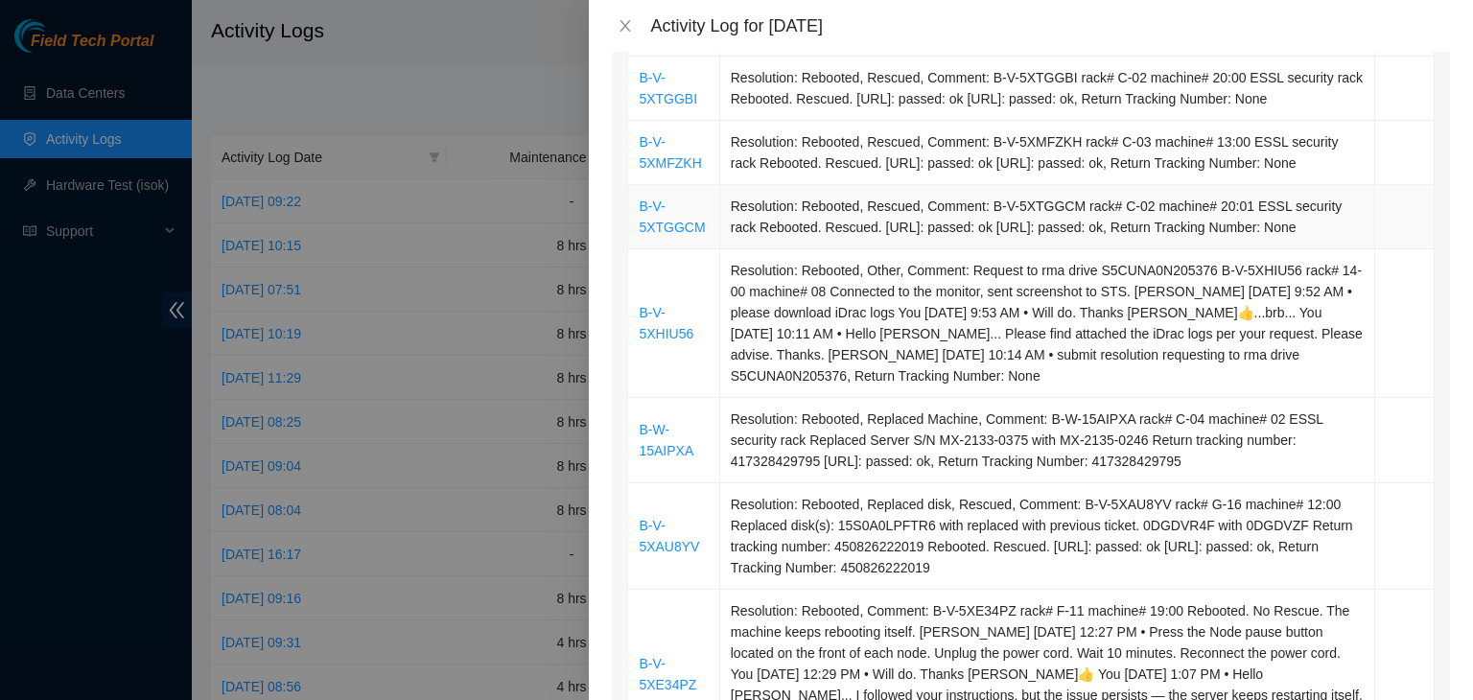
scroll to position [671, 0]
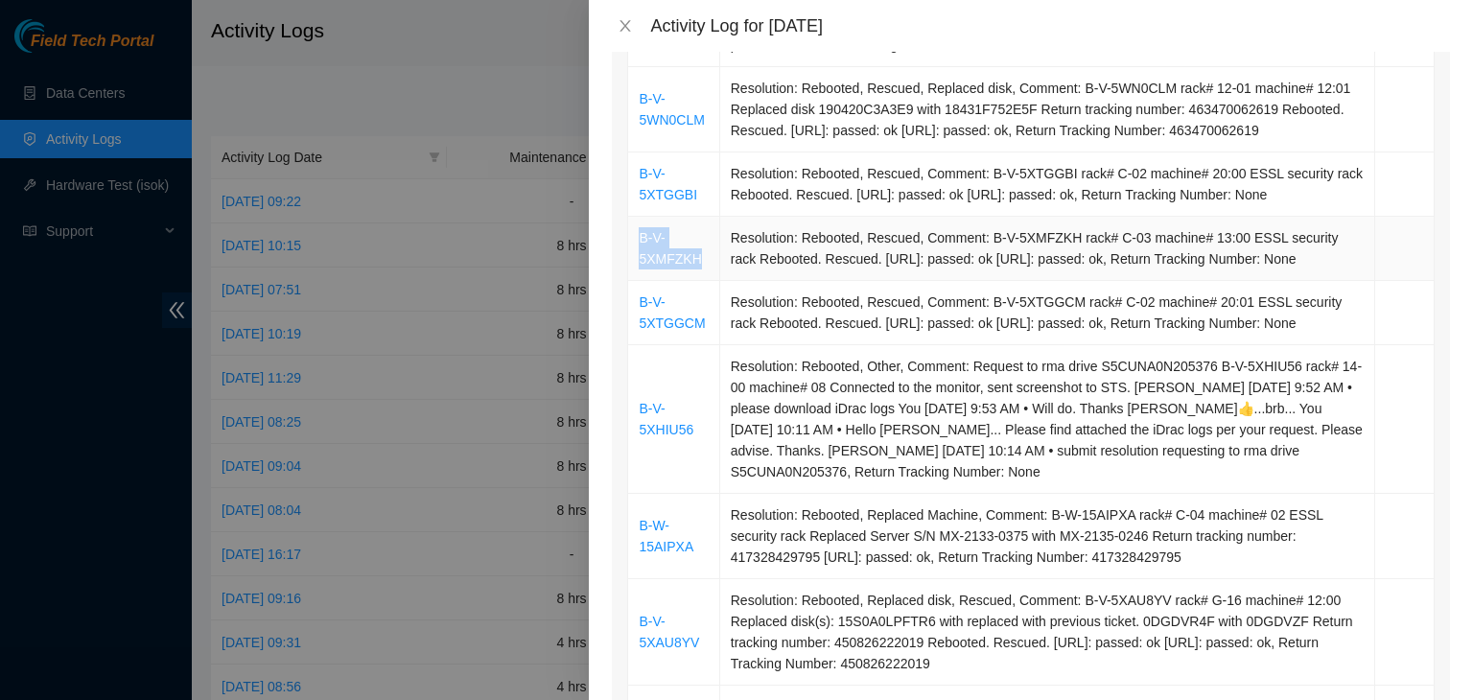
drag, startPoint x: 702, startPoint y: 270, endPoint x: 638, endPoint y: 250, distance: 66.4
click at [638, 250] on td "B-V-5XMFZKH" at bounding box center [673, 249] width 91 height 64
click at [844, 281] on td "Resolution: Rebooted, Rescued, Comment: B-V-5XMFZKH rack# C-03 machine# 13:00 E…" at bounding box center [1047, 249] width 655 height 64
drag, startPoint x: 702, startPoint y: 343, endPoint x: 640, endPoint y: 326, distance: 63.7
click at [640, 326] on td "B-V-5XTGGCM" at bounding box center [673, 313] width 91 height 64
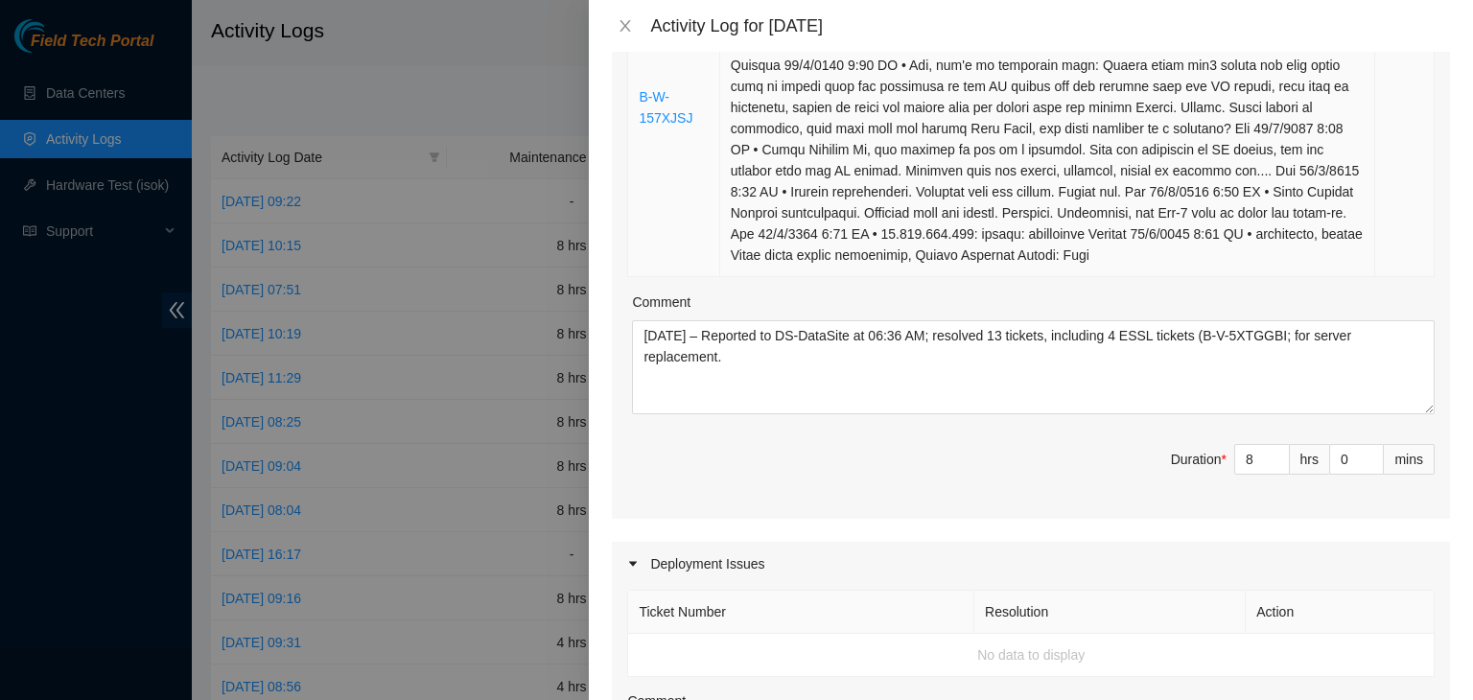
scroll to position [1534, 0]
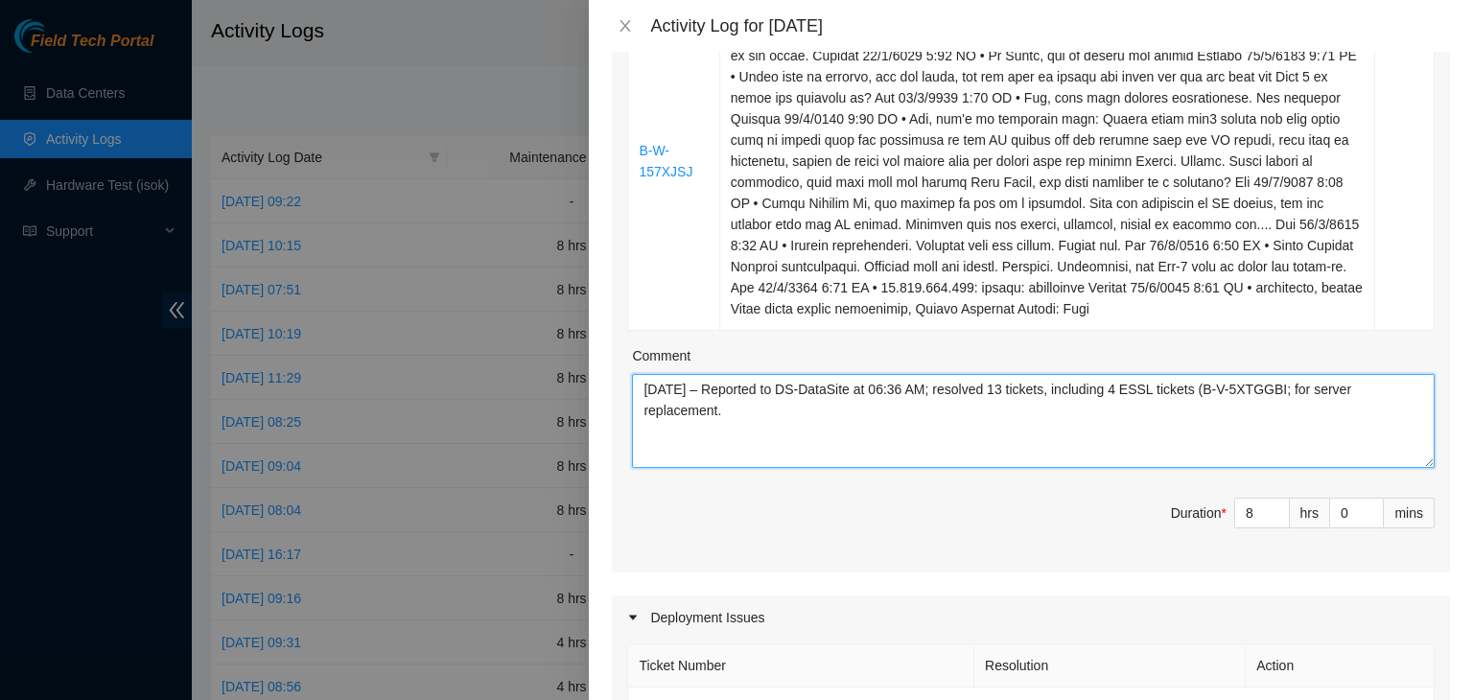
click at [1297, 385] on textarea "[DATE] – Reported to DS-DataSite at 06:36 AM; resolved 13 tickets, including 4 …" at bounding box center [1033, 421] width 802 height 94
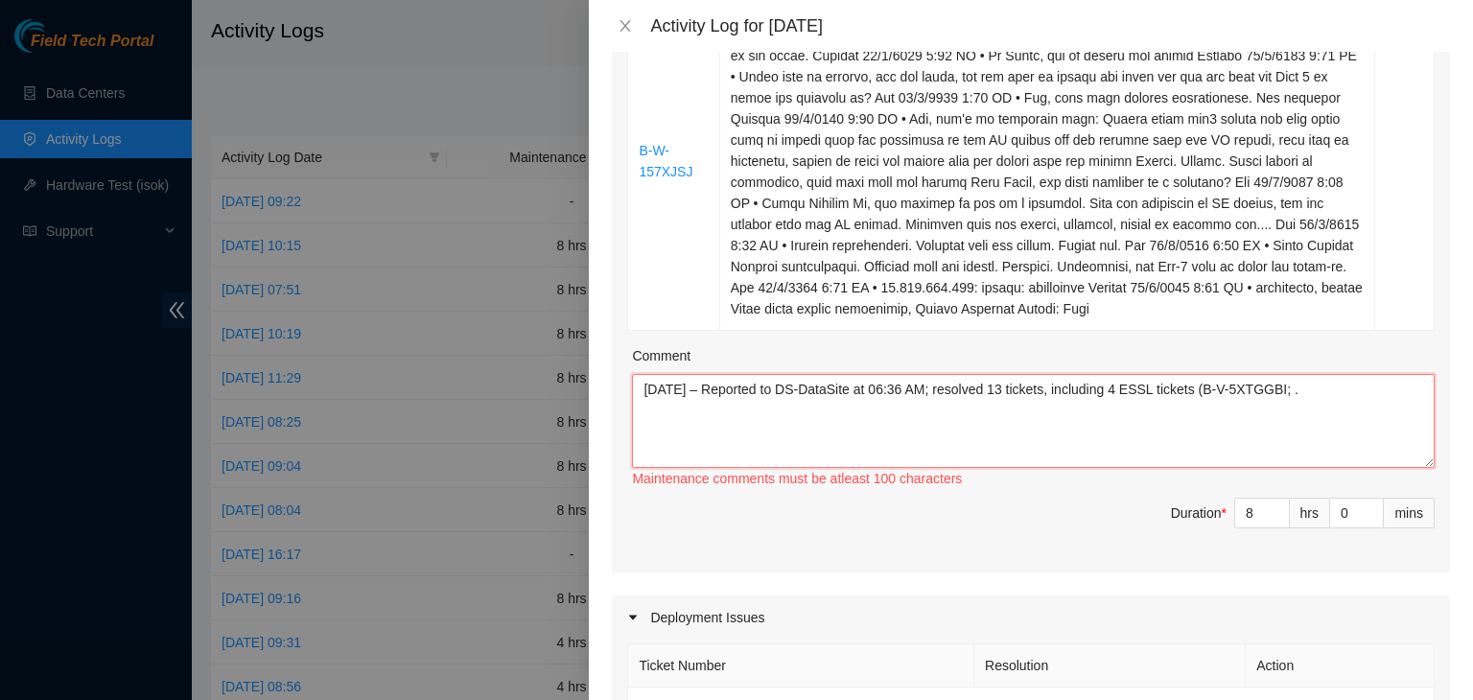
paste textarea "B-V-5XTGGCM"
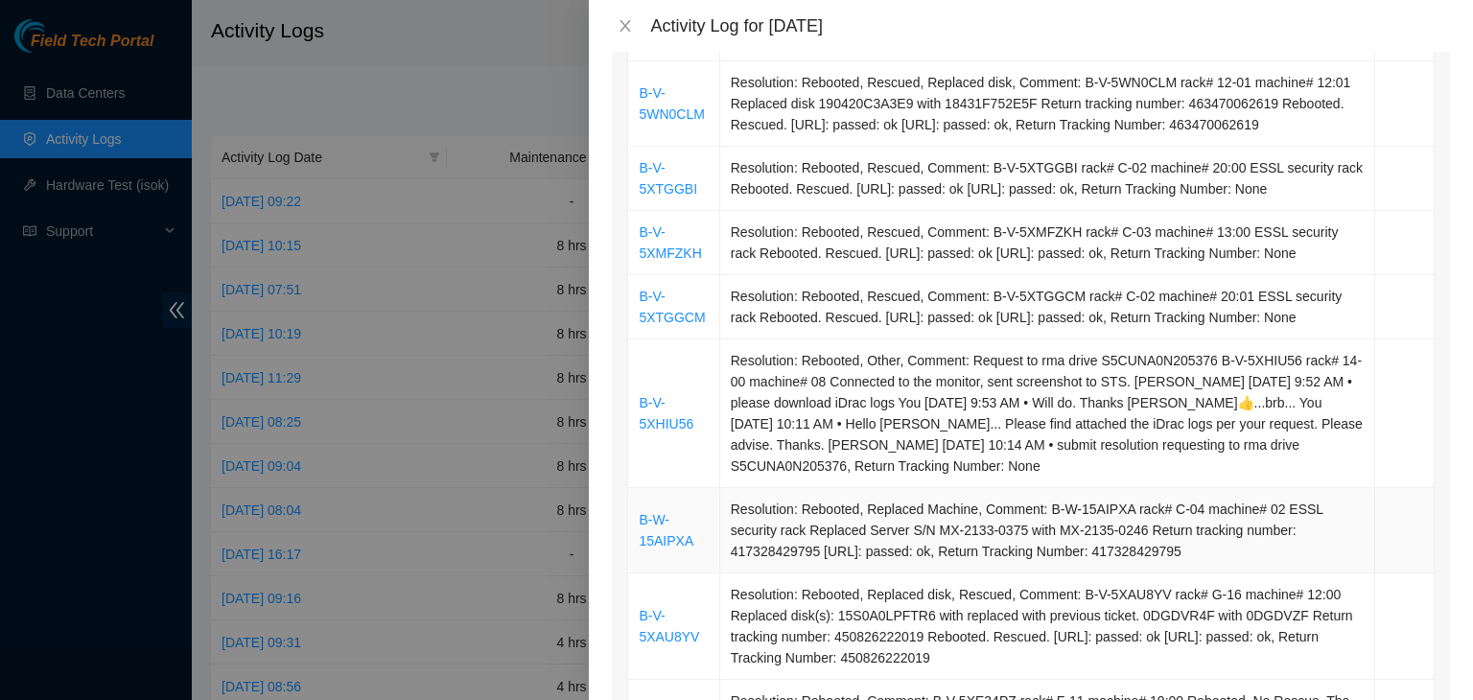
scroll to position [671, 0]
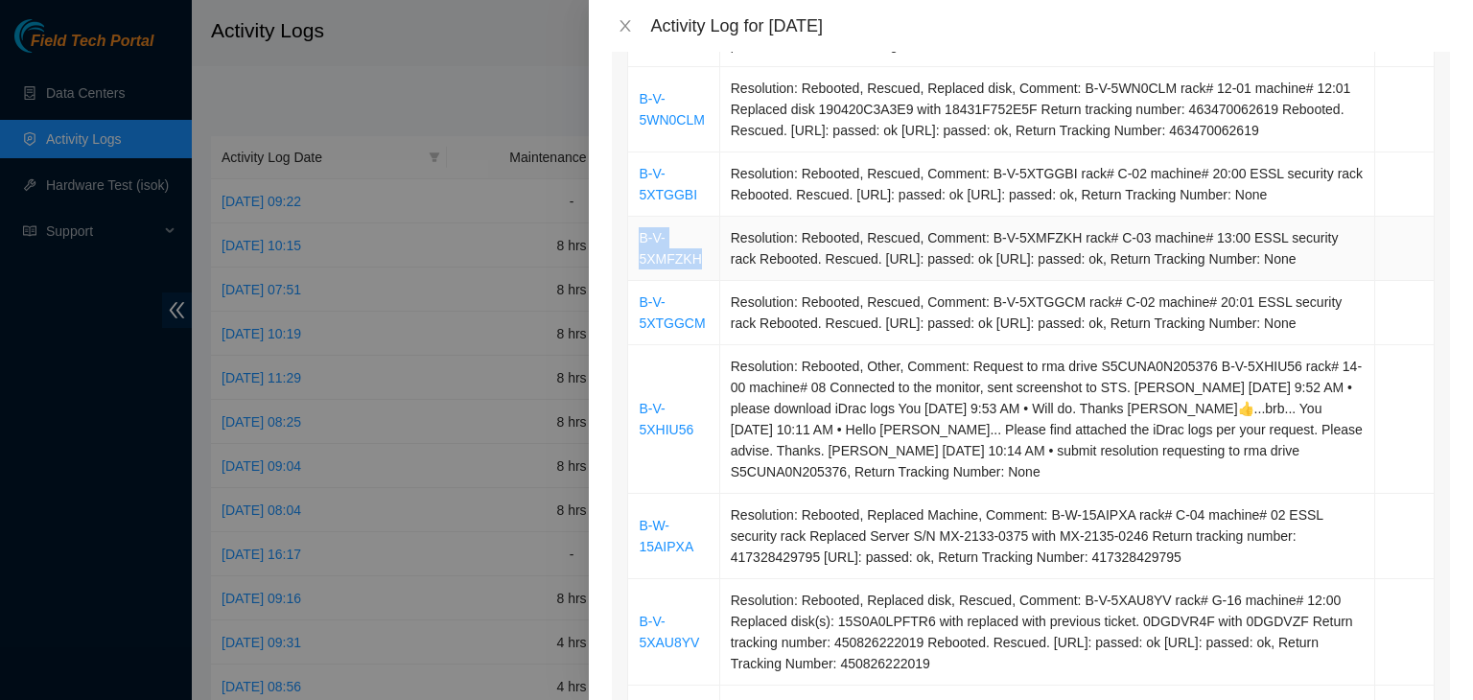
drag, startPoint x: 708, startPoint y: 272, endPoint x: 638, endPoint y: 251, distance: 73.1
click at [638, 251] on td "B-V-5XMFZKH" at bounding box center [673, 249] width 91 height 64
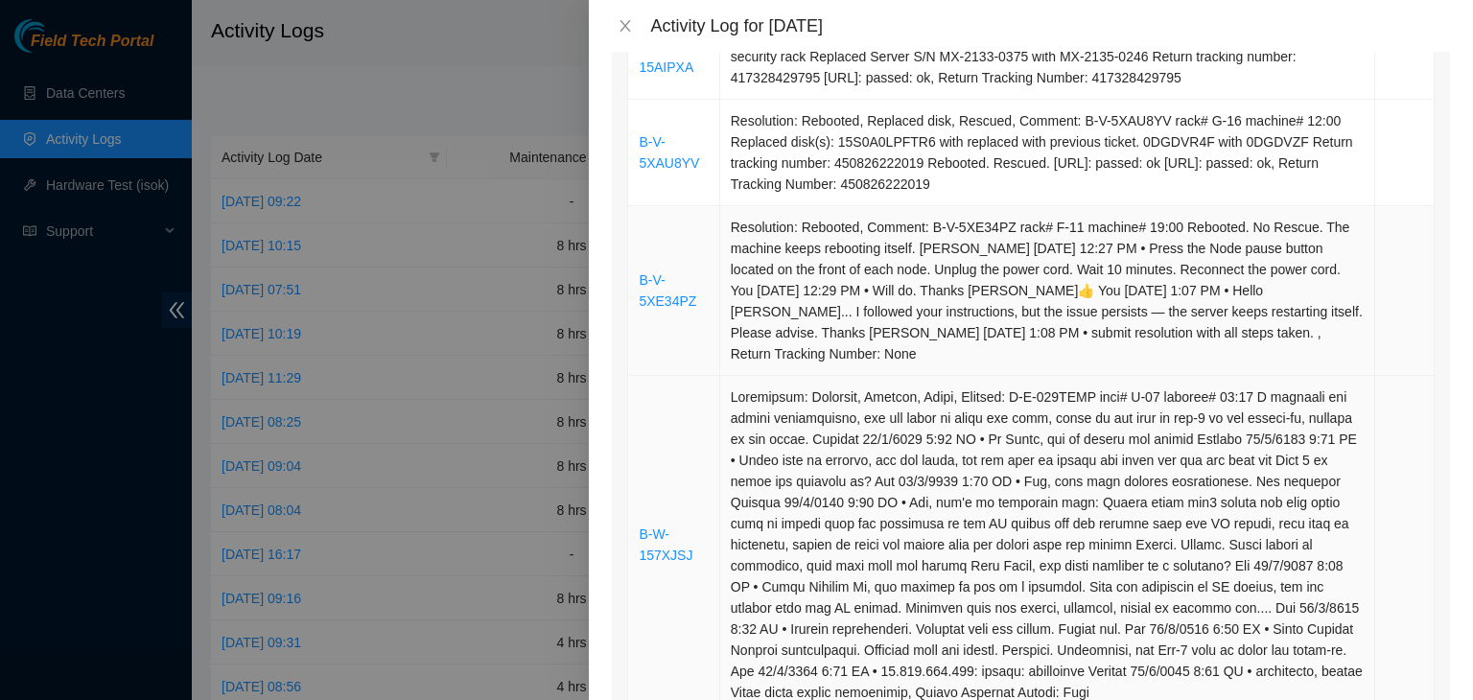
scroll to position [1534, 0]
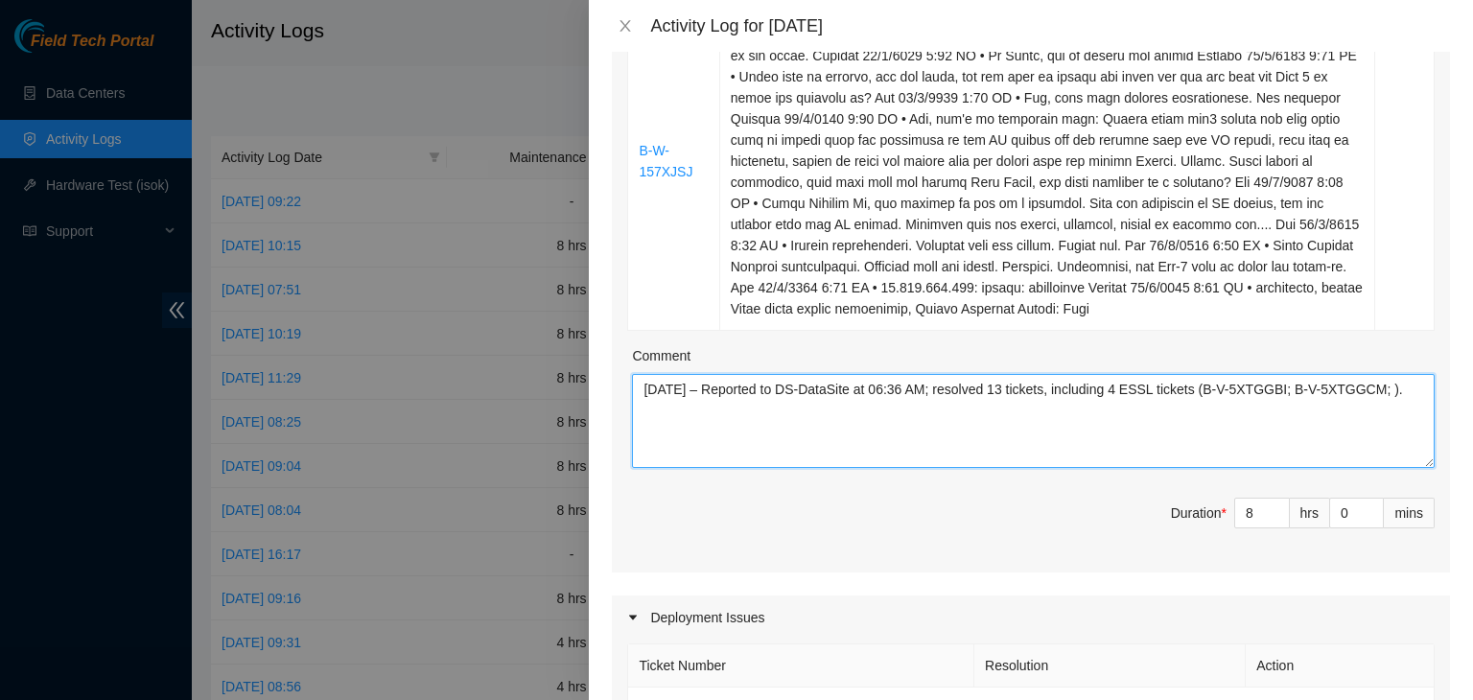
click at [1389, 386] on textarea "[DATE] – Reported to DS-DataSite at 06:36 AM; resolved 13 tickets, including 4 …" at bounding box center [1033, 421] width 802 height 94
paste textarea "B-V-5XMFZKH"
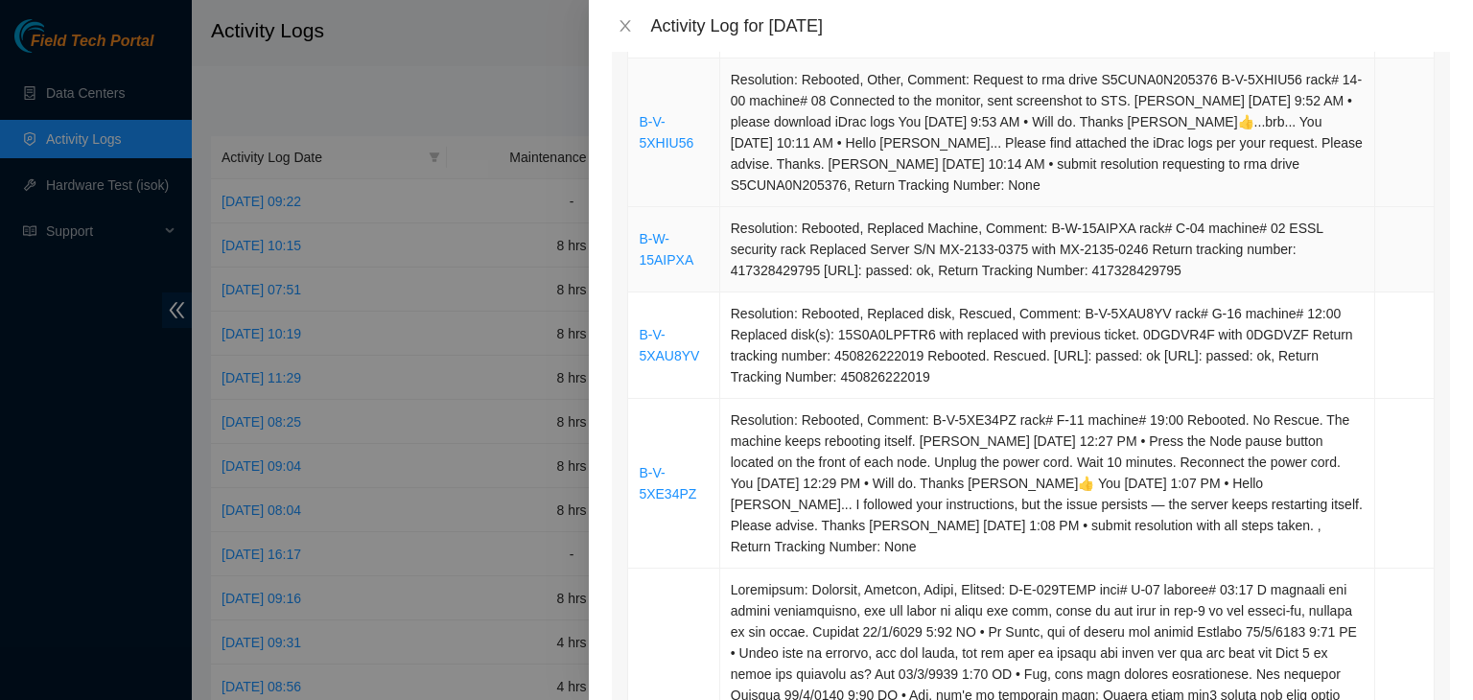
scroll to position [959, 0]
drag, startPoint x: 698, startPoint y: 279, endPoint x: 640, endPoint y: 263, distance: 59.8
click at [640, 263] on td "B-W-15AIPXA" at bounding box center [673, 248] width 91 height 85
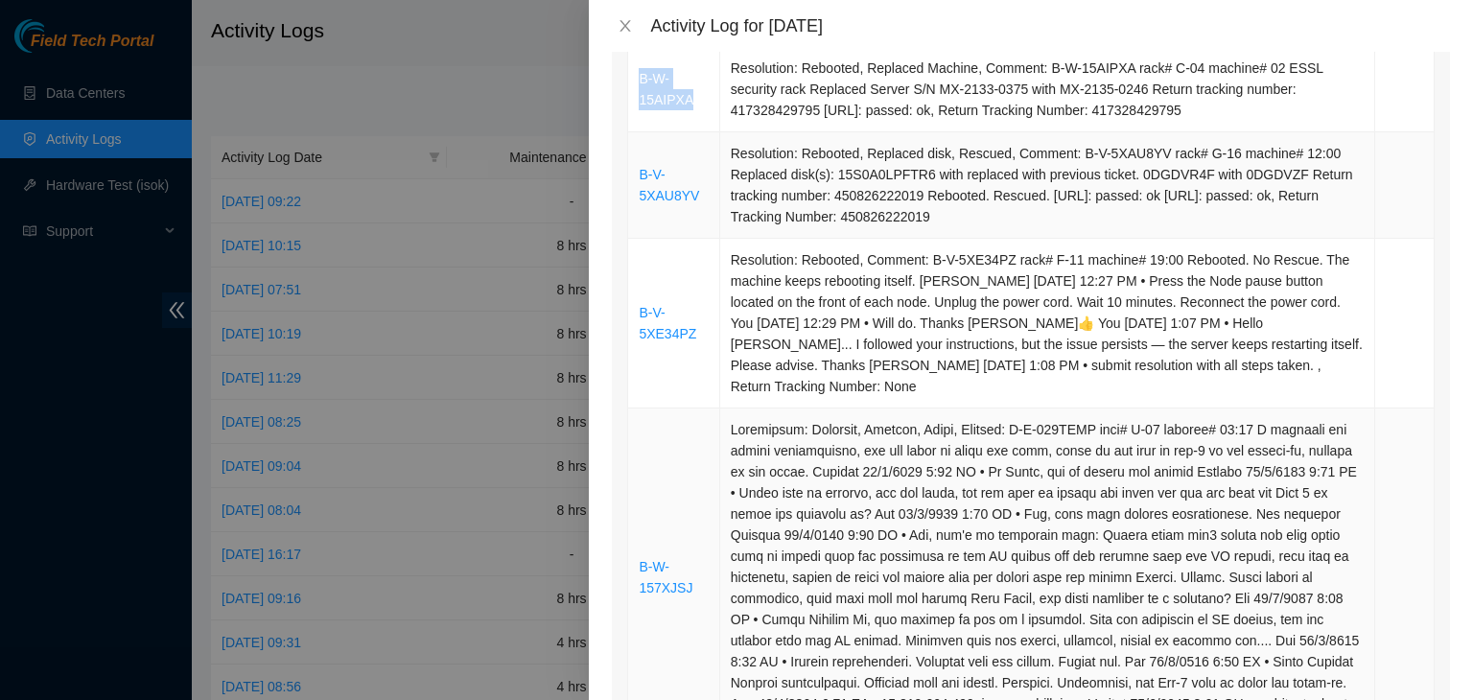
scroll to position [1534, 0]
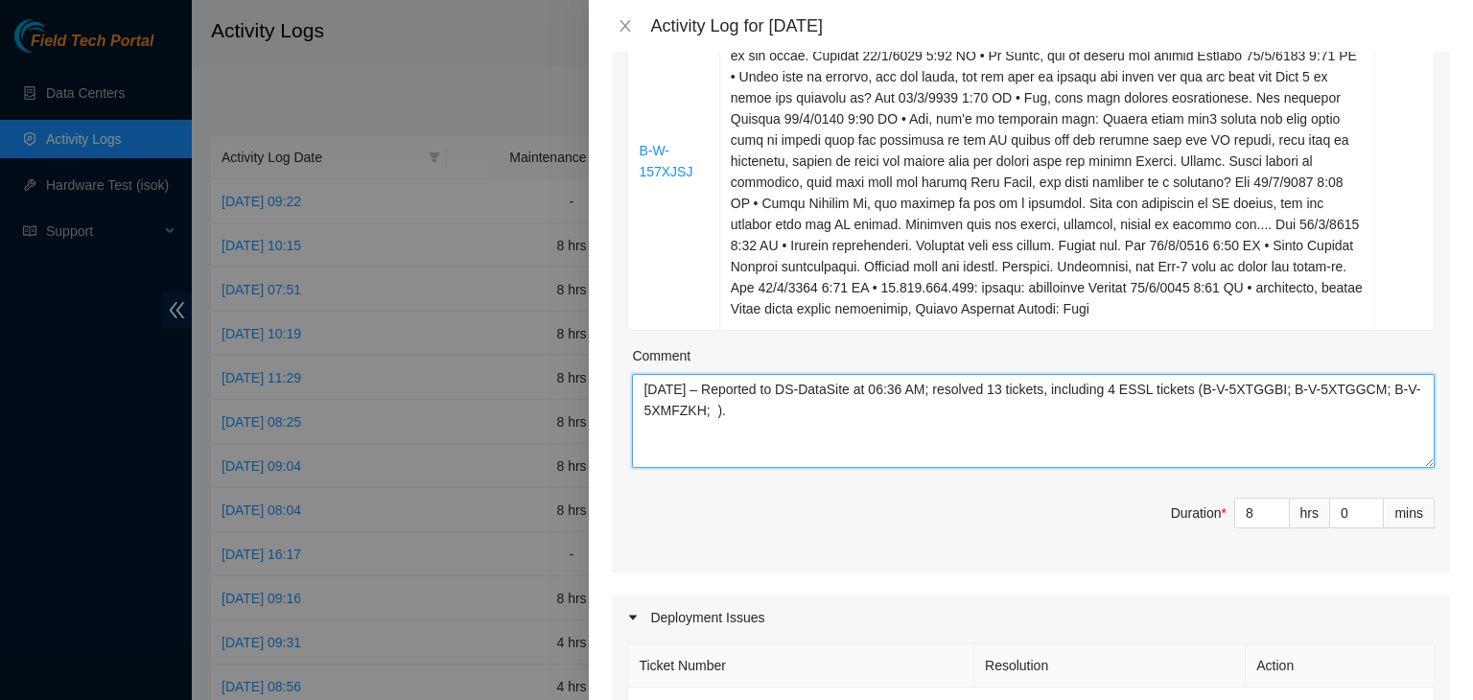
click at [717, 407] on textarea "[DATE] – Reported to DS-DataSite at 06:36 AM; resolved 13 tickets, including 4 …" at bounding box center [1033, 421] width 802 height 94
paste textarea "B-W-15AIPXA"
drag, startPoint x: 944, startPoint y: 410, endPoint x: 631, endPoint y: 368, distance: 316.3
type textarea "[DATE] – Reported to DS-DataSite at 06:36 AM; resolved 13 tickets, including 4 …"
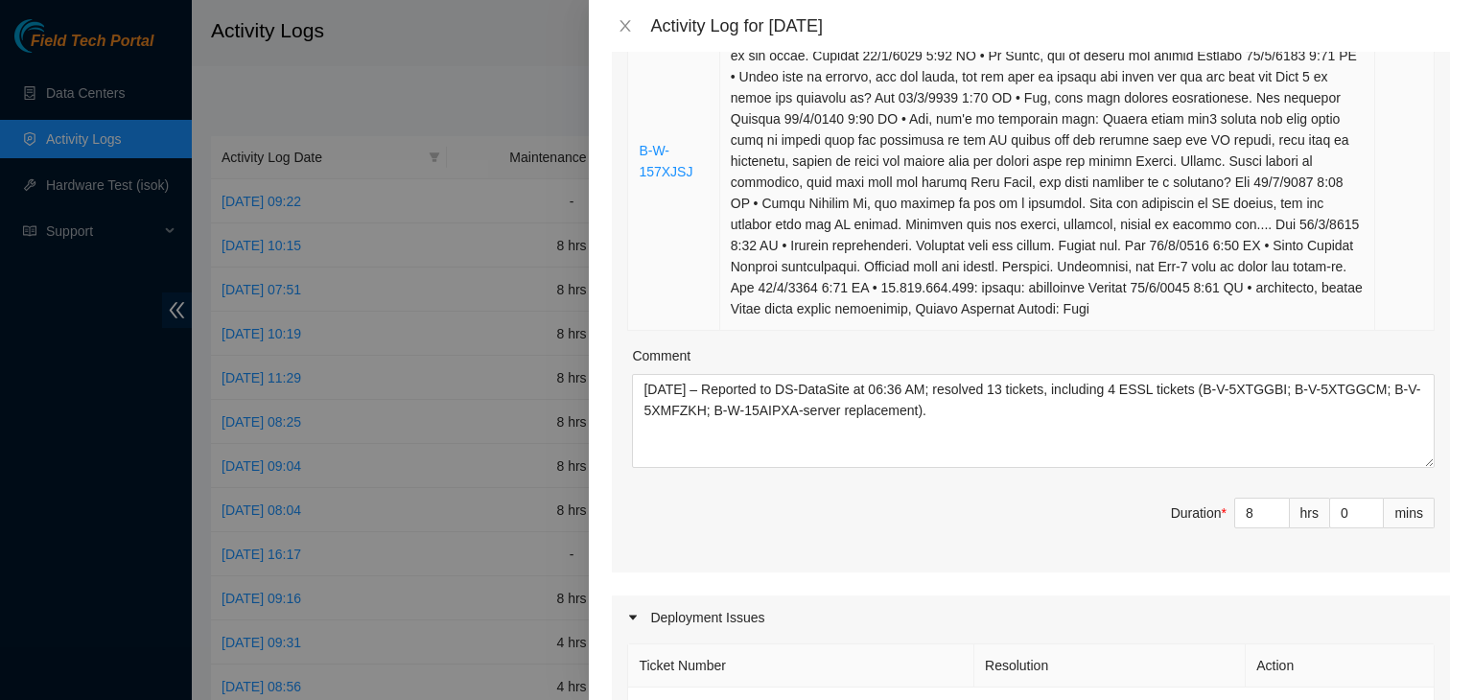
click at [1087, 220] on td at bounding box center [1047, 161] width 655 height 338
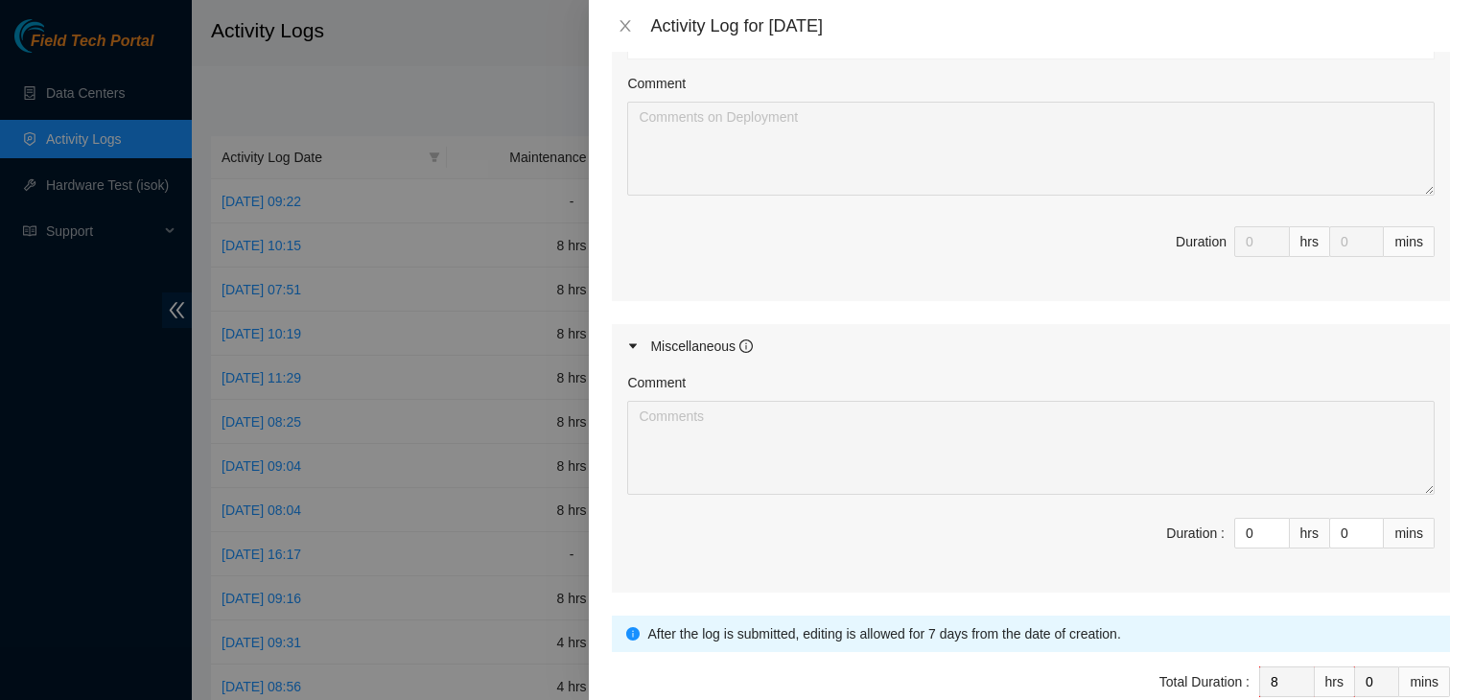
scroll to position [2299, 0]
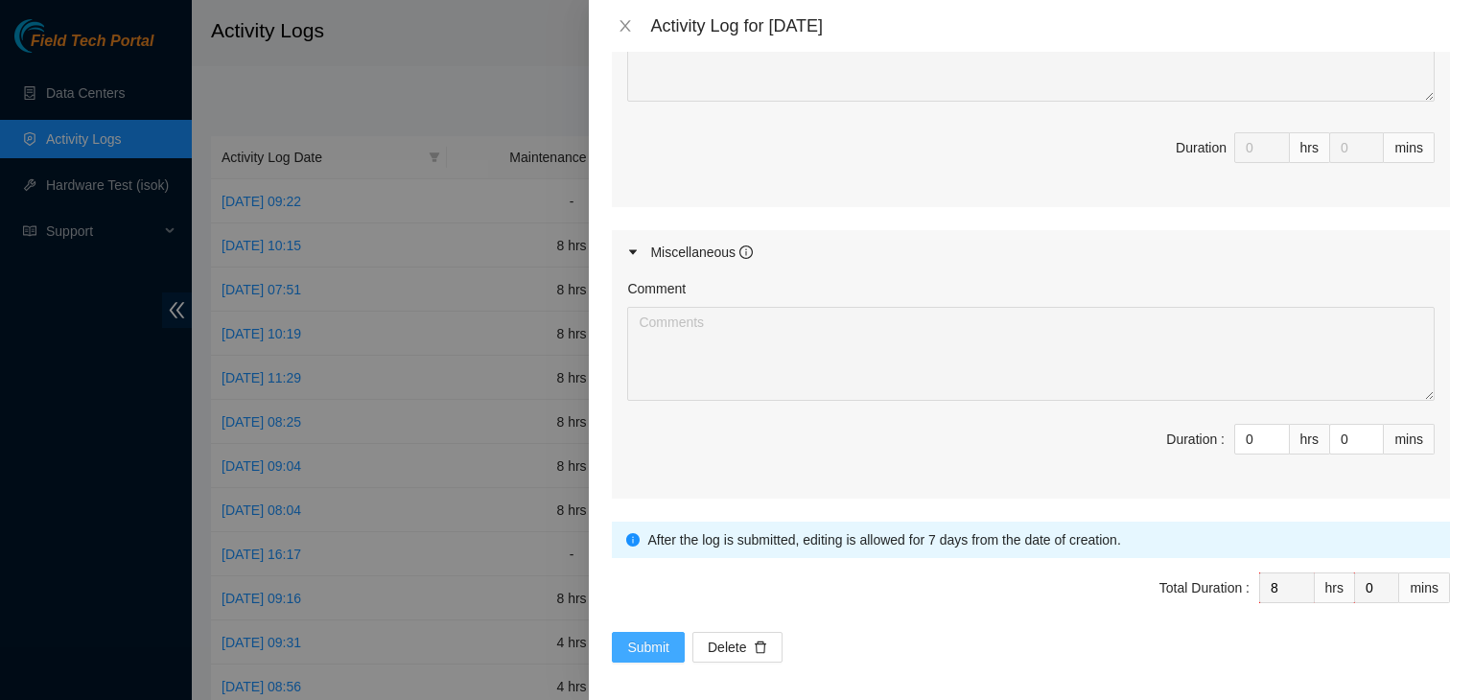
click at [655, 639] on span "Submit" at bounding box center [648, 647] width 42 height 21
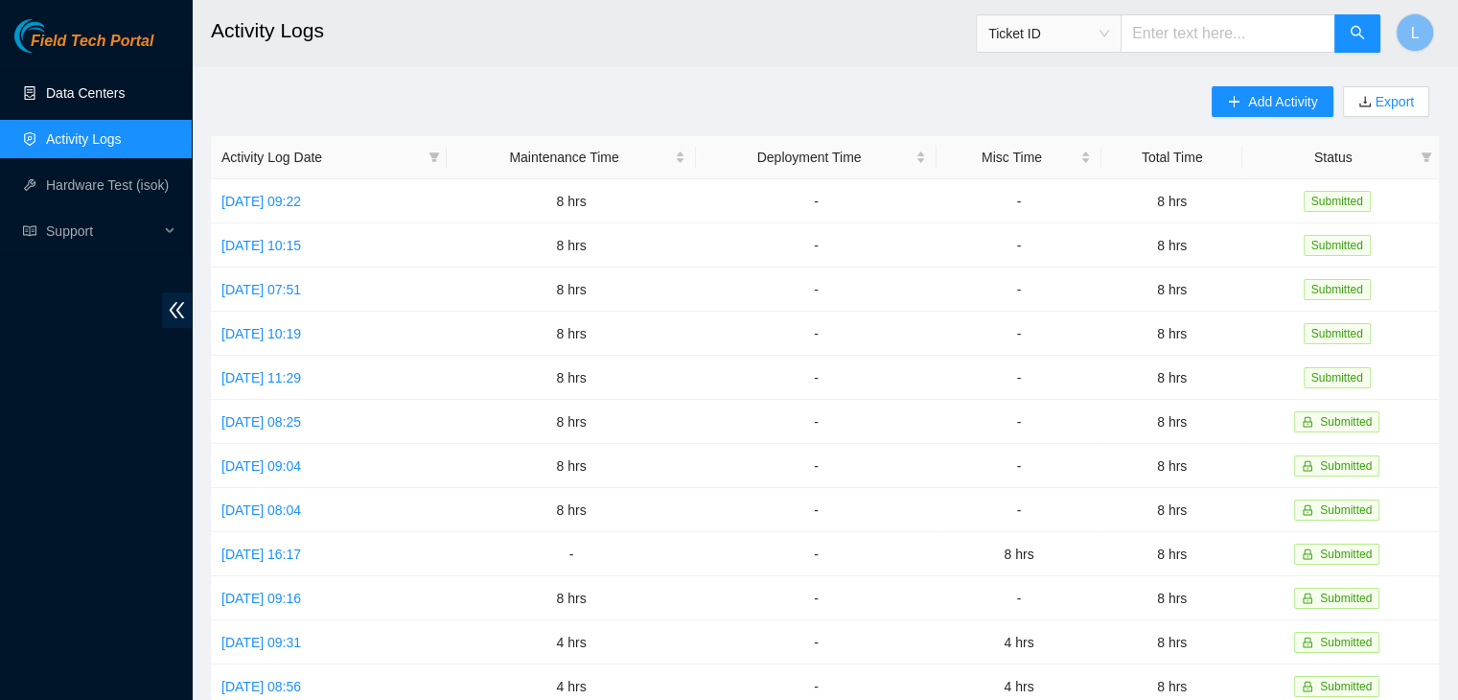
click at [88, 97] on link "Data Centers" at bounding box center [85, 92] width 79 height 15
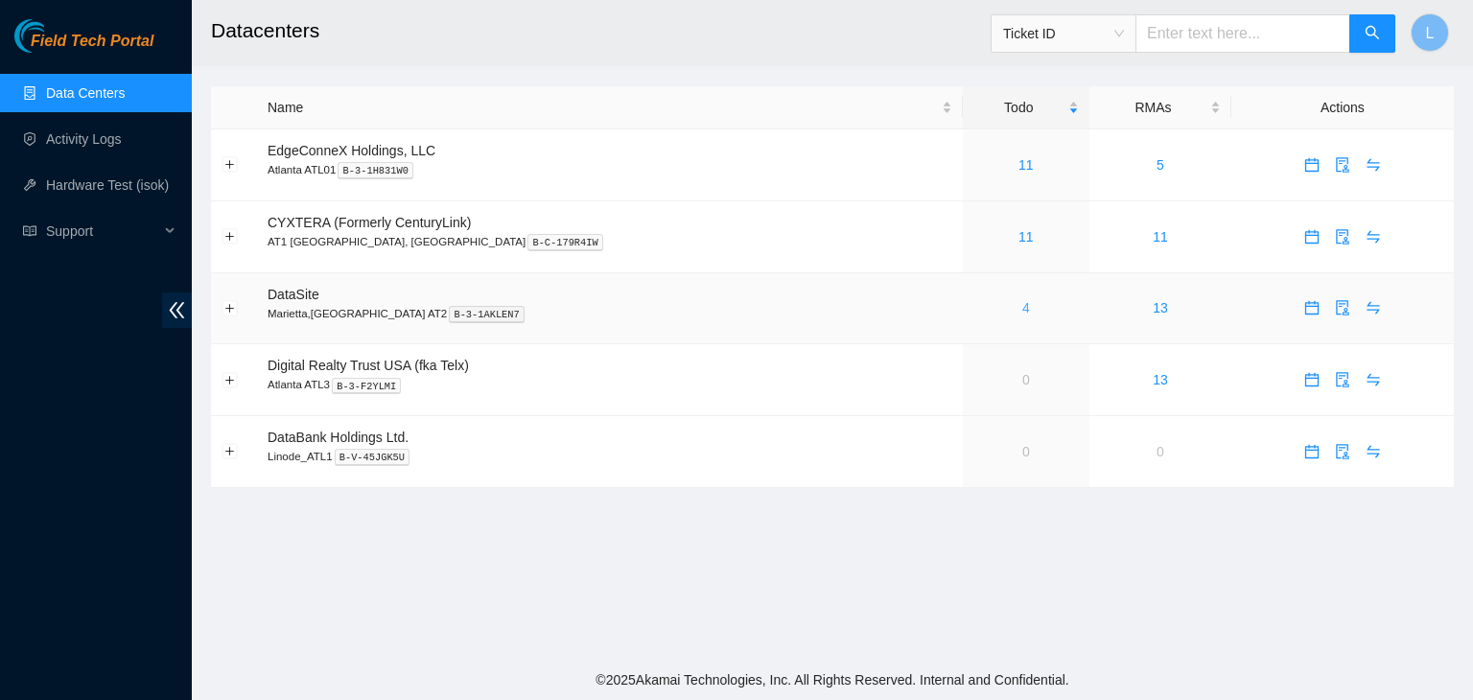
click at [1022, 314] on link "4" at bounding box center [1026, 307] width 8 height 15
